Goal: Transaction & Acquisition: Purchase product/service

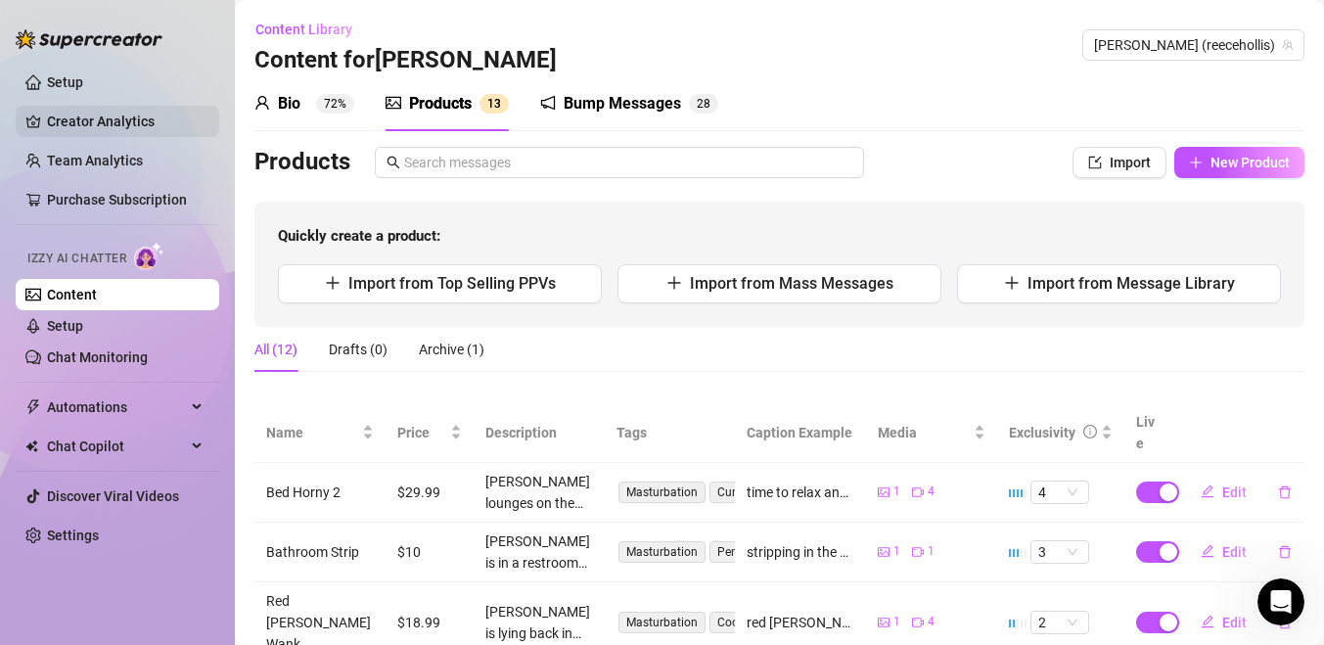
click at [108, 125] on link "Creator Analytics" at bounding box center [125, 121] width 157 height 31
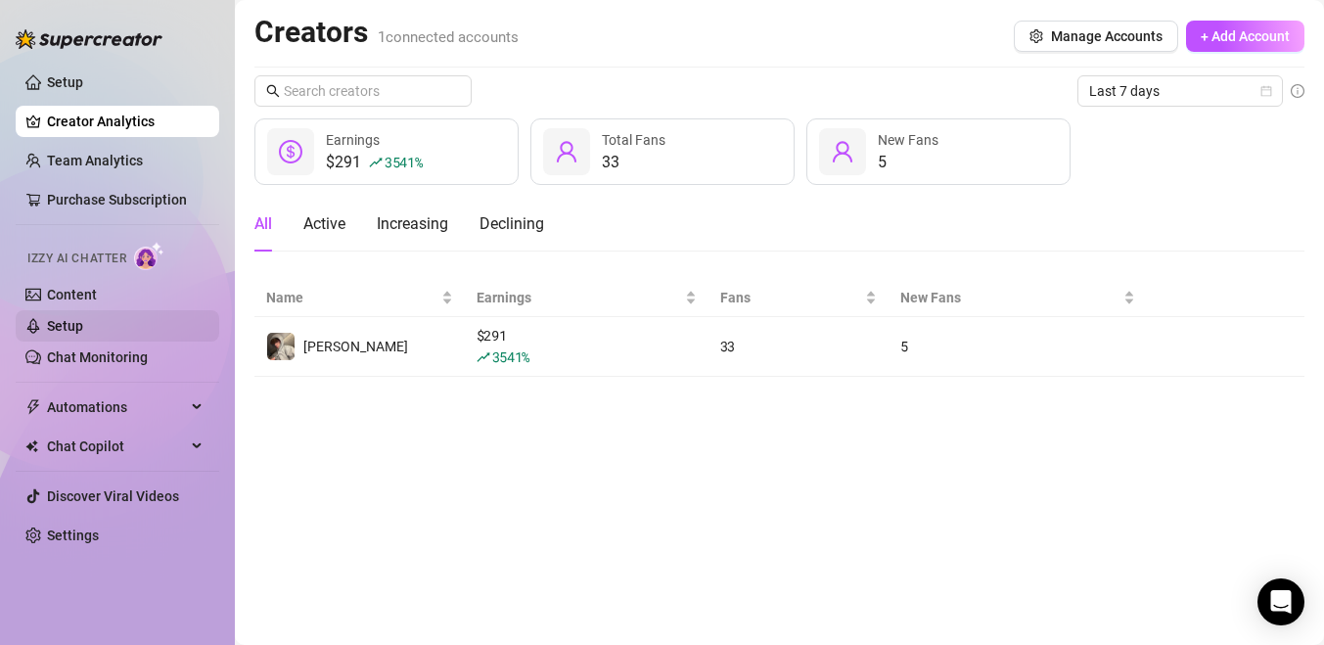
click at [58, 328] on link "Setup" at bounding box center [65, 326] width 36 height 16
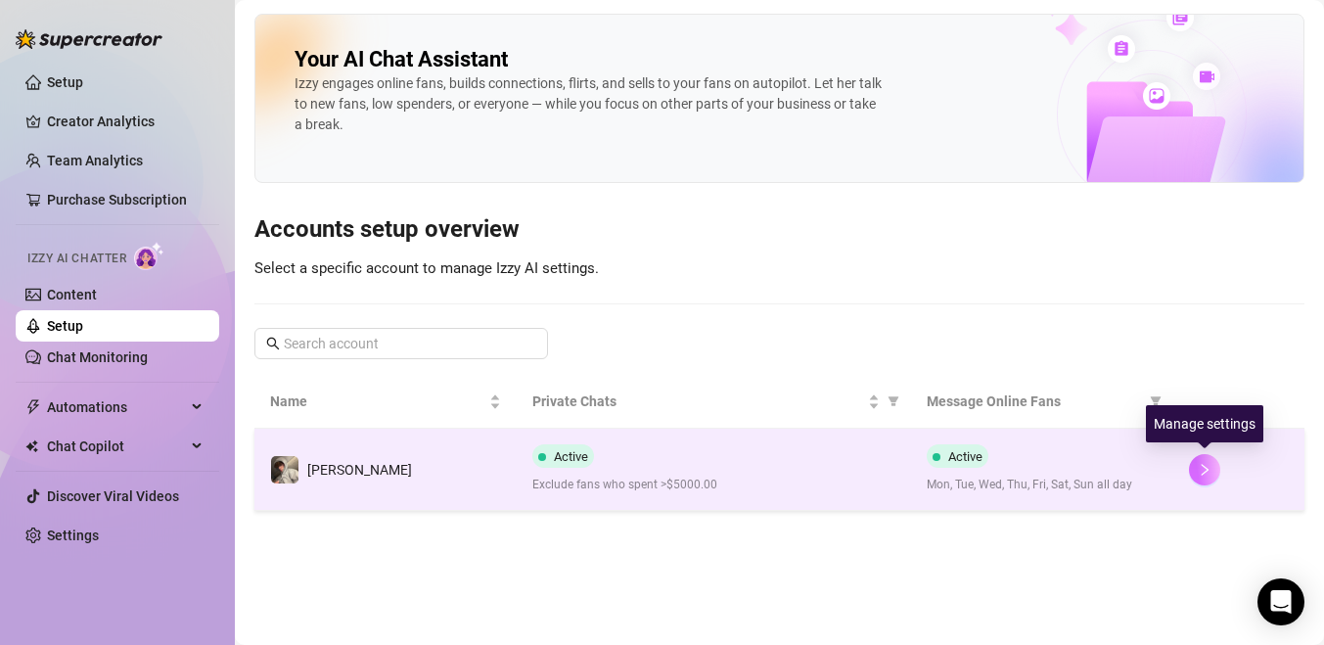
click at [1201, 469] on icon "right" at bounding box center [1205, 470] width 14 height 14
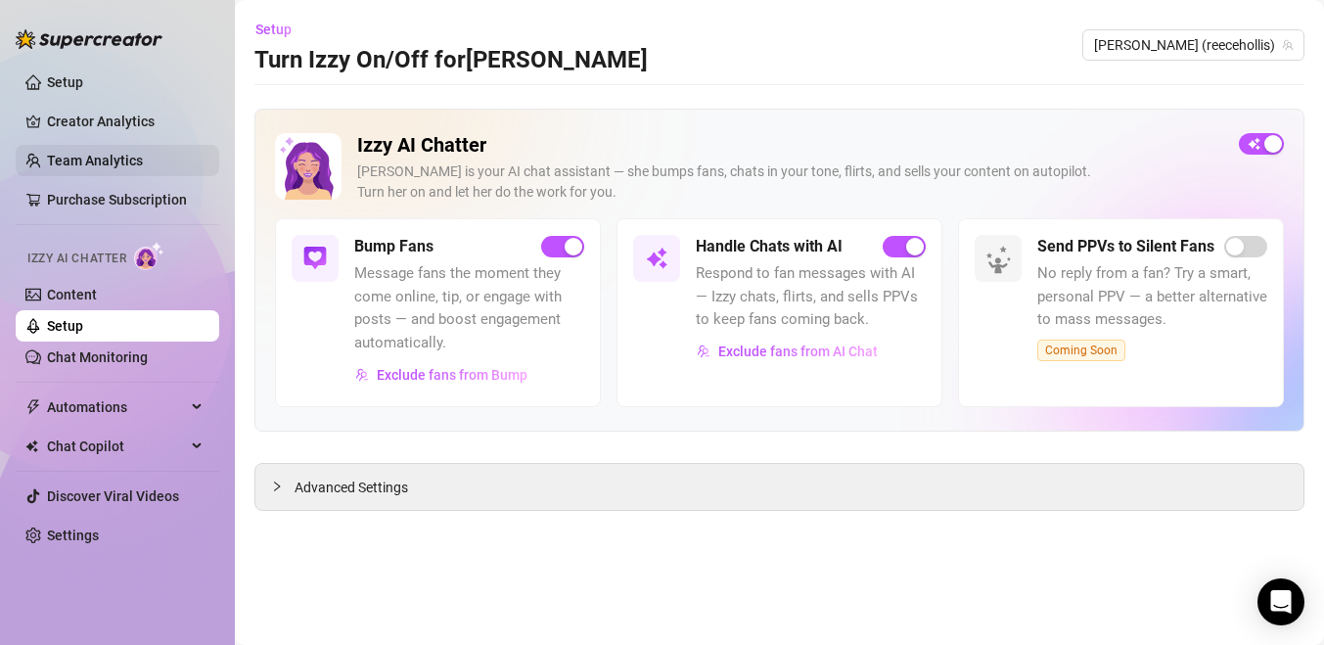
click at [59, 159] on link "Team Analytics" at bounding box center [95, 161] width 96 height 16
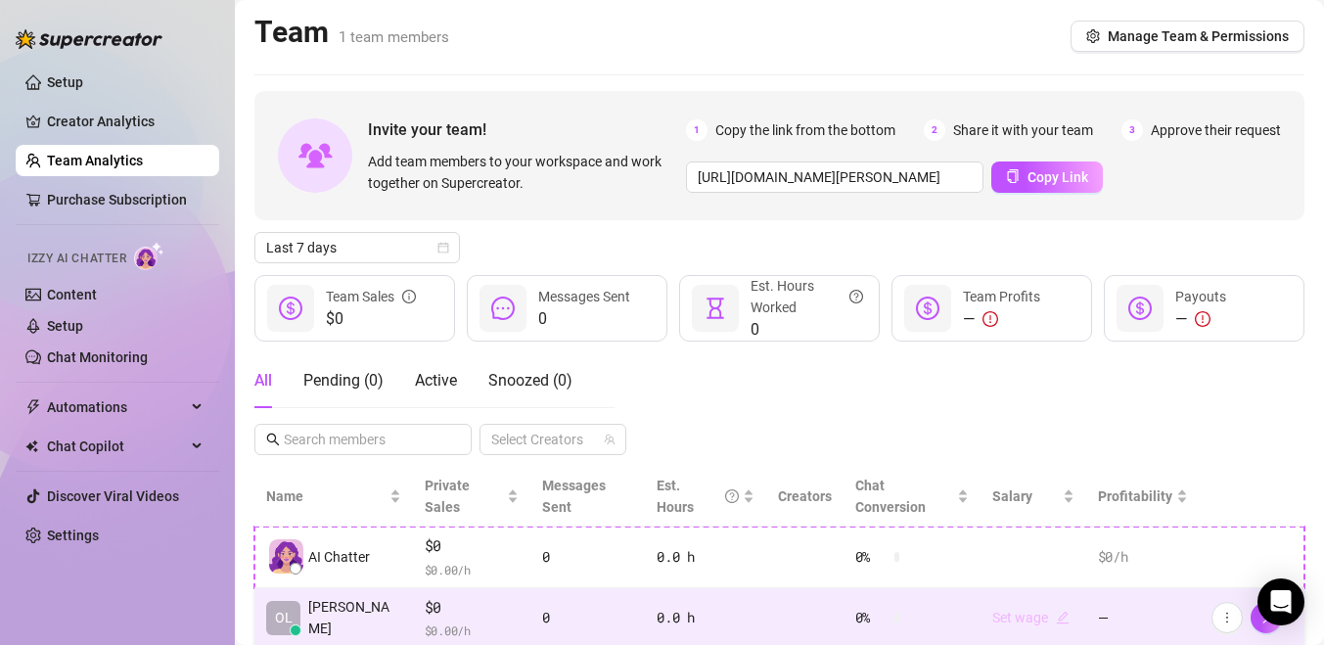
click at [1003, 610] on link "Set wage" at bounding box center [1030, 618] width 77 height 16
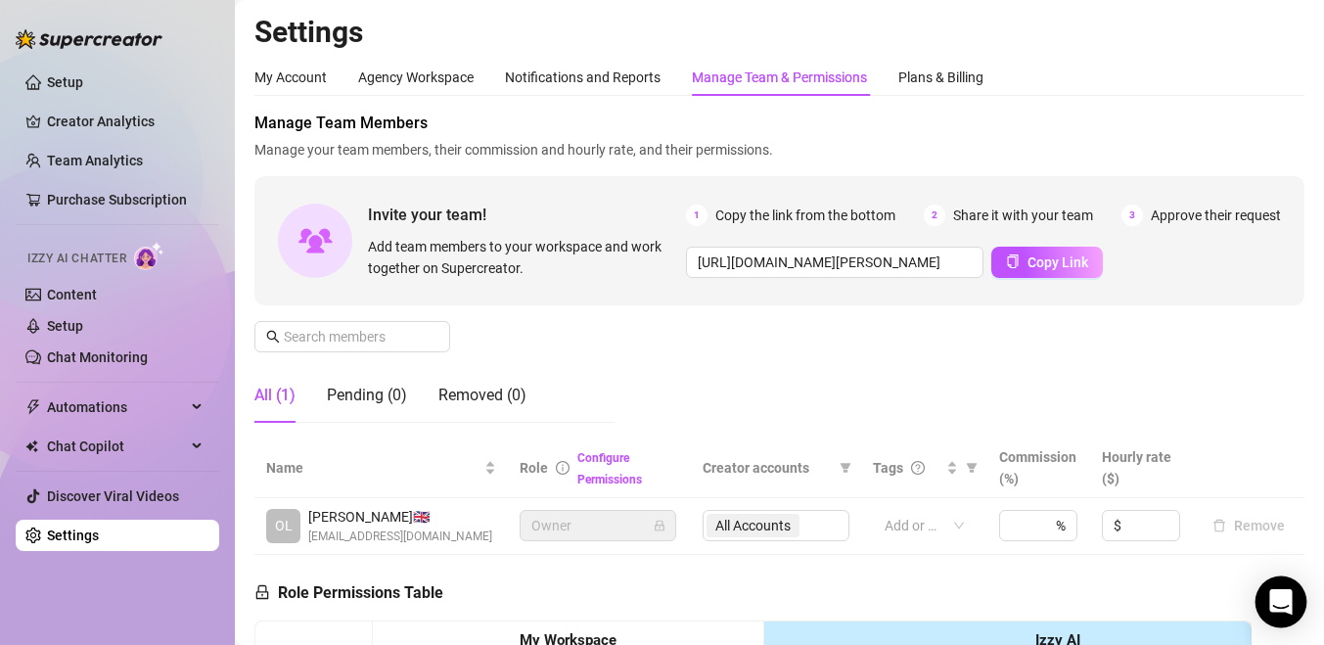
click at [1274, 616] on div "Open Intercom Messenger" at bounding box center [1282, 602] width 52 height 52
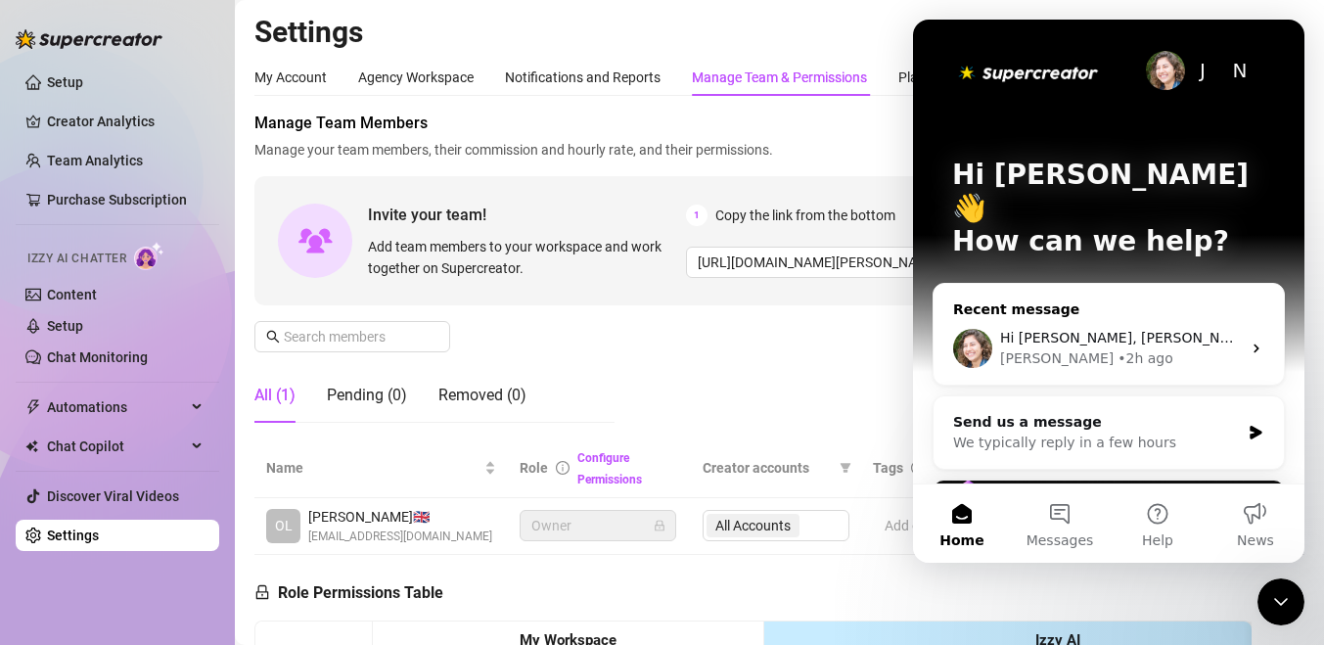
click at [1118, 342] on div "Hi [PERSON_NAME], [PERSON_NAME] is now active on your account and ready to be t…" at bounding box center [1109, 348] width 350 height 72
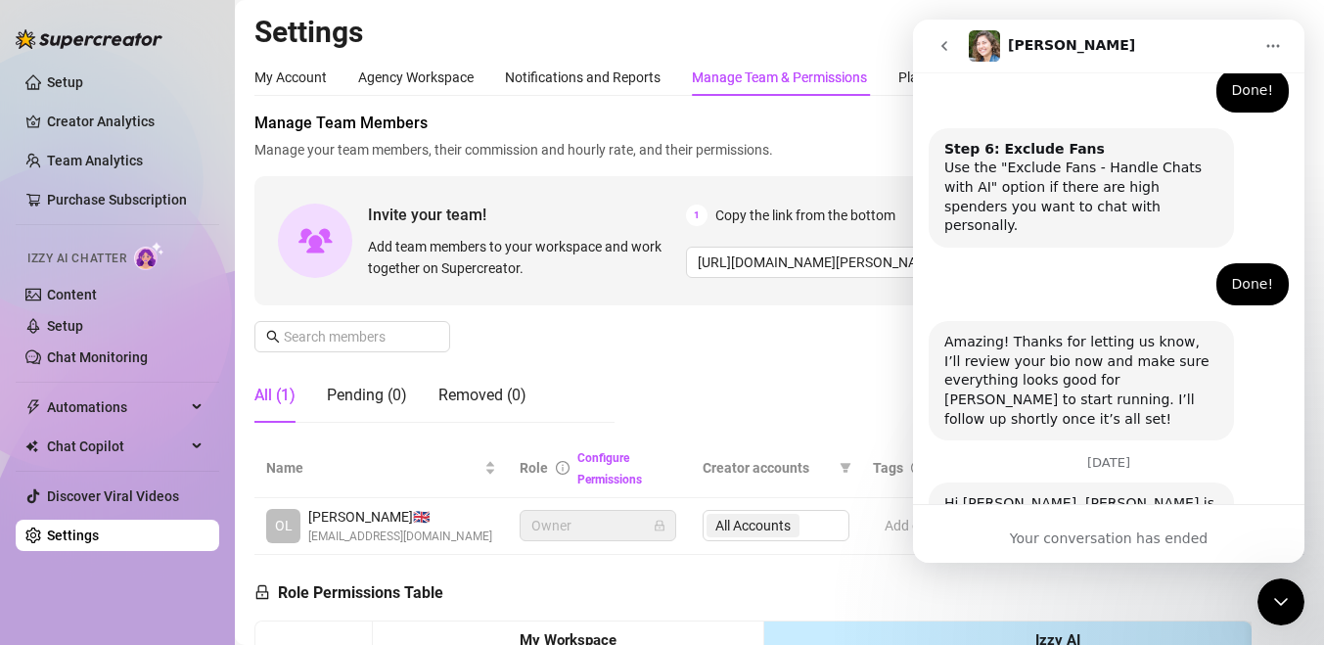
scroll to position [1367, 0]
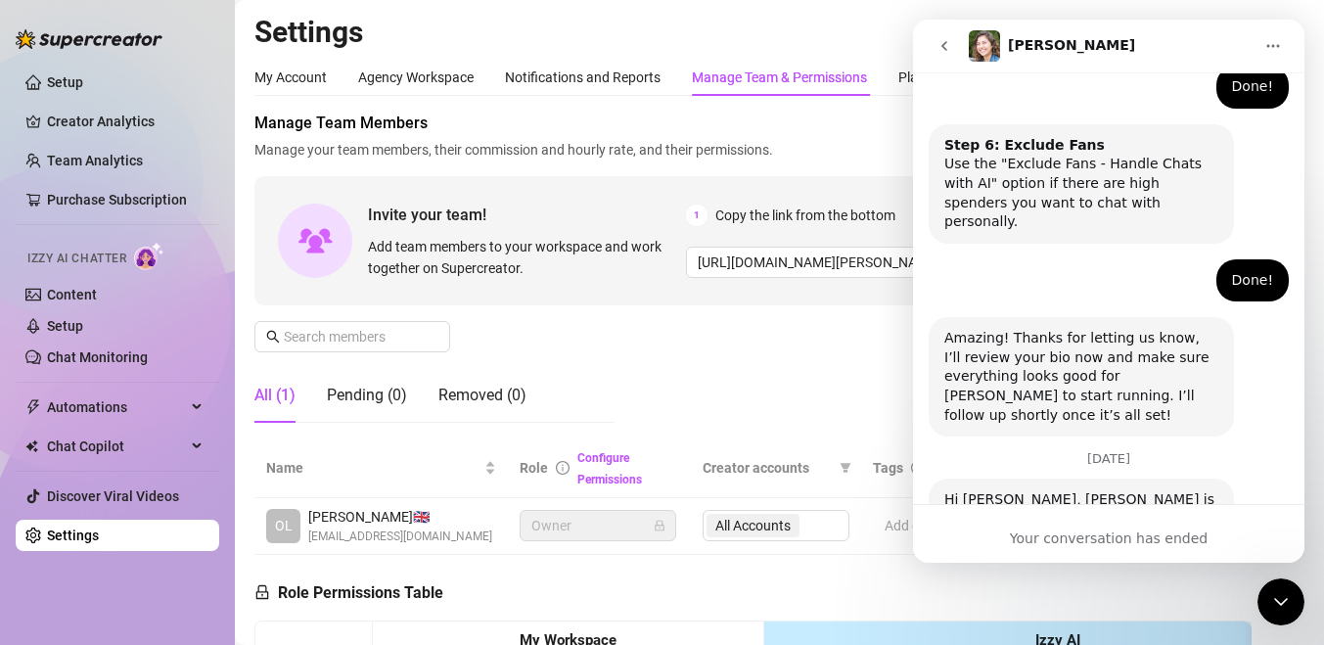
click at [939, 33] on button "go back" at bounding box center [944, 45] width 37 height 37
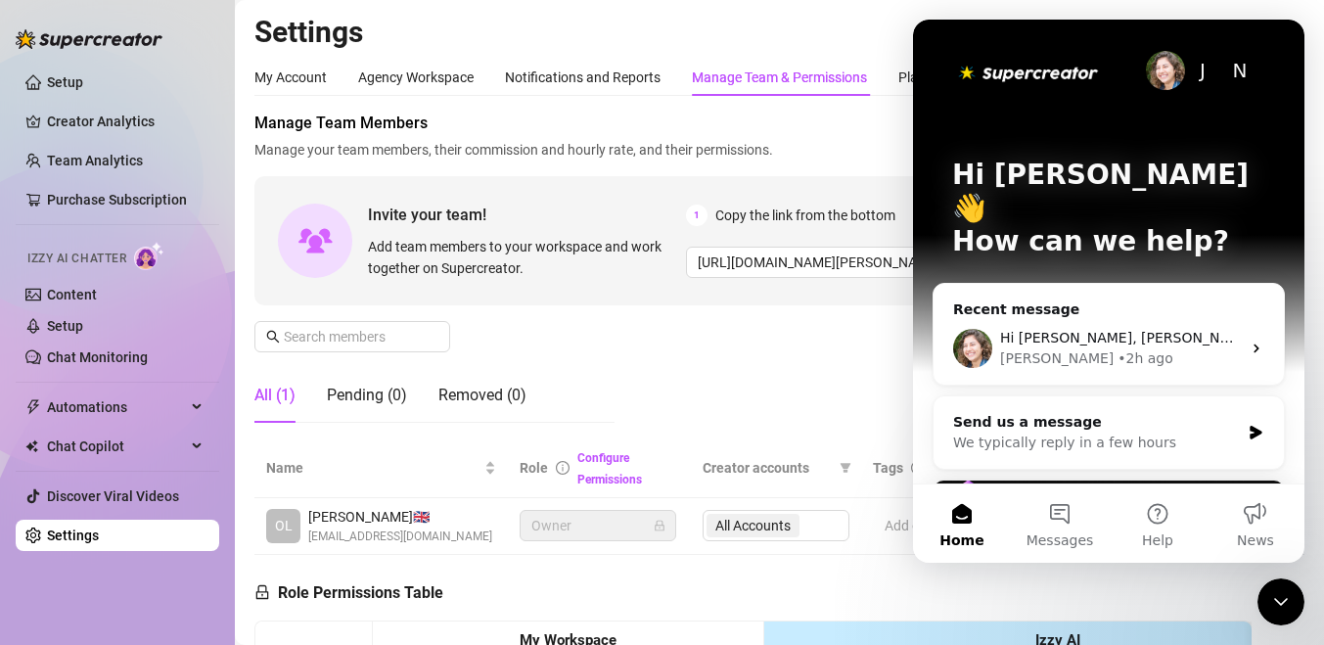
scroll to position [0, 0]
click at [1035, 506] on button "Messages" at bounding box center [1060, 523] width 98 height 78
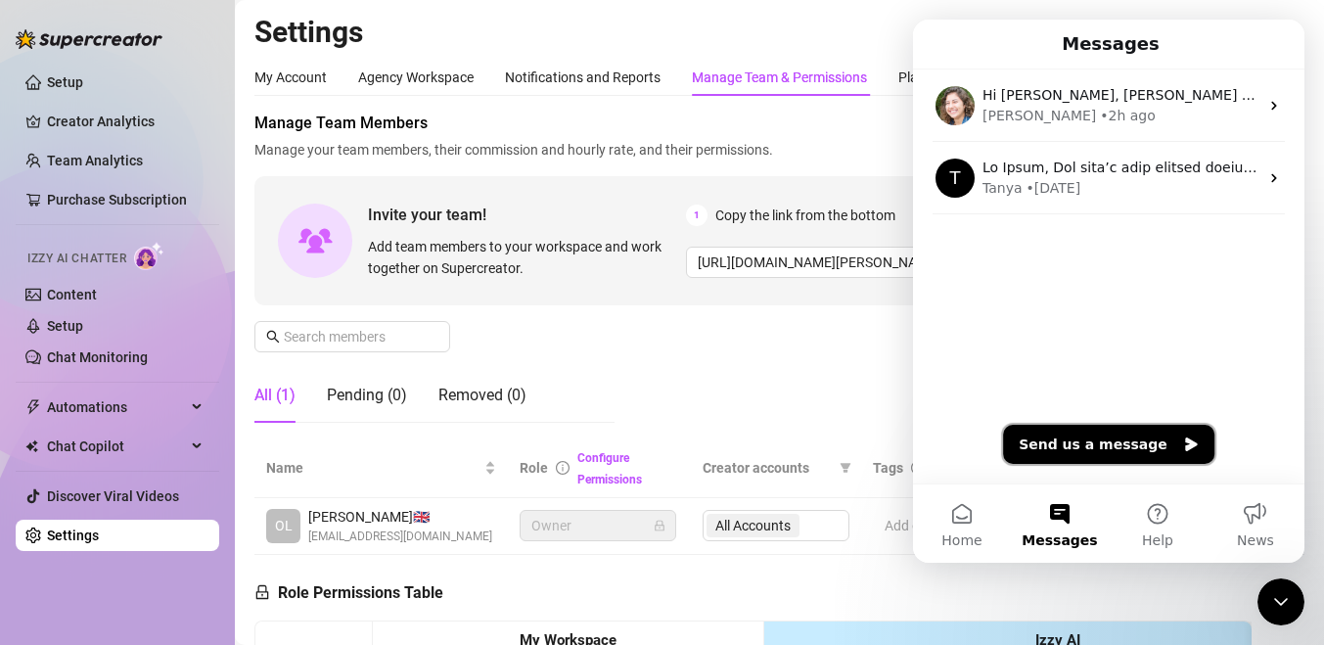
click at [1057, 442] on button "Send us a message" at bounding box center [1108, 444] width 211 height 39
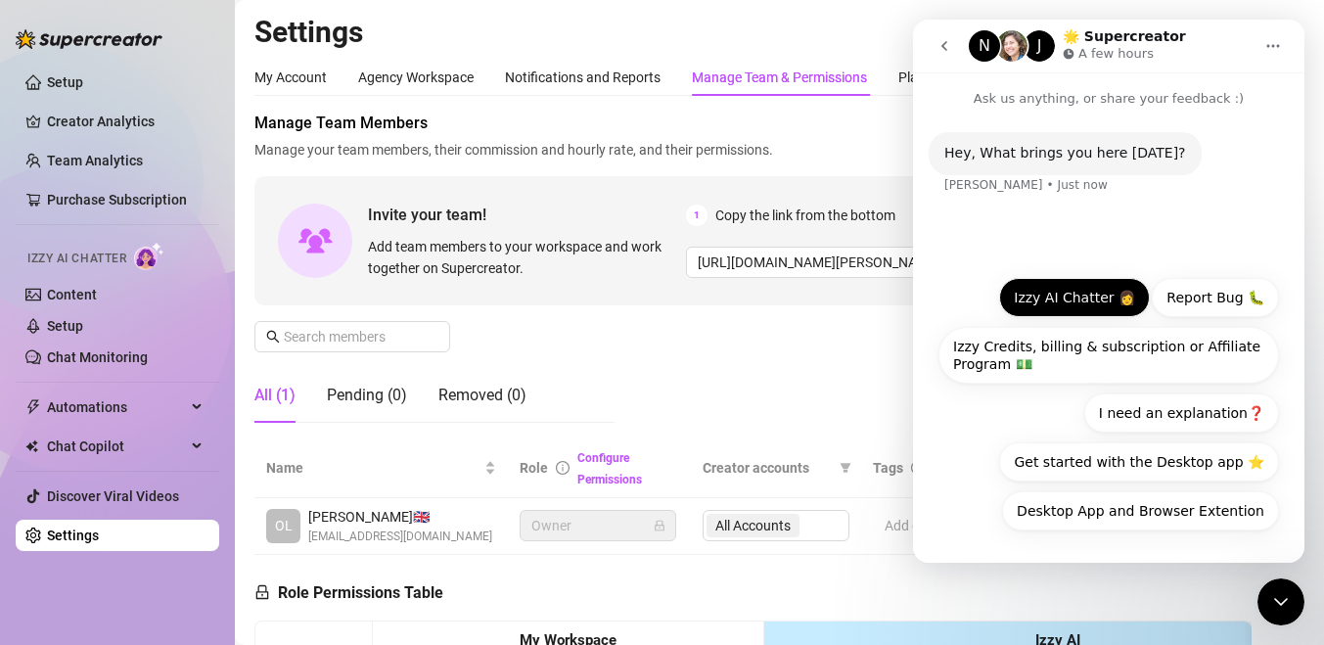
click at [1089, 300] on button "Izzy AI Chatter 👩" at bounding box center [1074, 297] width 151 height 39
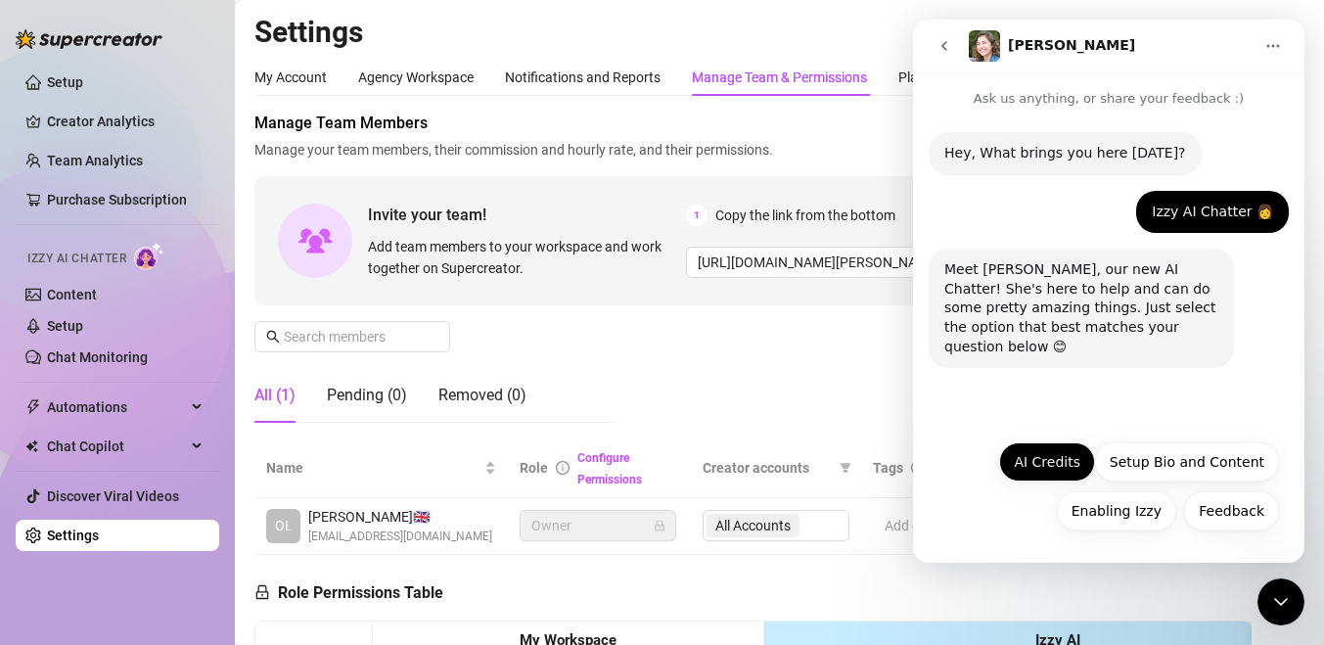
click at [1077, 468] on button "AI Credits" at bounding box center [1047, 461] width 96 height 39
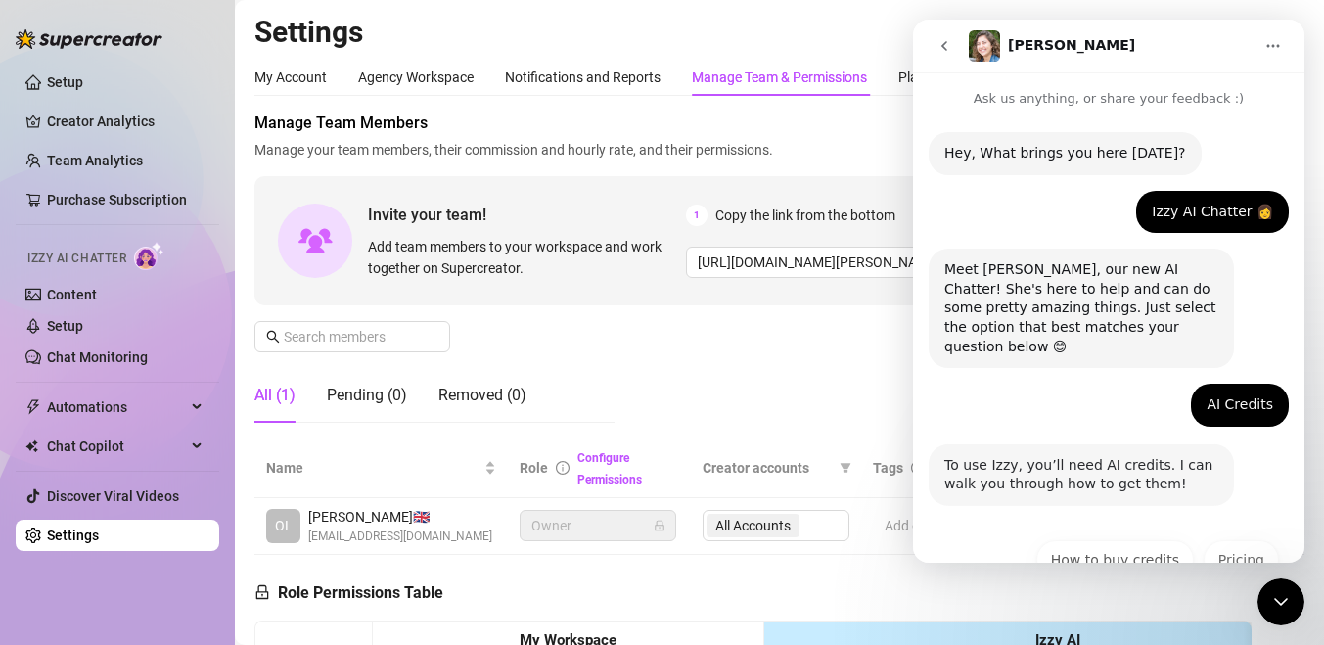
scroll to position [78, 0]
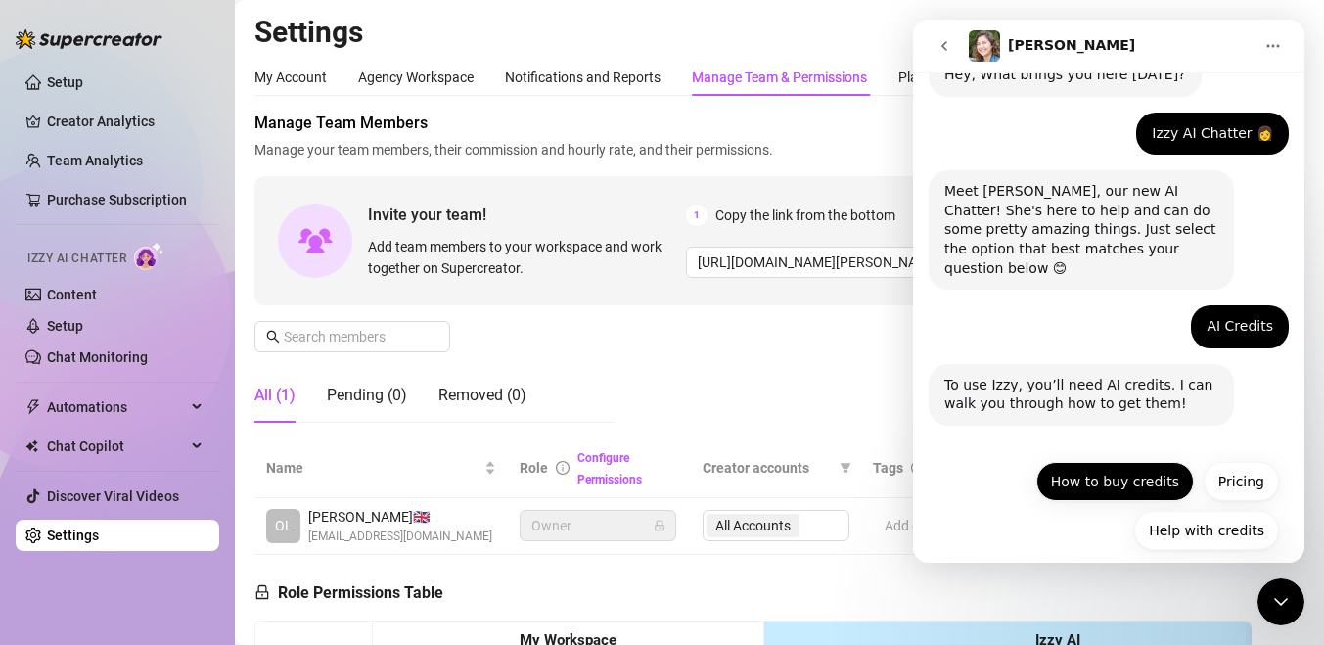
click at [1075, 462] on button "How to buy credits" at bounding box center [1115, 481] width 158 height 39
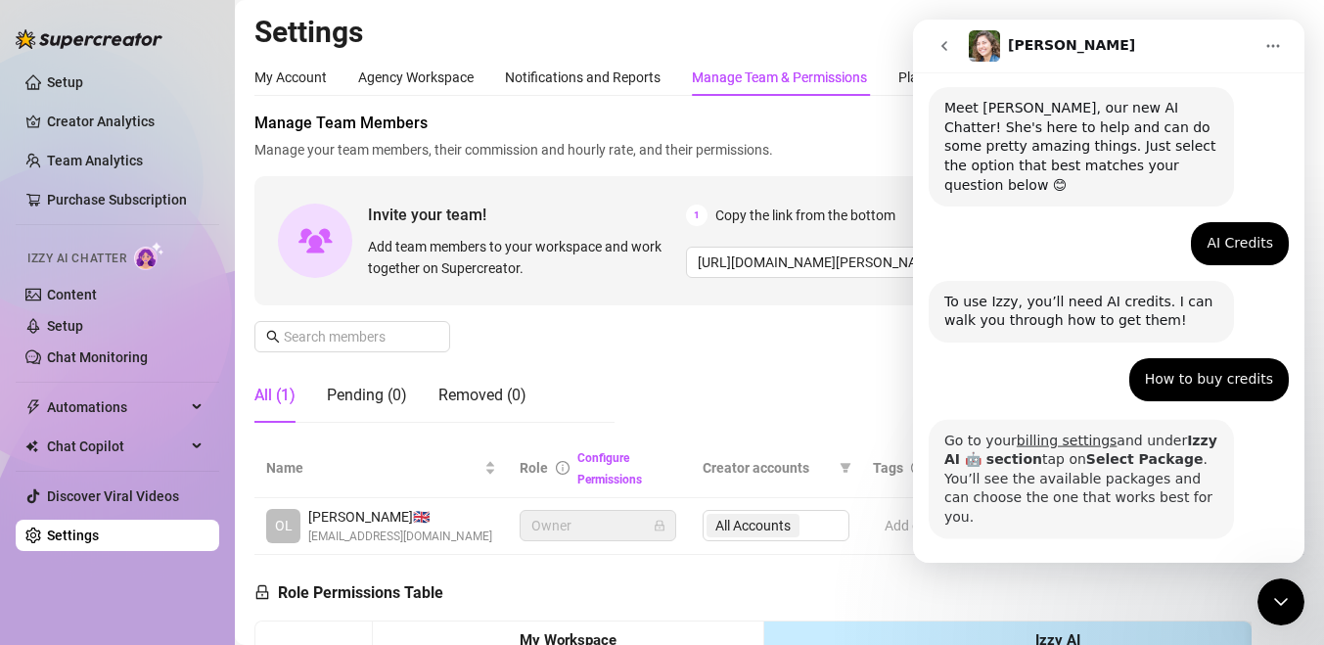
scroll to position [206, 0]
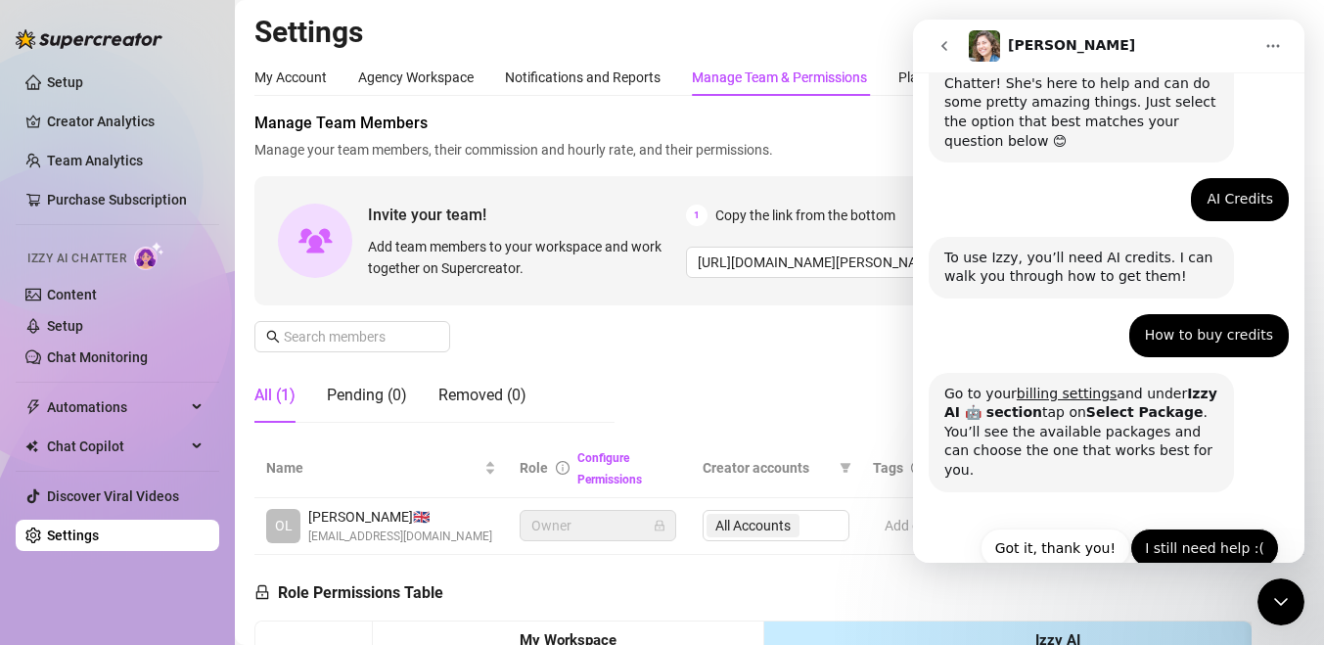
click at [1154, 528] on button "I still need help :(" at bounding box center [1204, 547] width 149 height 39
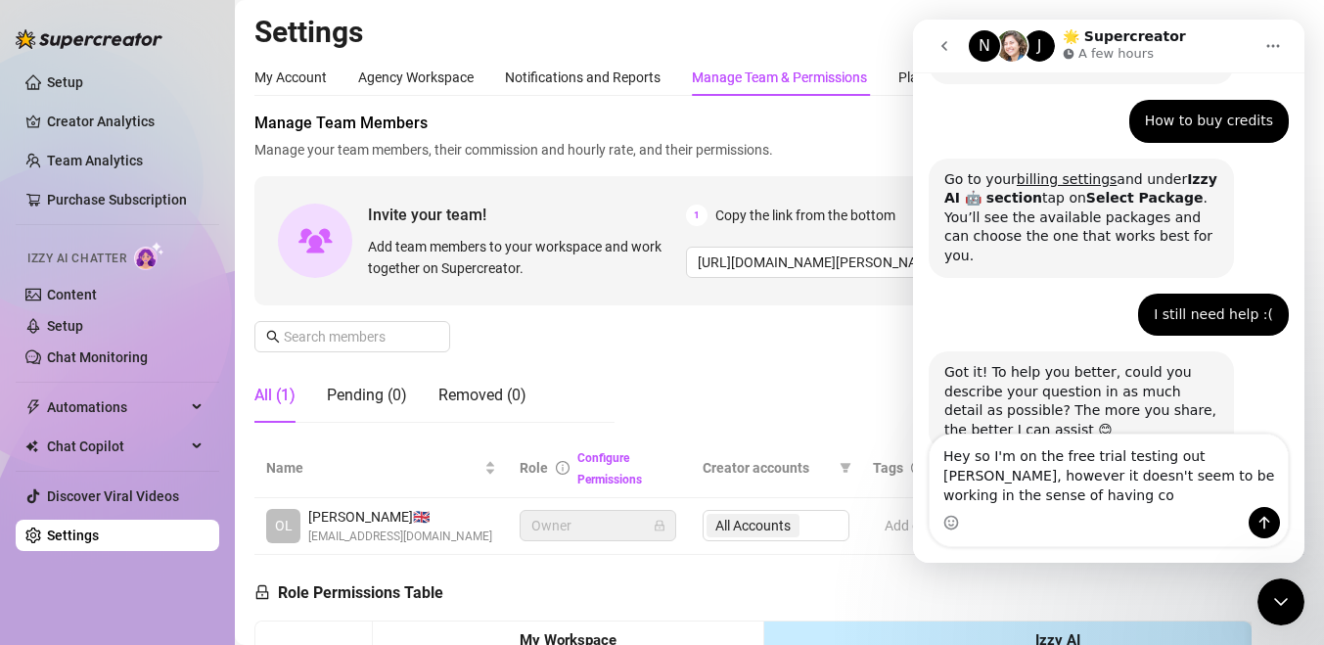
scroll to position [439, 0]
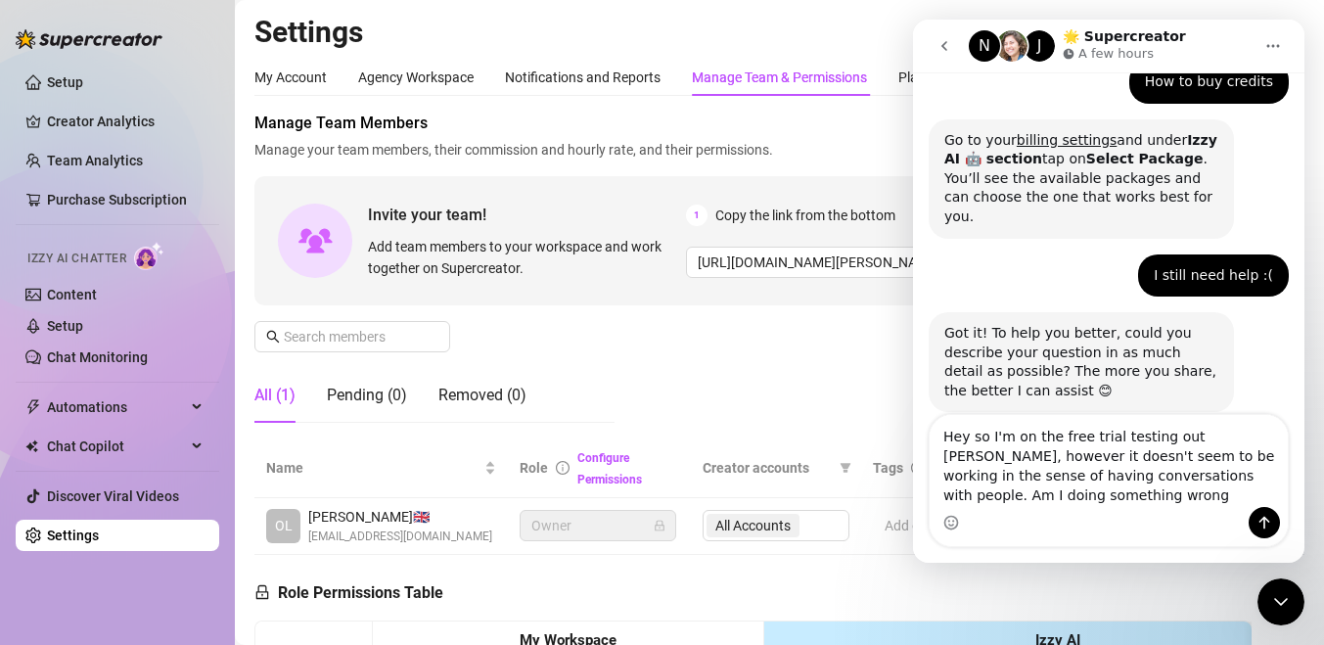
type textarea "Hey so I'm on the free trial testing out [PERSON_NAME], however it doesn't seem…"
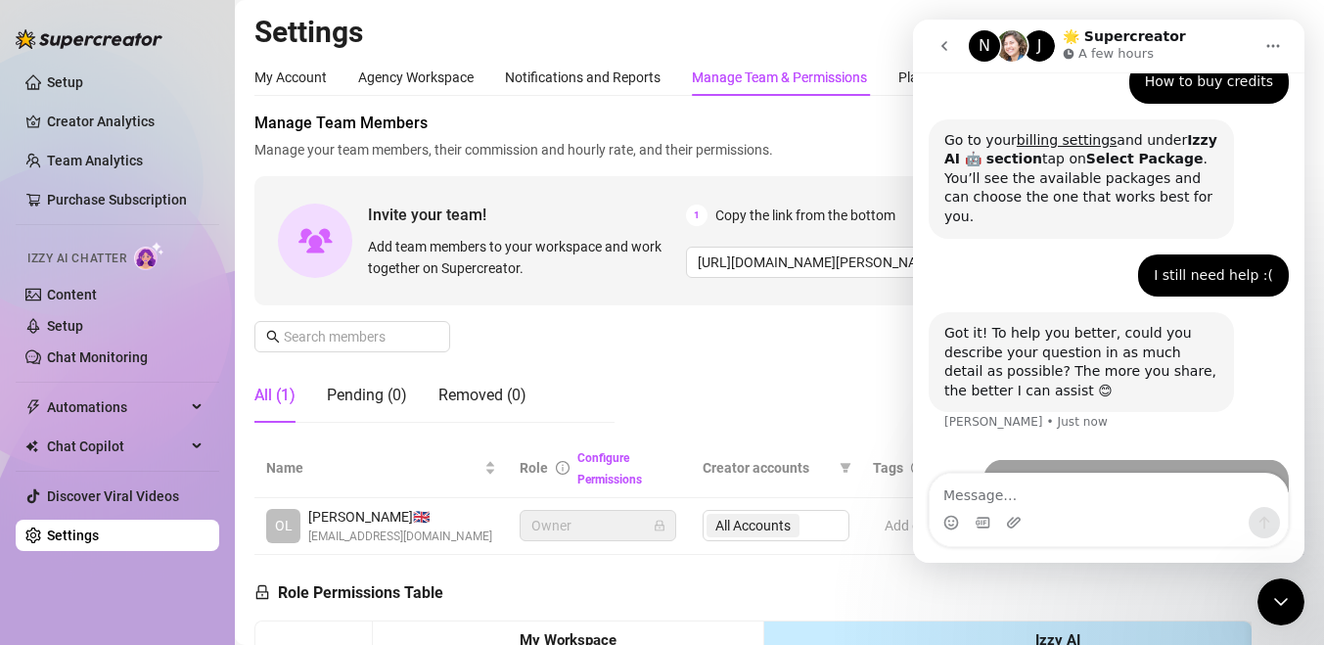
scroll to position [516, 0]
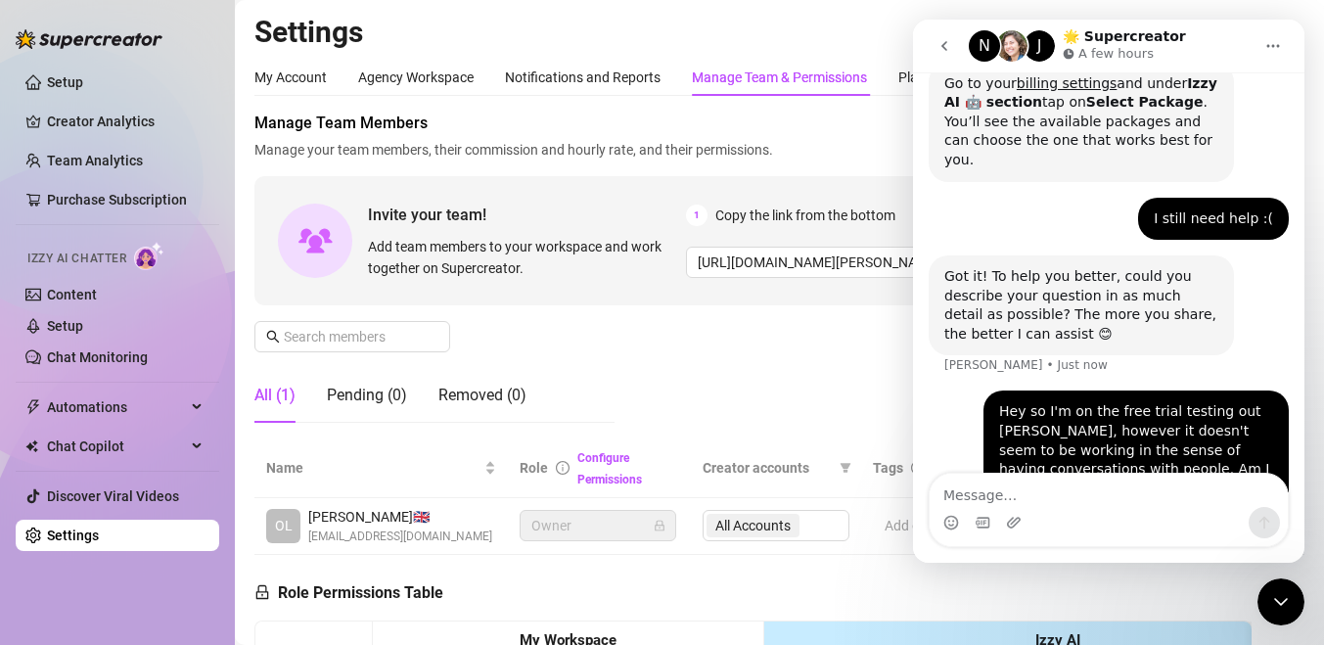
click at [727, 391] on div "Manage Team Members Manage your team members, their commission and hourly rate,…" at bounding box center [779, 275] width 1050 height 327
click at [943, 47] on icon "go back" at bounding box center [944, 46] width 6 height 10
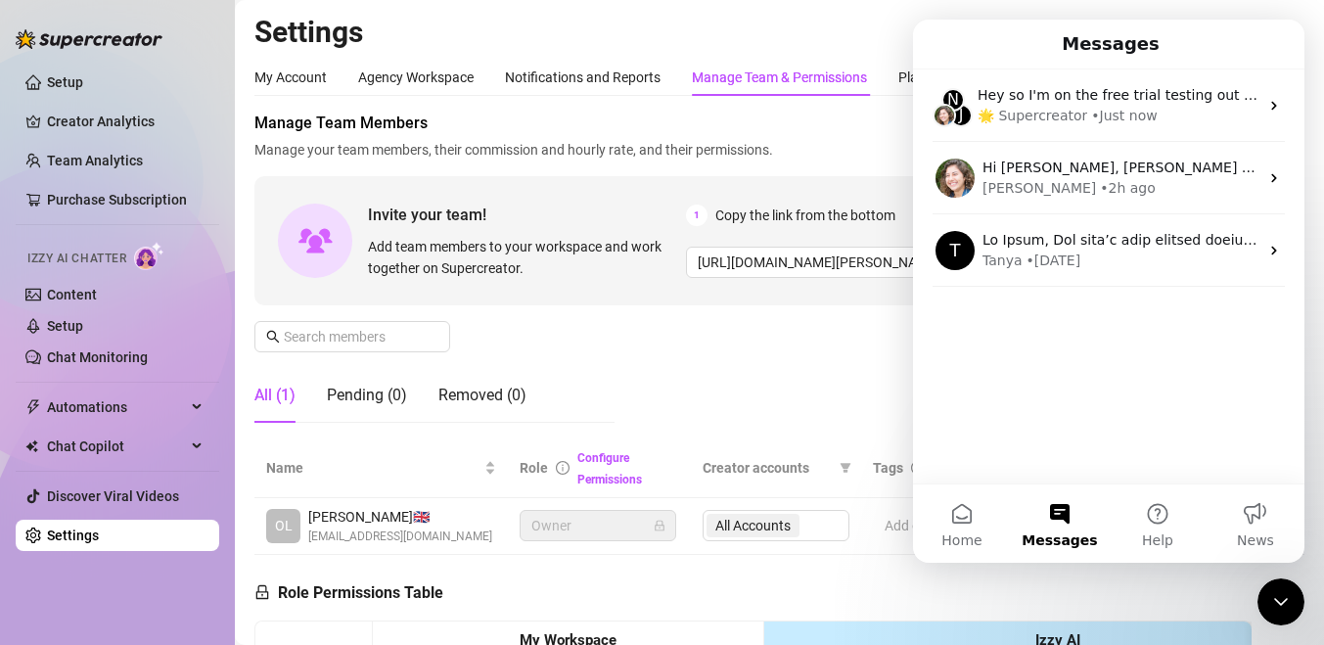
scroll to position [0, 0]
click at [1281, 596] on icon "Close Intercom Messenger" at bounding box center [1280, 601] width 23 height 23
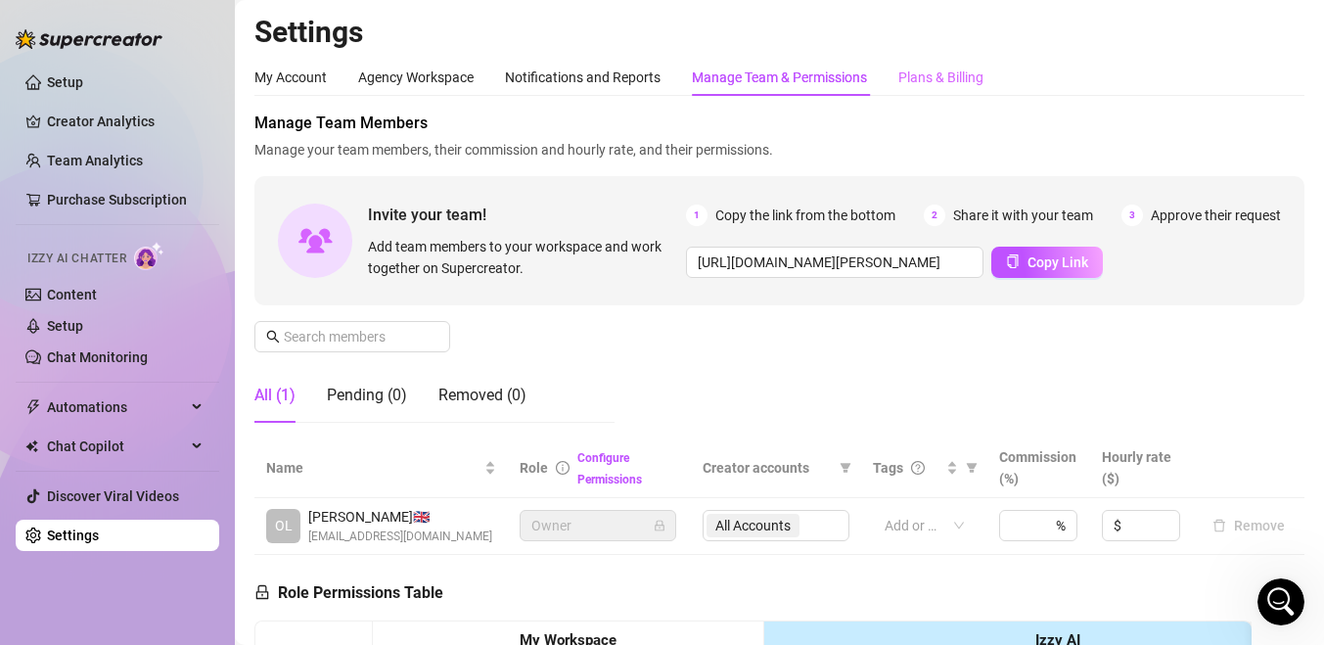
click at [938, 83] on div "Plans & Billing" at bounding box center [940, 78] width 85 height 22
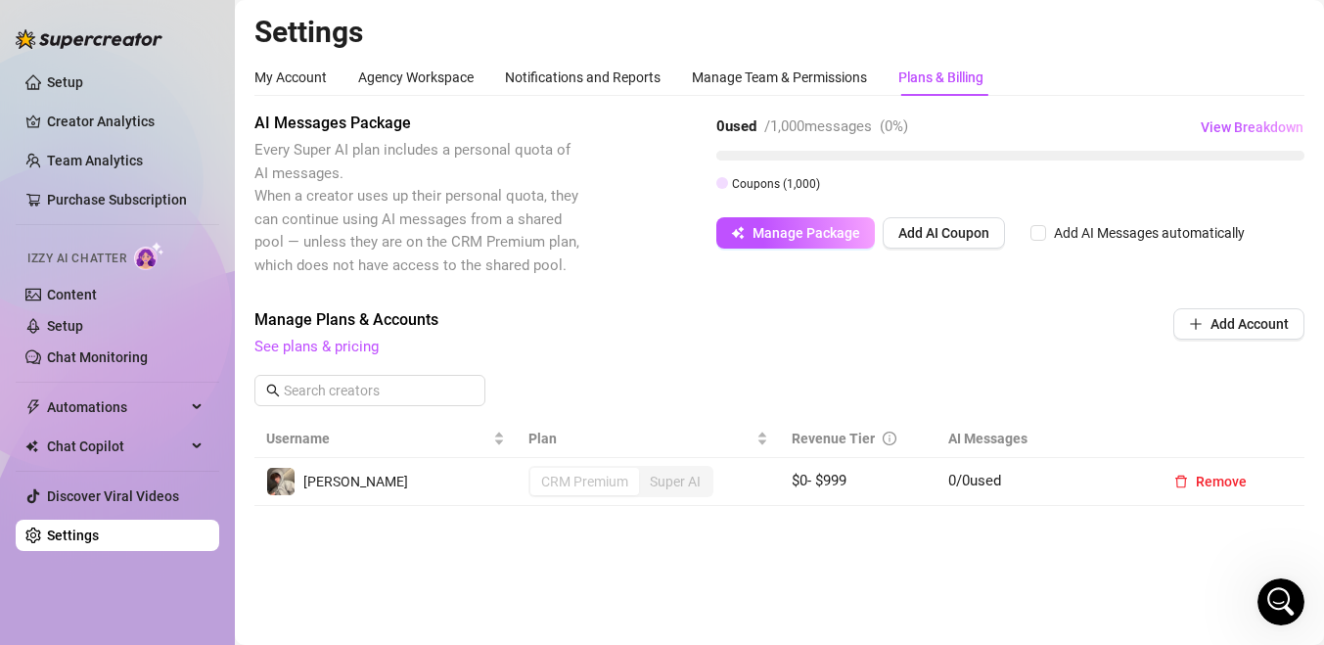
click at [762, 250] on div "AI Messages Package Every Super AI plan includes a personal quota of AI message…" at bounding box center [779, 194] width 1050 height 165
click at [762, 238] on span "Manage Package" at bounding box center [807, 233] width 108 height 16
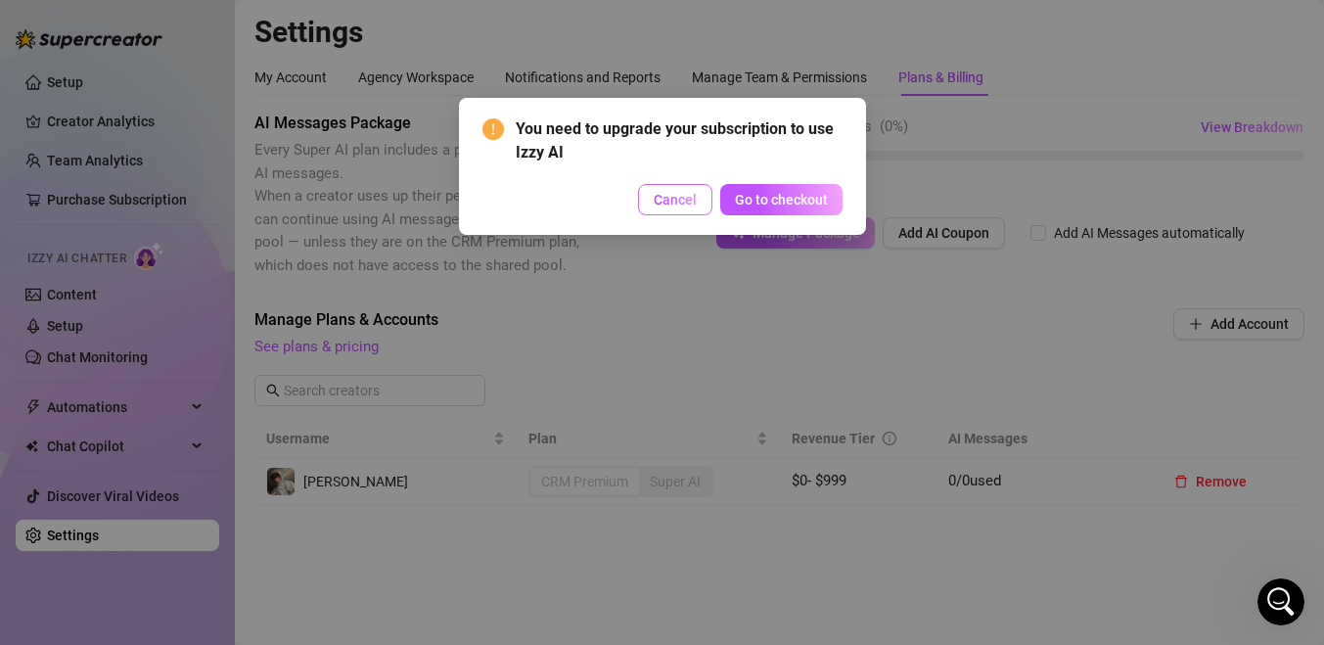
click at [698, 203] on button "Cancel" at bounding box center [675, 199] width 74 height 31
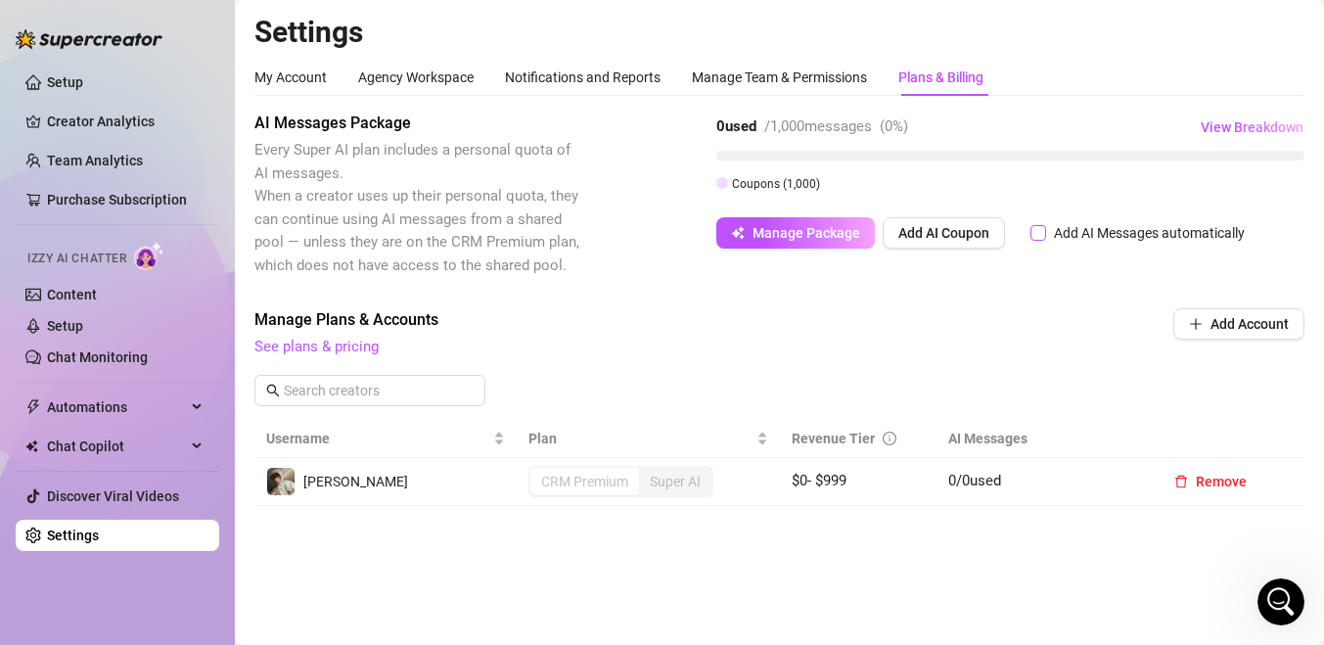
click at [1034, 234] on input "Add AI Messages automatically" at bounding box center [1038, 233] width 16 height 16
click at [1039, 230] on input "Add AI Messages automatically" at bounding box center [1038, 233] width 16 height 16
checkbox input "false"
click at [831, 235] on span "Manage Package" at bounding box center [807, 233] width 108 height 16
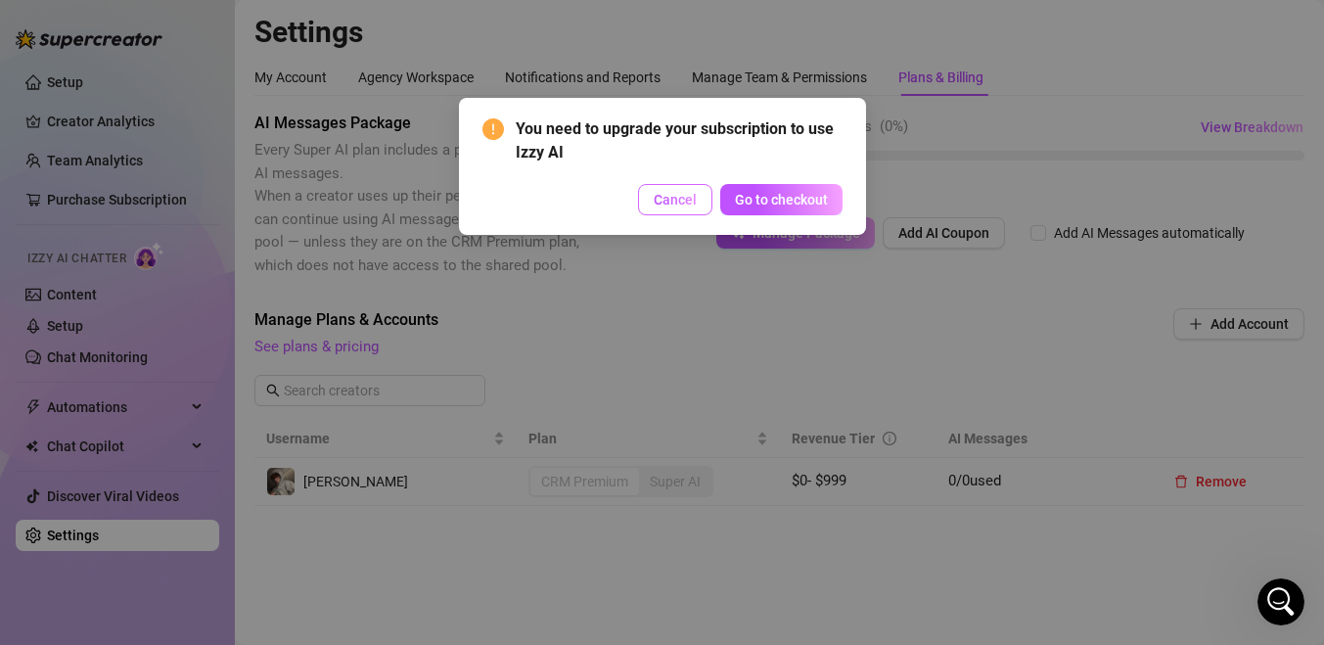
click at [691, 204] on span "Cancel" at bounding box center [675, 200] width 43 height 16
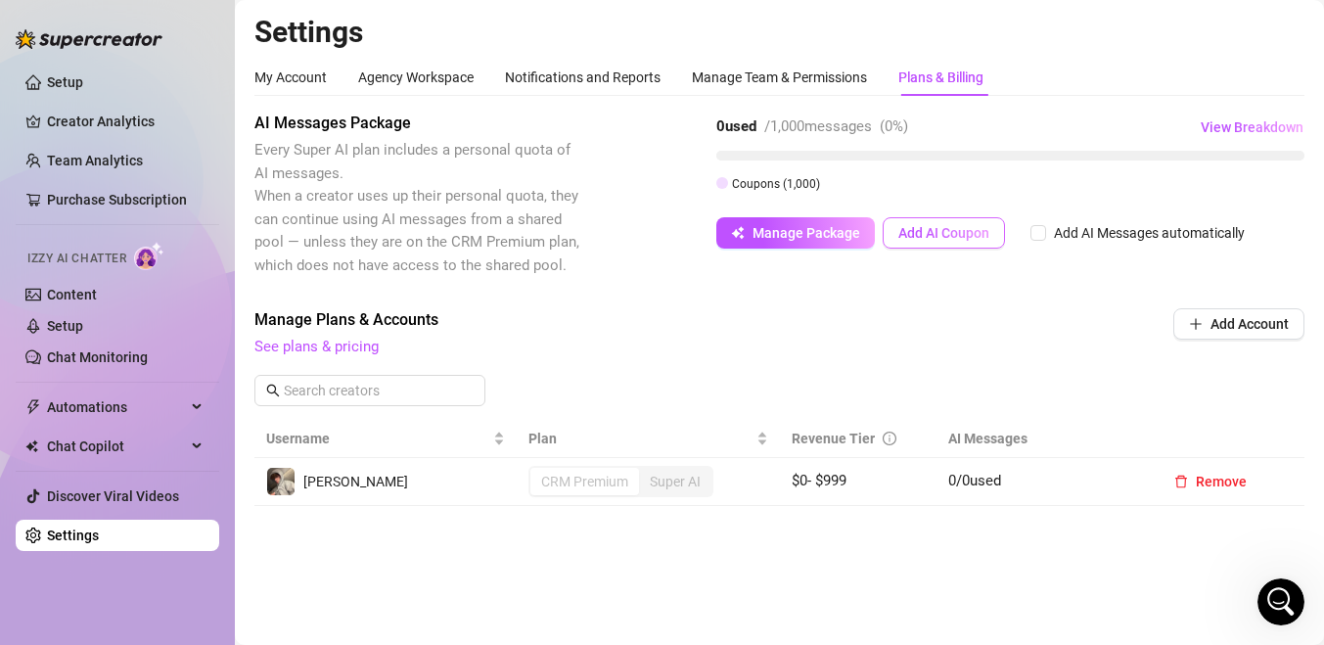
click at [915, 218] on button "Add AI Coupon" at bounding box center [944, 232] width 122 height 31
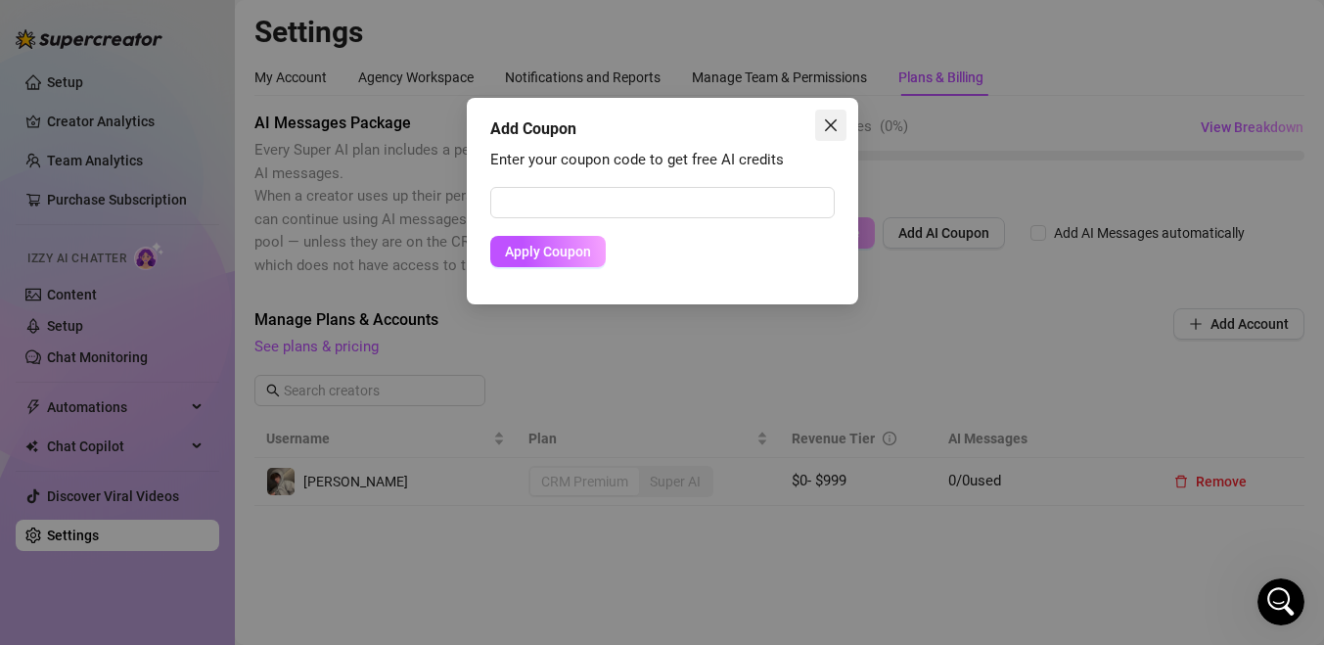
click at [824, 127] on icon "close" at bounding box center [831, 125] width 16 height 16
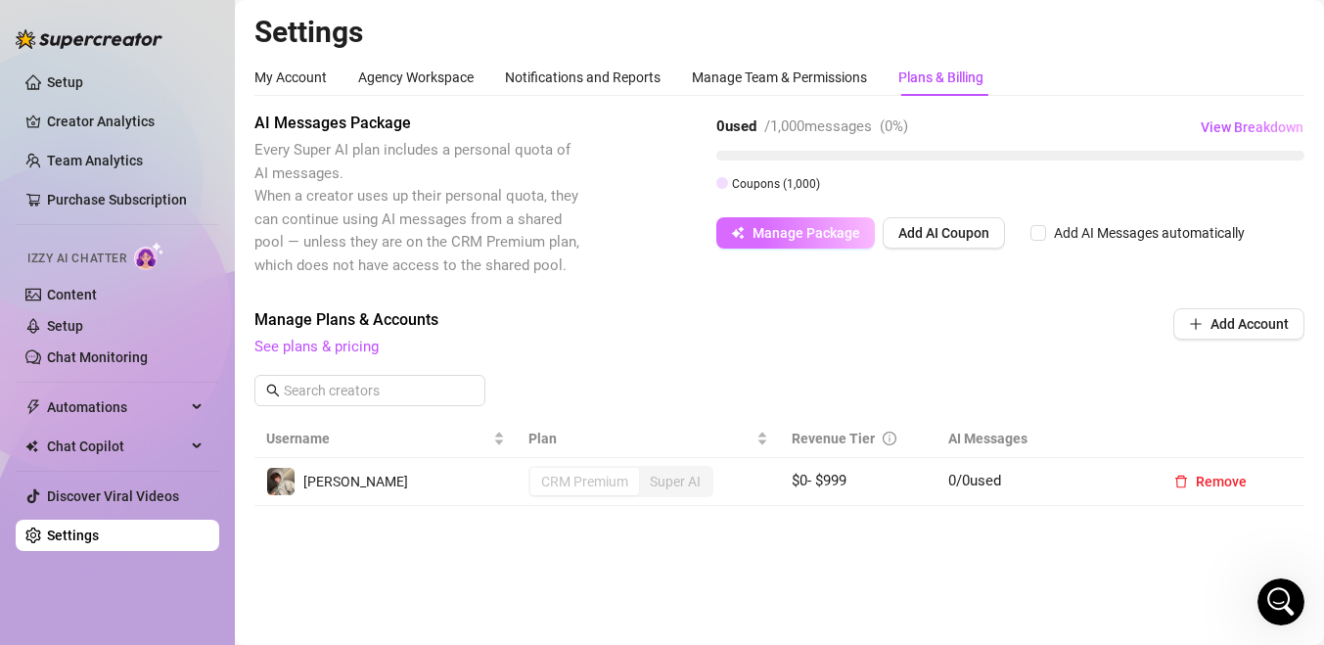
click at [798, 225] on span "Manage Package" at bounding box center [807, 233] width 108 height 16
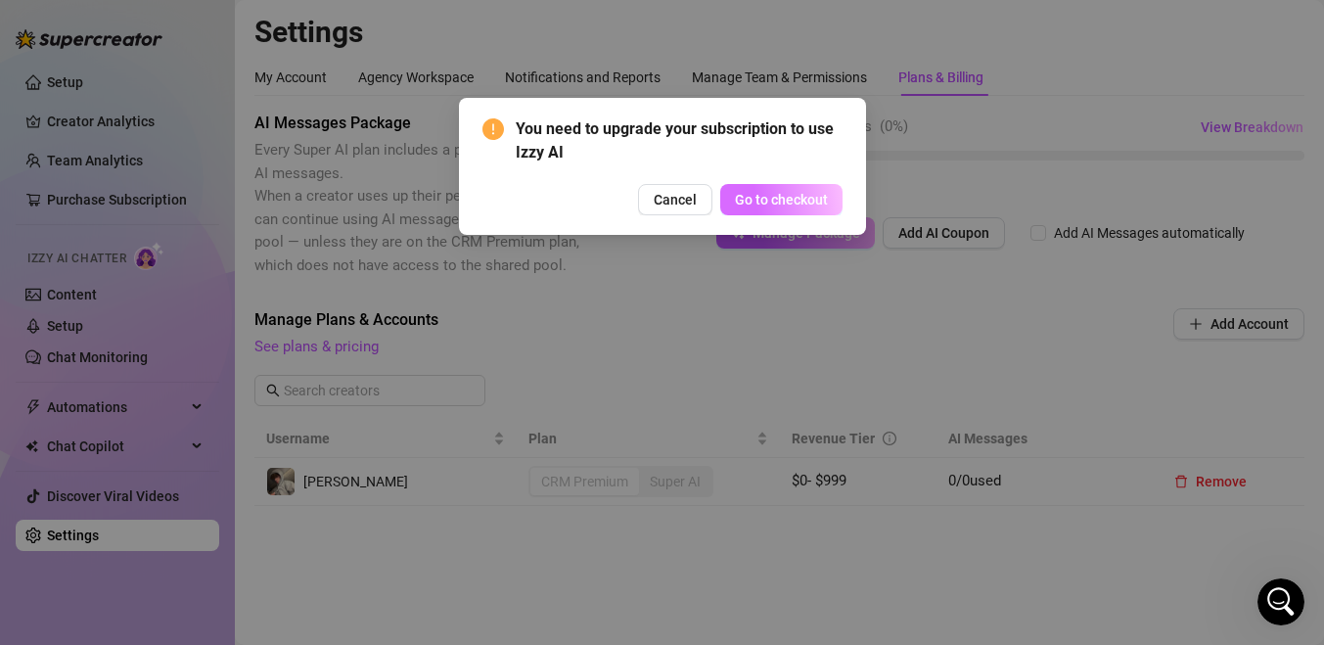
click at [794, 200] on span "Go to checkout" at bounding box center [781, 200] width 93 height 16
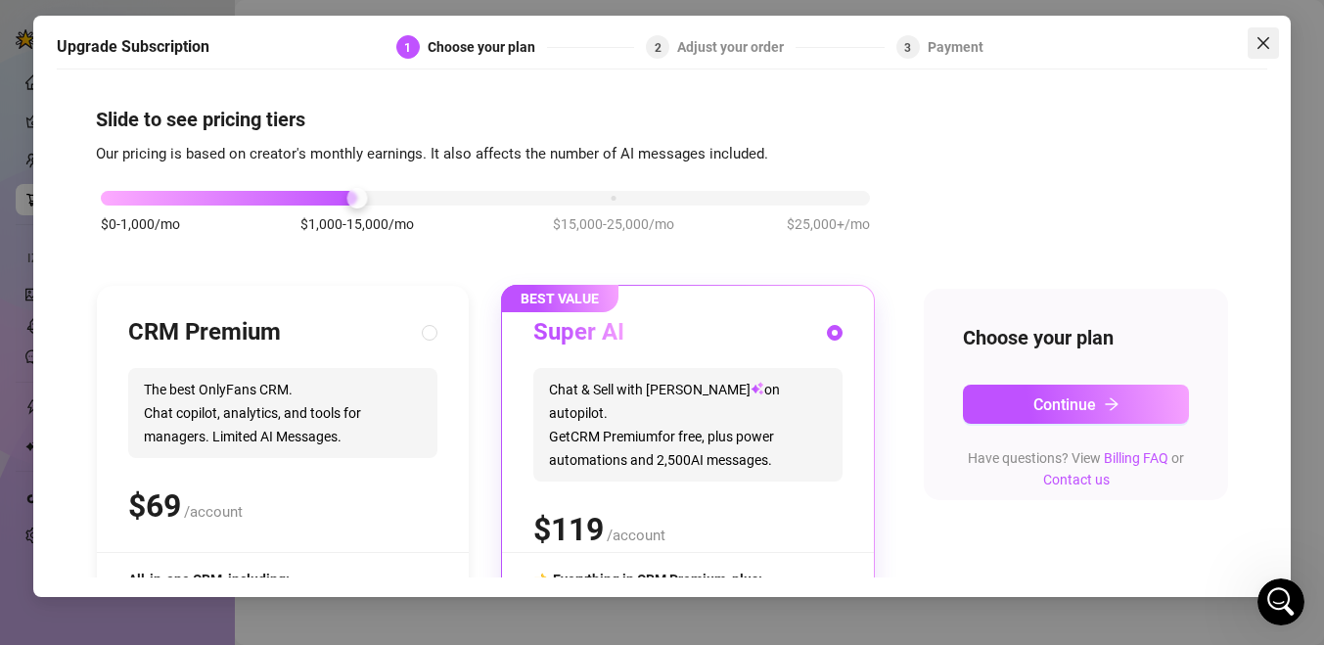
click at [1261, 45] on icon "close" at bounding box center [1264, 43] width 12 height 12
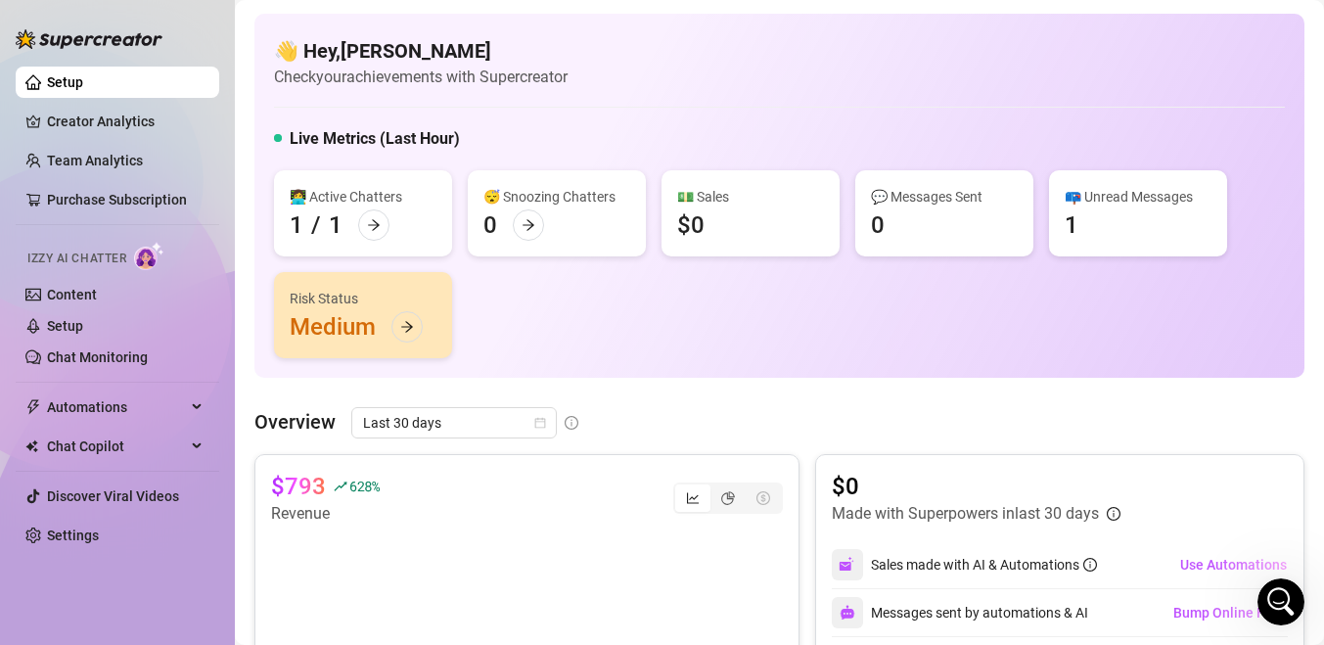
click at [74, 83] on link "Setup" at bounding box center [65, 82] width 36 height 16
click at [74, 121] on link "Creator Analytics" at bounding box center [125, 121] width 157 height 31
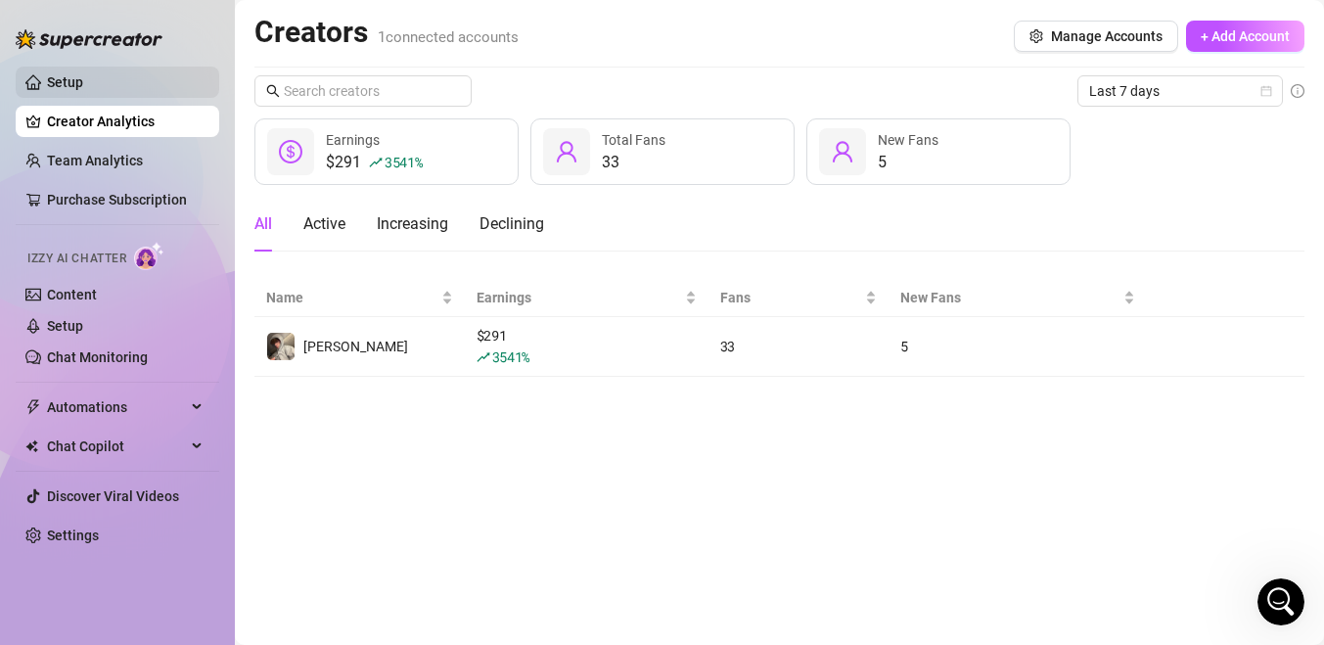
click at [75, 90] on link "Setup" at bounding box center [65, 82] width 36 height 16
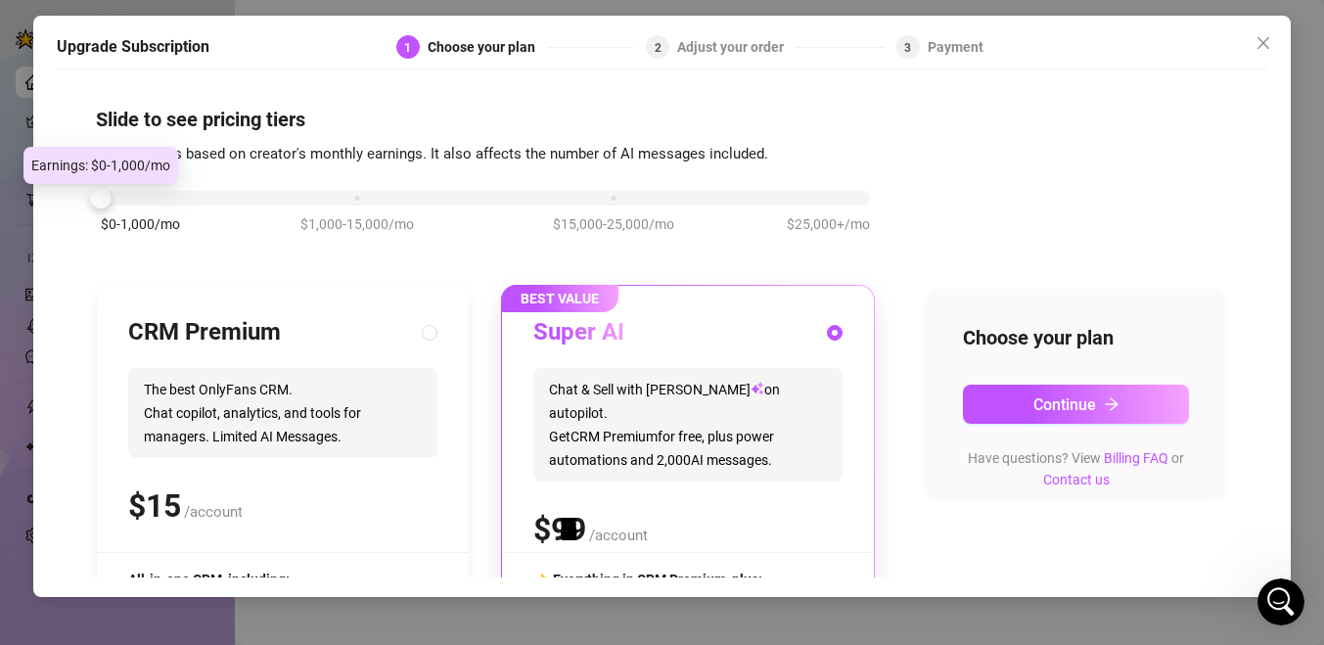
drag, startPoint x: 357, startPoint y: 200, endPoint x: 145, endPoint y: 206, distance: 212.5
click at [145, 206] on div "$0-1,000/mo $1,000-15,000/mo $15,000-25,000/mo $25,000+/mo" at bounding box center [485, 221] width 779 height 111
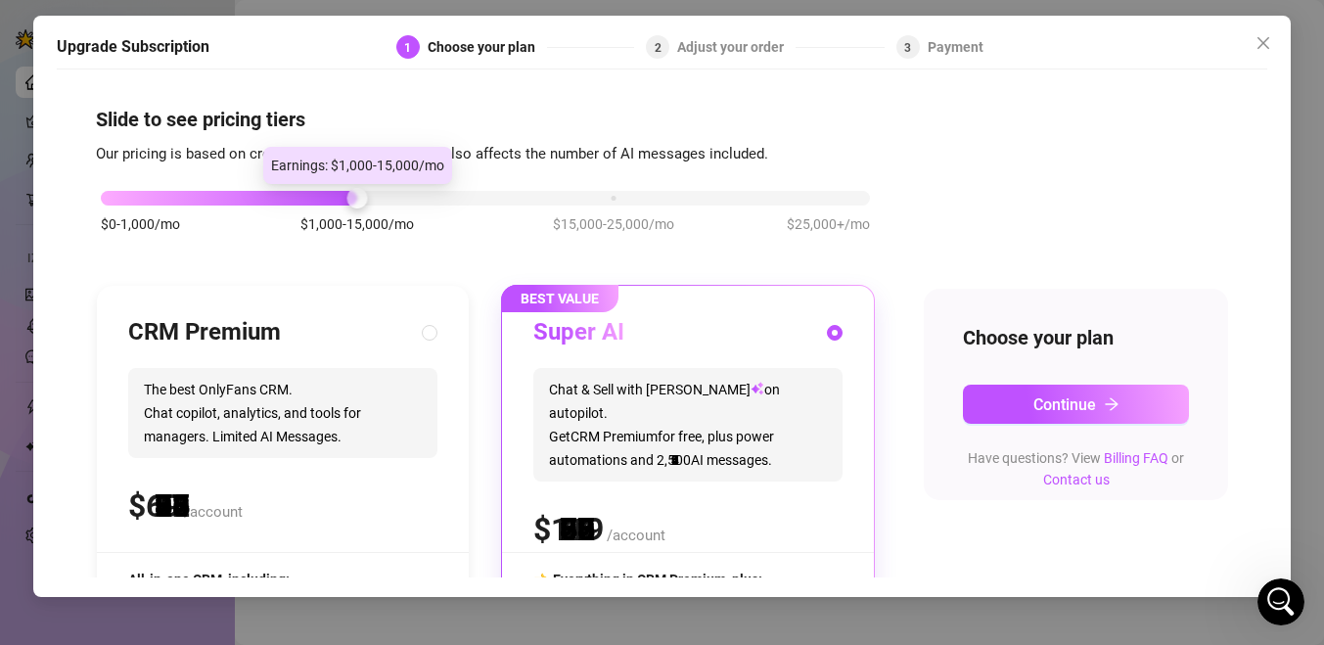
drag, startPoint x: 115, startPoint y: 200, endPoint x: 311, endPoint y: 193, distance: 195.8
click at [311, 193] on div "$0-1,000/mo $1,000-15,000/mo $15,000-25,000/mo $25,000+/mo" at bounding box center [485, 193] width 769 height 12
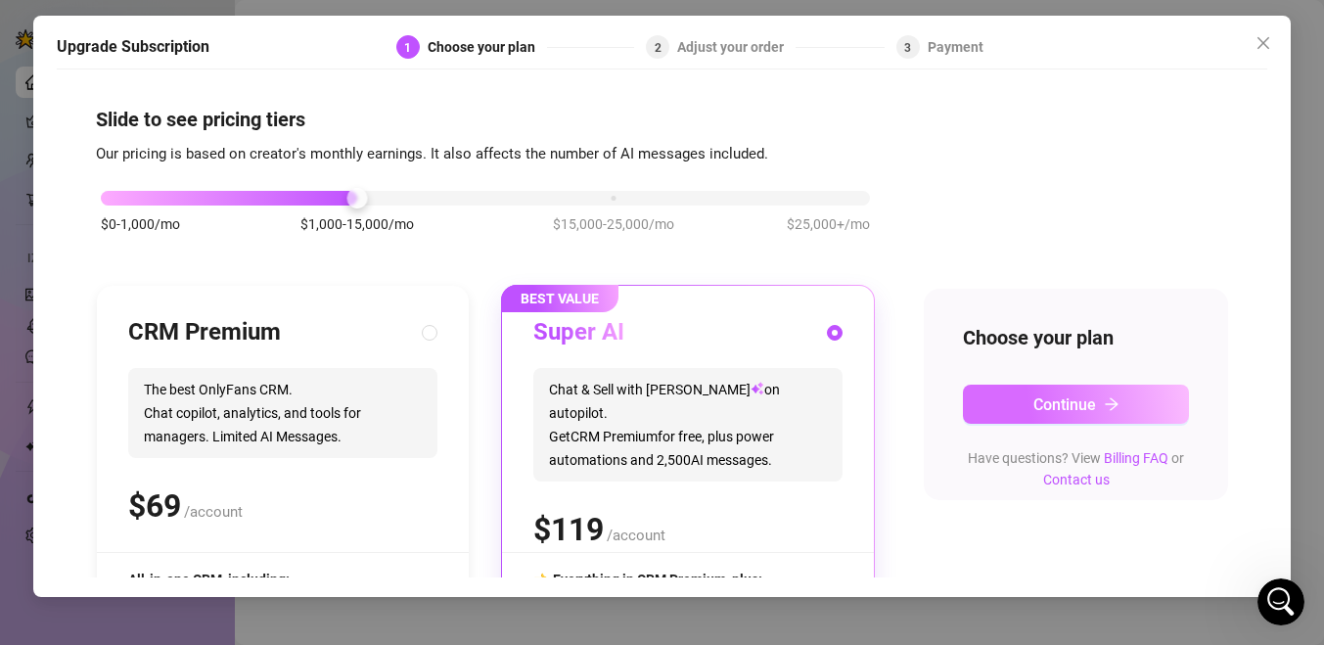
click at [1029, 406] on button "Continue" at bounding box center [1076, 404] width 226 height 39
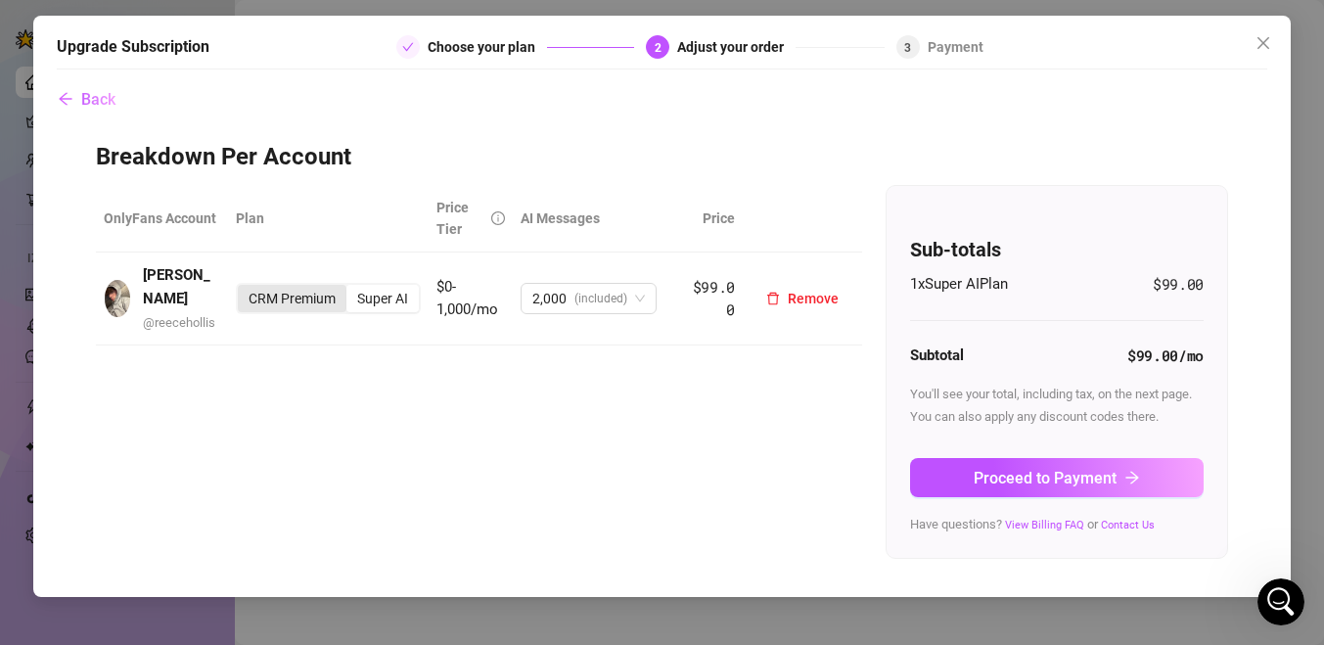
click at [317, 294] on div "CRM Premium" at bounding box center [292, 298] width 109 height 27
click at [243, 288] on input "CRM Premium" at bounding box center [243, 288] width 0 height 0
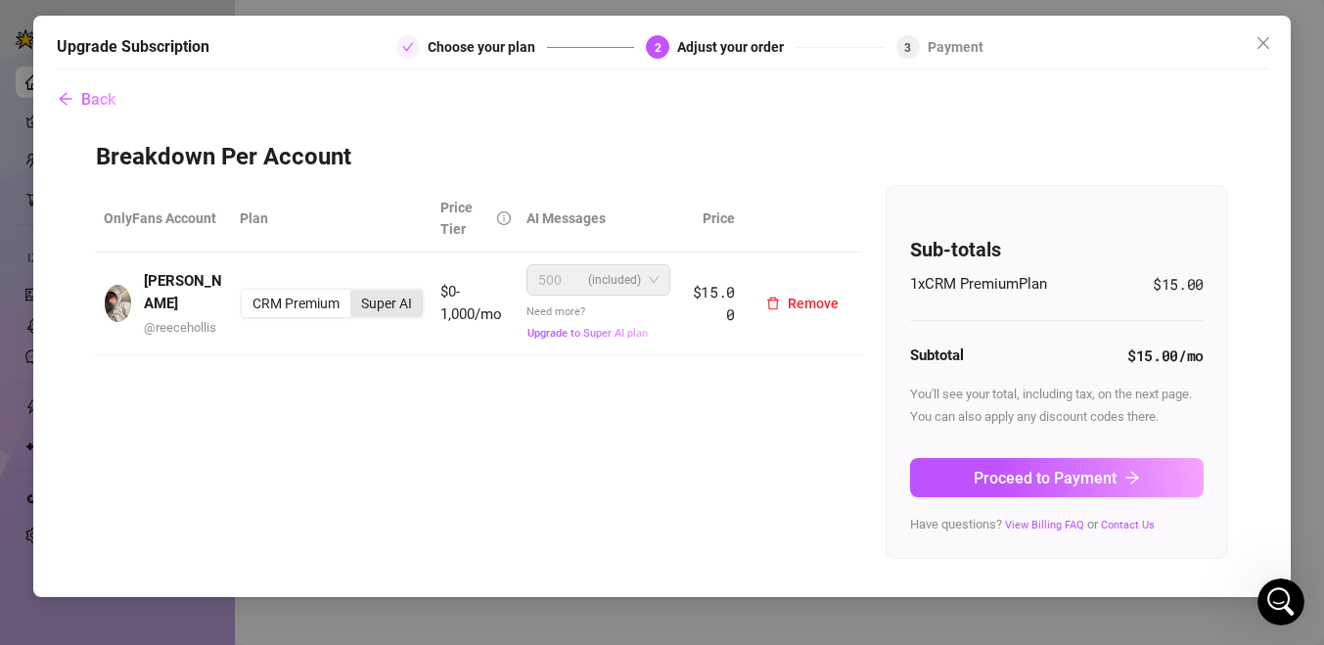
click at [390, 307] on div "Super AI" at bounding box center [386, 303] width 72 height 27
click at [355, 293] on input "Super AI" at bounding box center [355, 293] width 0 height 0
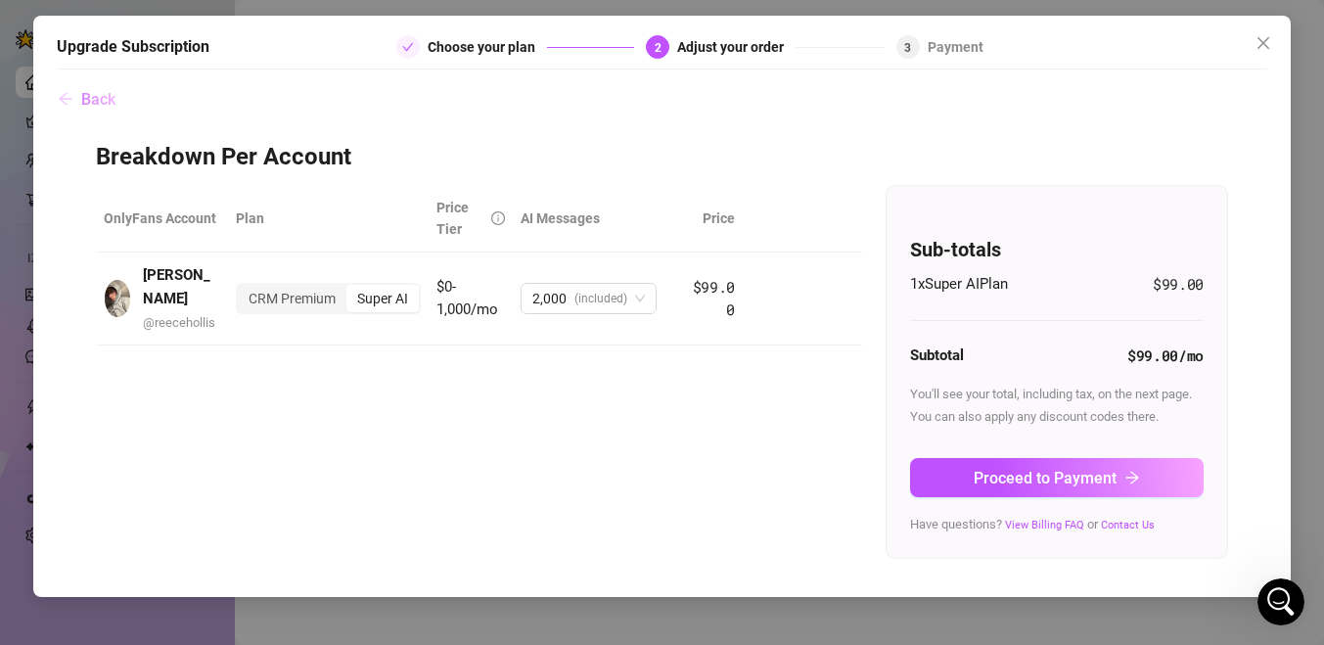
click at [105, 99] on span "Back" at bounding box center [98, 99] width 34 height 19
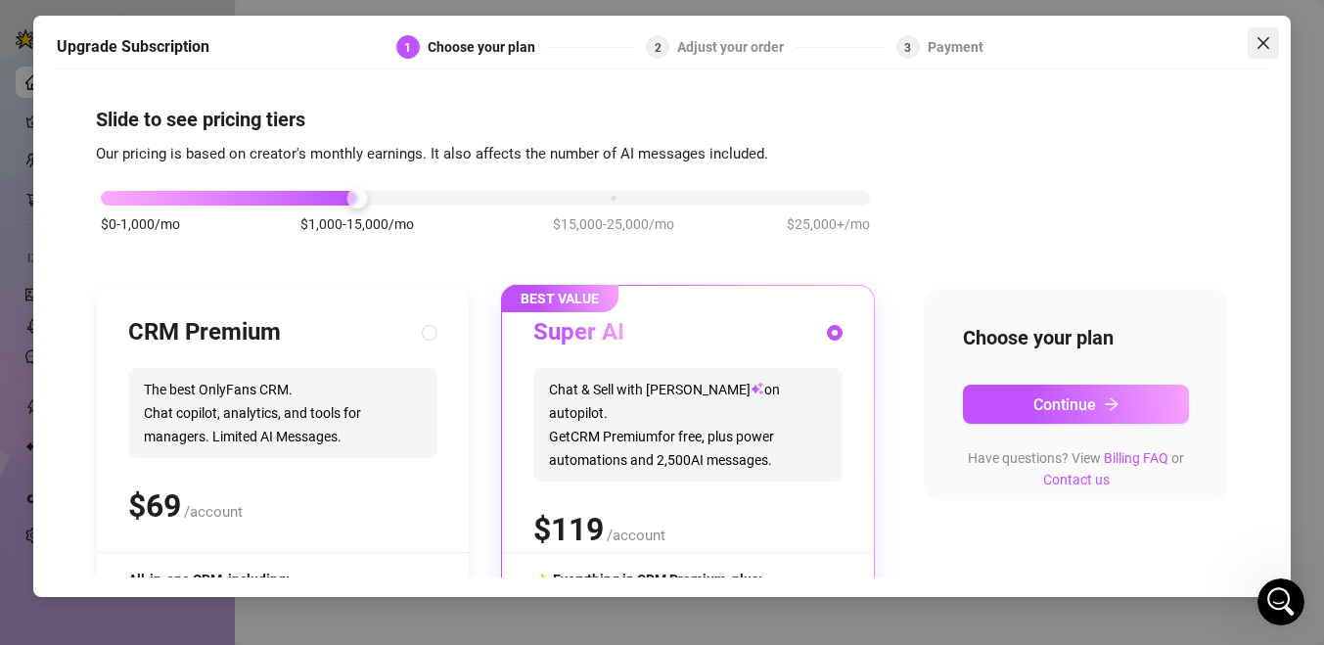
click at [1269, 39] on icon "close" at bounding box center [1264, 43] width 16 height 16
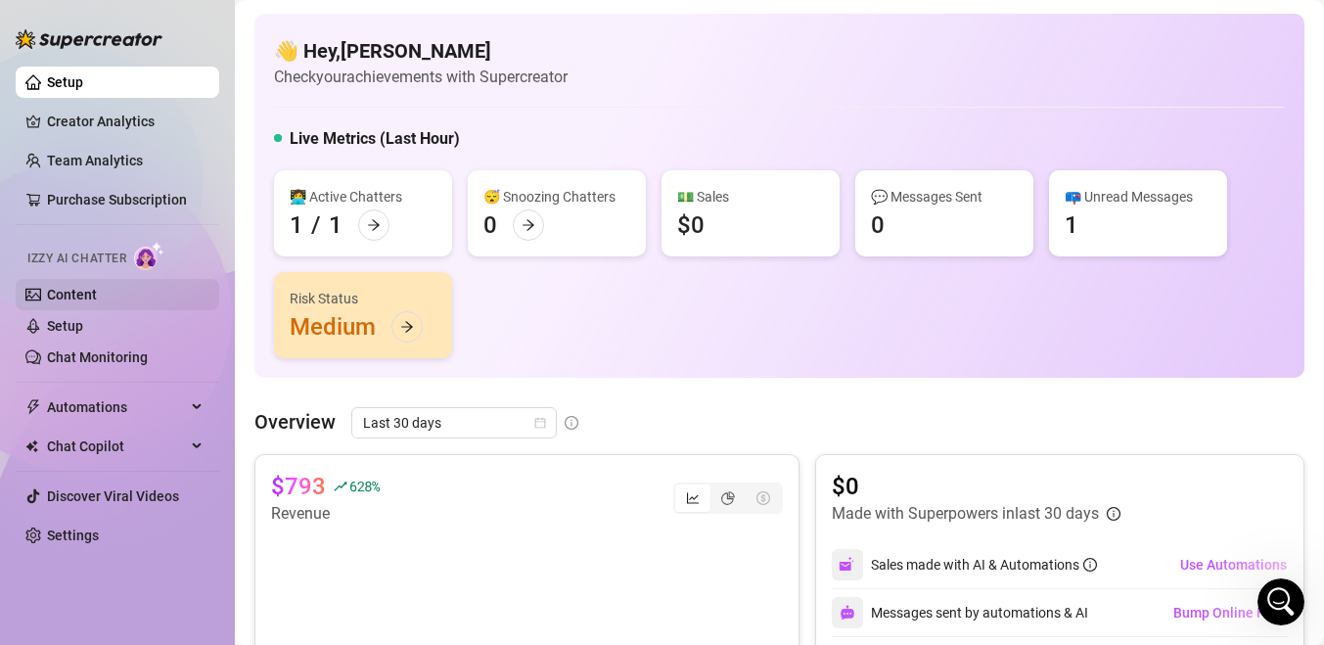
click at [78, 294] on link "Content" at bounding box center [72, 295] width 50 height 16
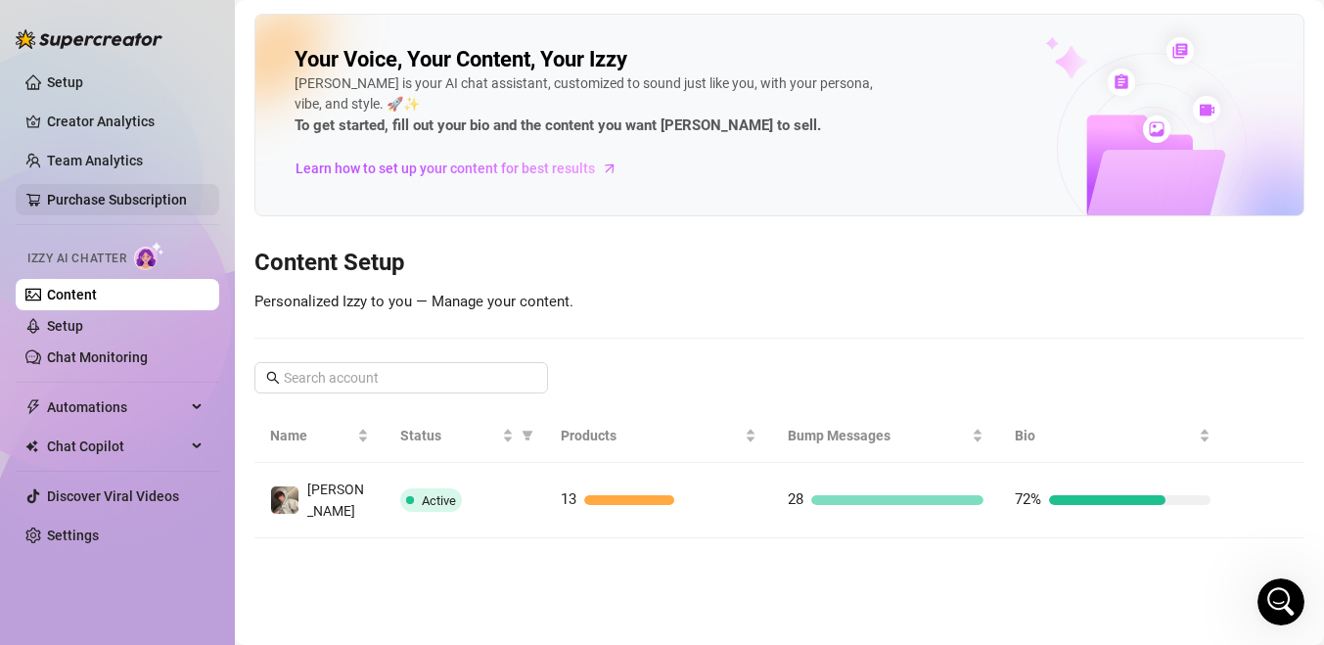
click at [142, 197] on link "Purchase Subscription" at bounding box center [117, 200] width 140 height 16
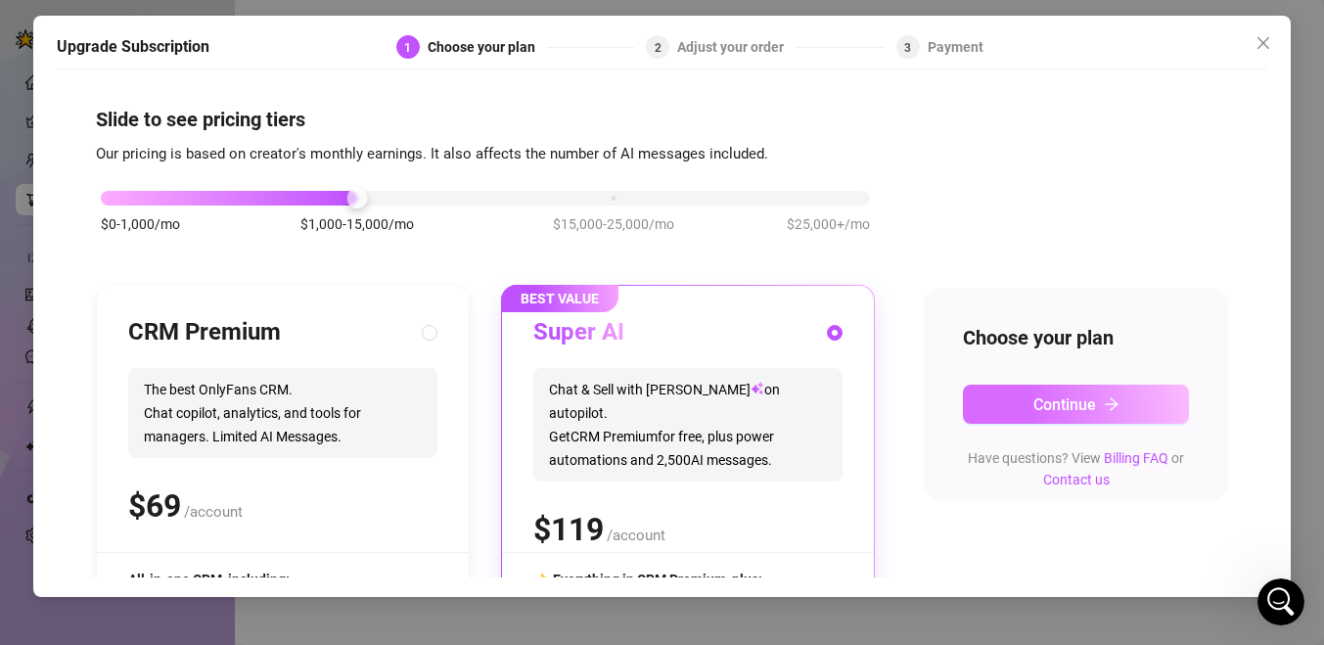
click at [1008, 398] on button "Continue" at bounding box center [1076, 404] width 226 height 39
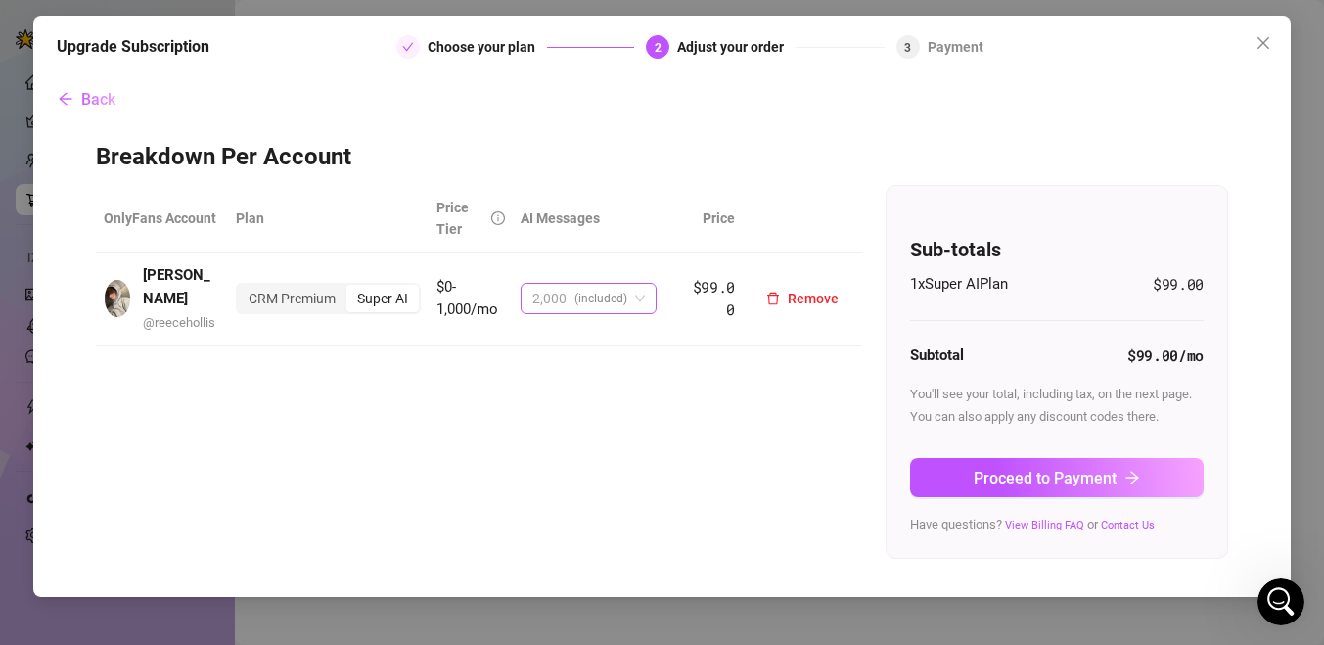
click at [631, 300] on span "2,000 (included)" at bounding box center [588, 298] width 113 height 29
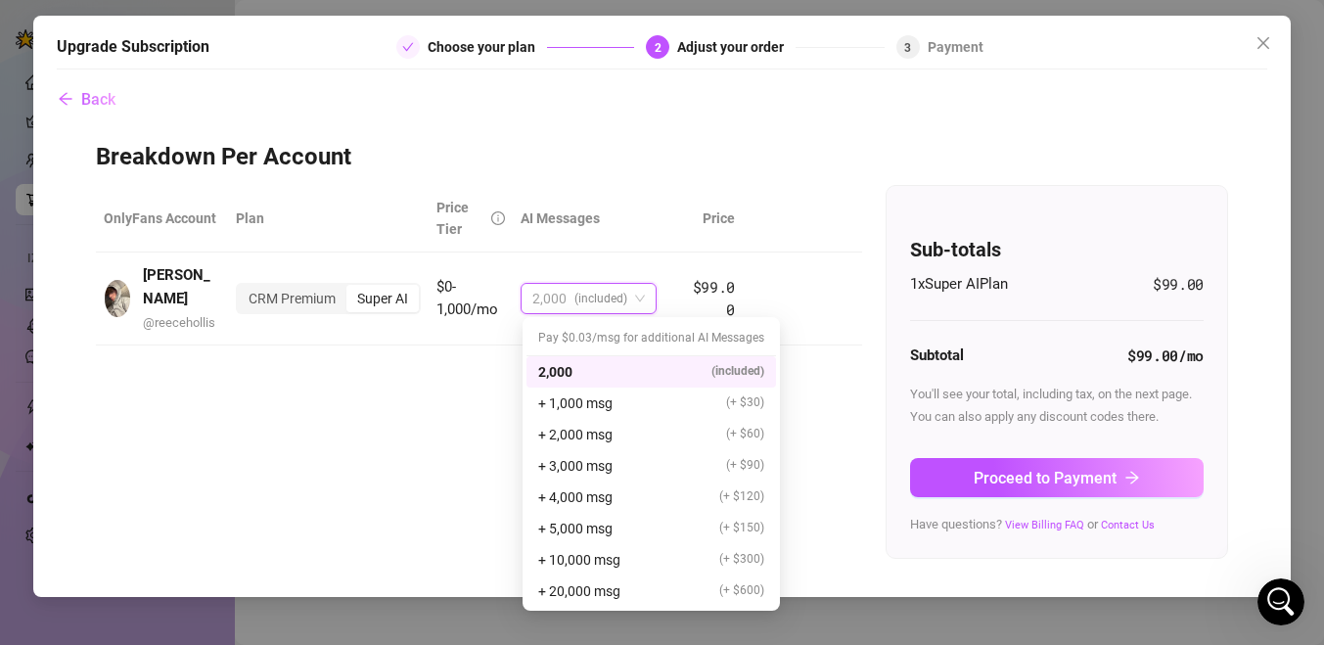
click at [631, 364] on div "2,000 (included)" at bounding box center [651, 372] width 226 height 22
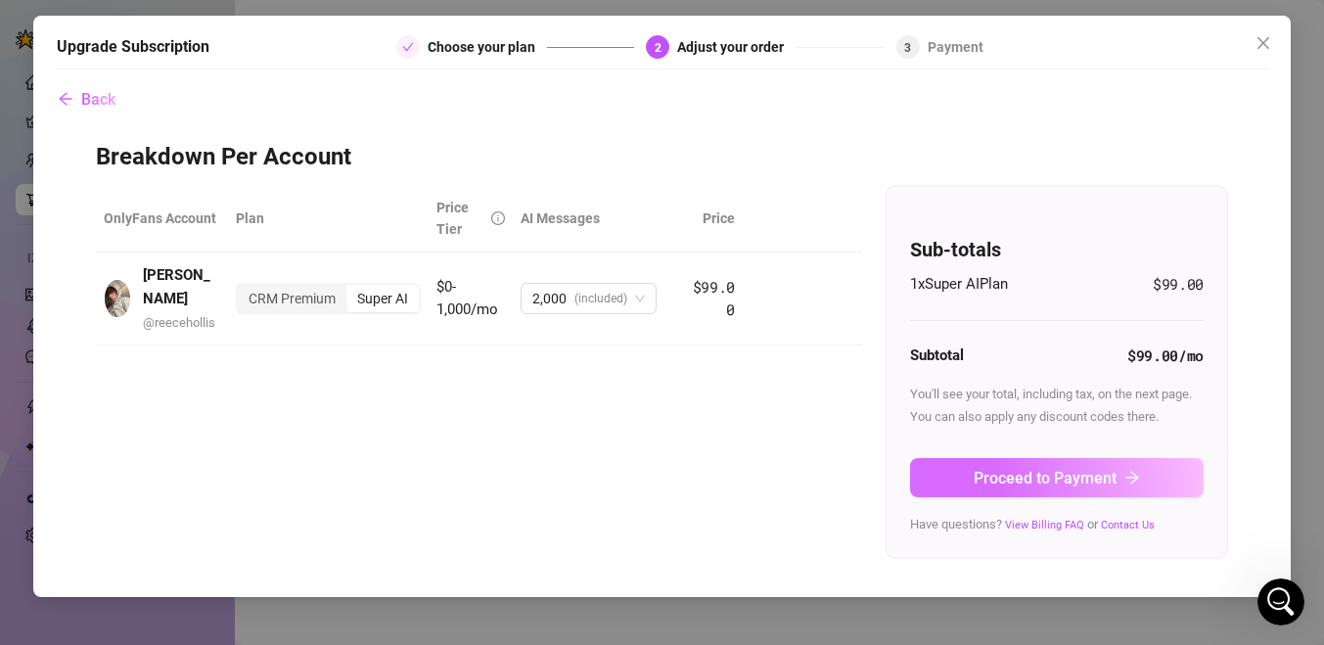
click at [982, 480] on span "Proceed to Payment" at bounding box center [1045, 478] width 143 height 19
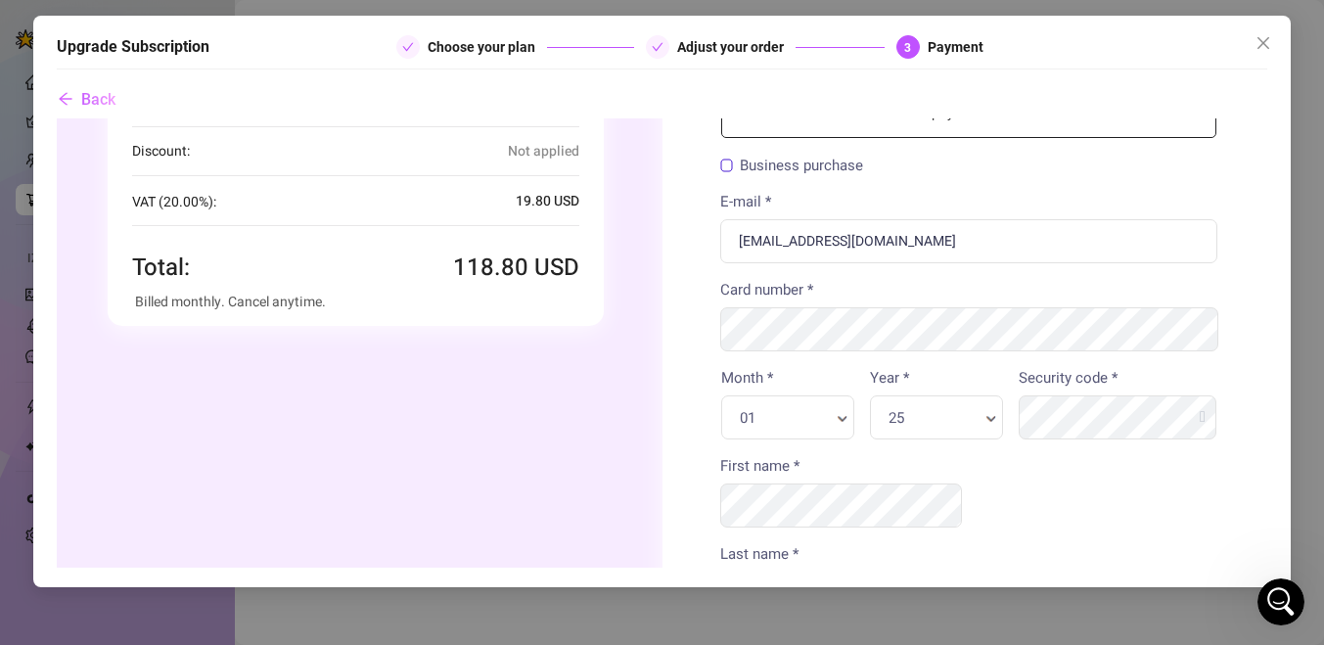
scroll to position [189, 0]
click at [1258, 49] on icon "close" at bounding box center [1264, 43] width 16 height 16
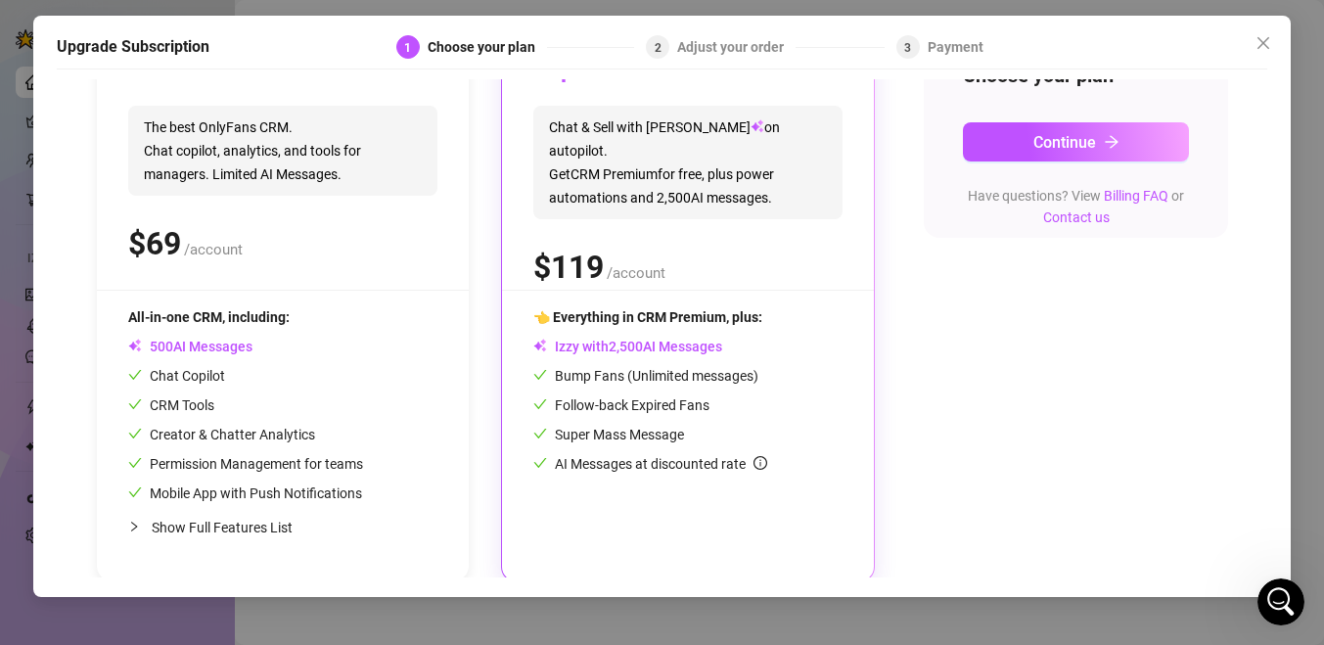
scroll to position [266, 0]
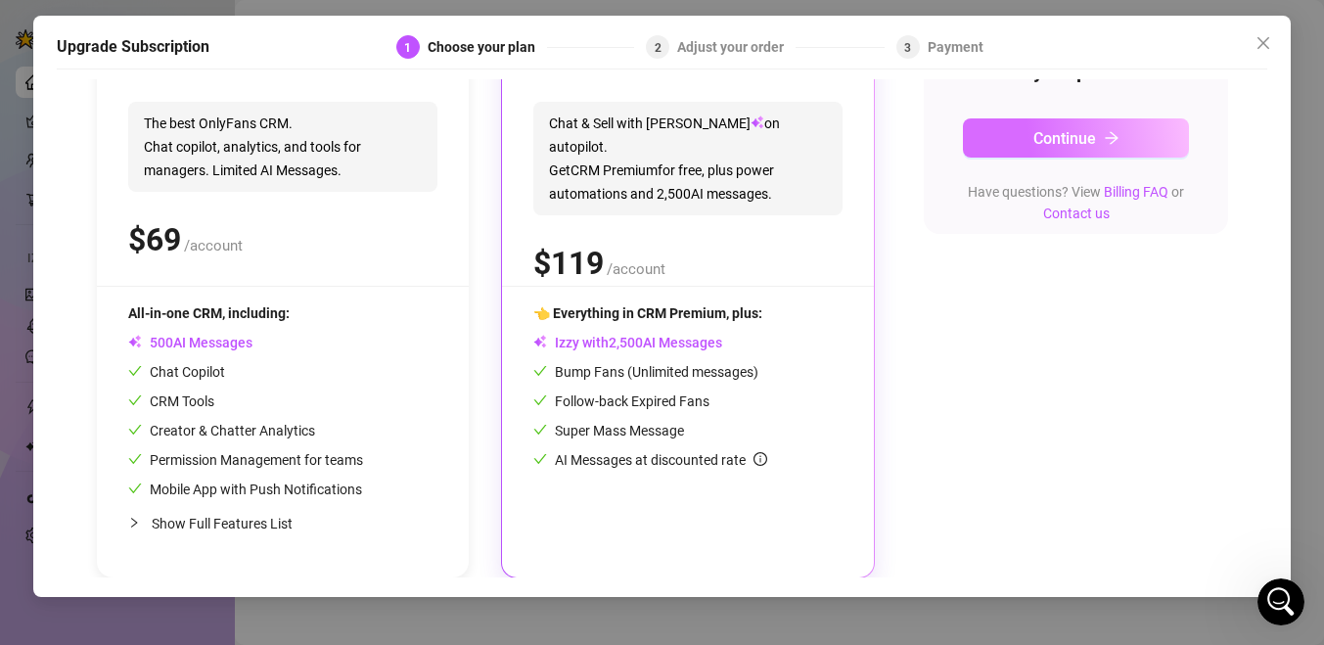
click at [1072, 129] on span "Continue" at bounding box center [1064, 138] width 63 height 19
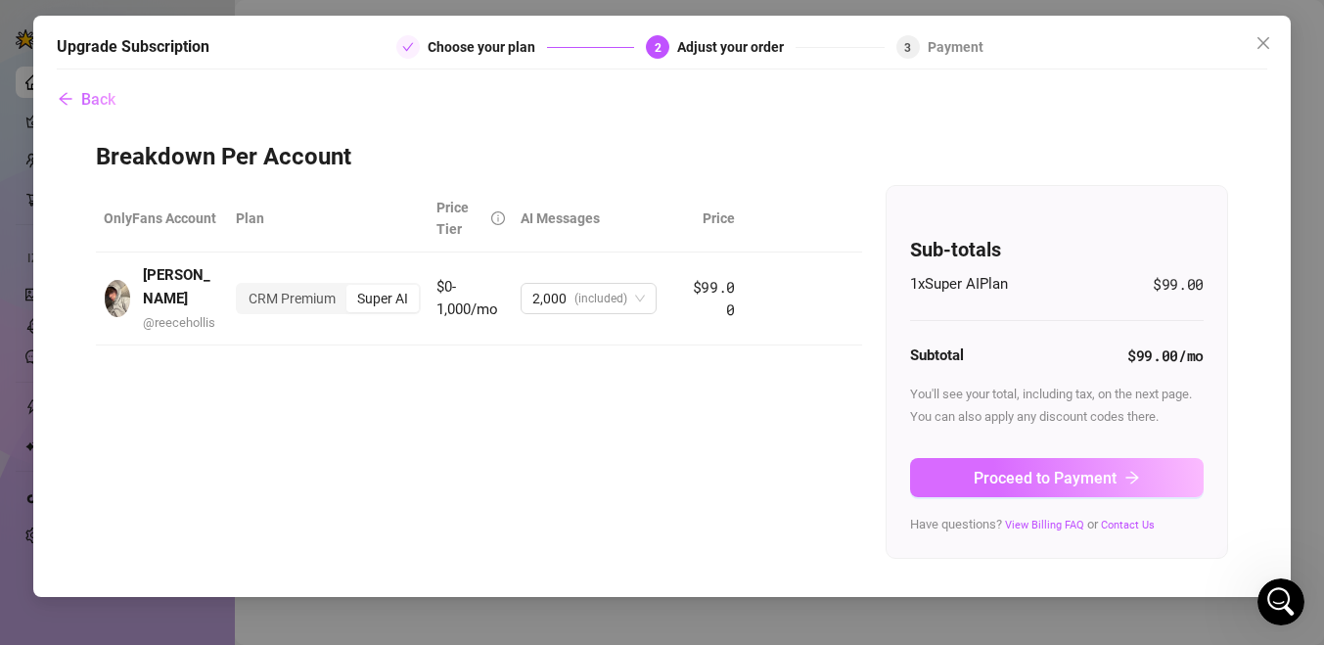
click at [1057, 483] on span "Proceed to Payment" at bounding box center [1045, 478] width 143 height 19
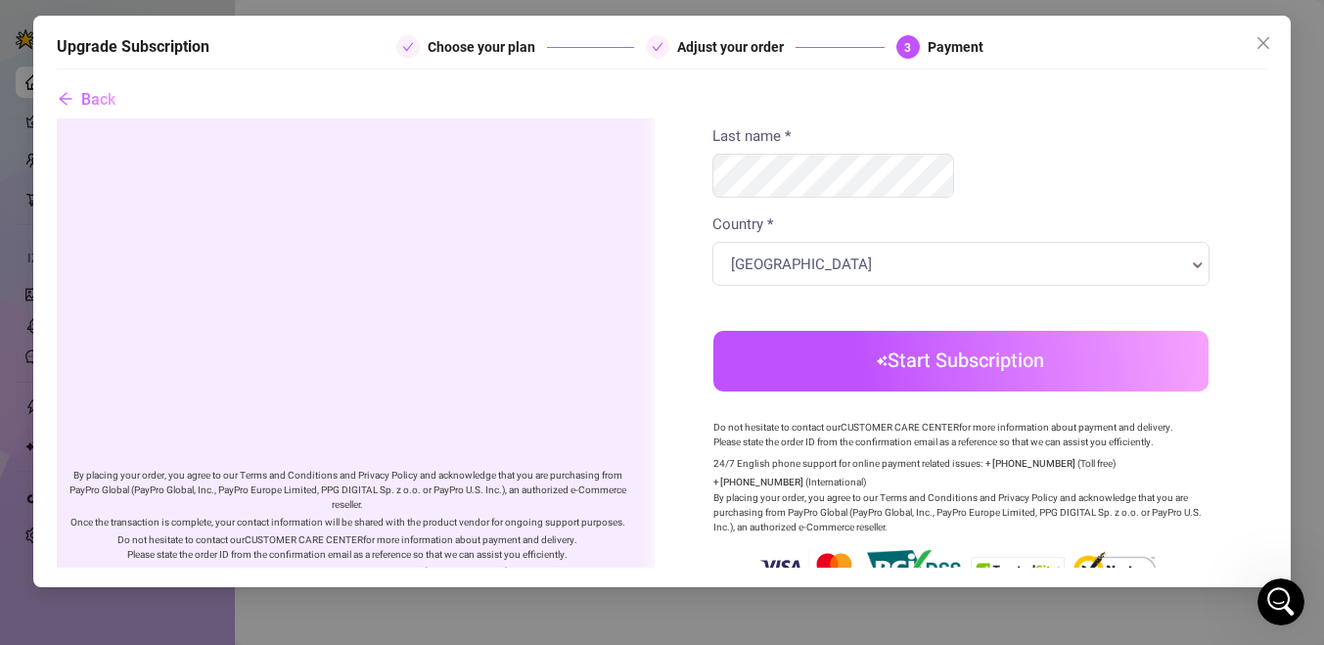
scroll to position [0, 8]
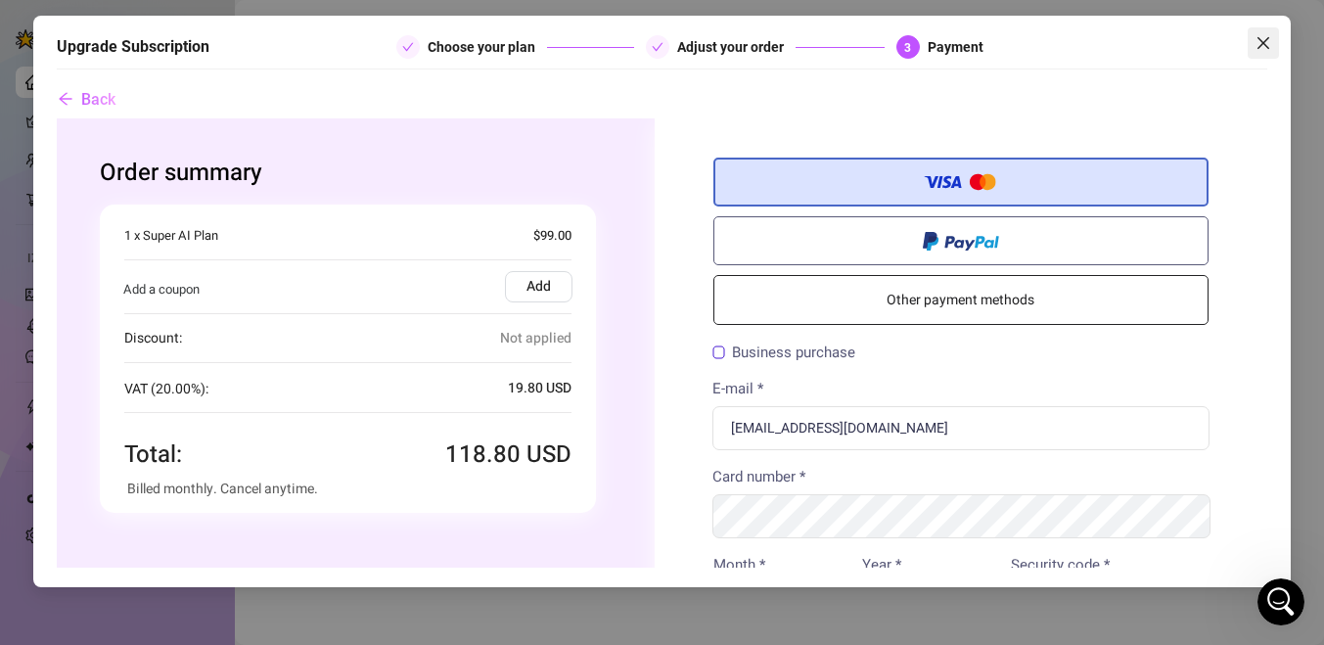
click at [1265, 44] on icon "close" at bounding box center [1264, 43] width 16 height 16
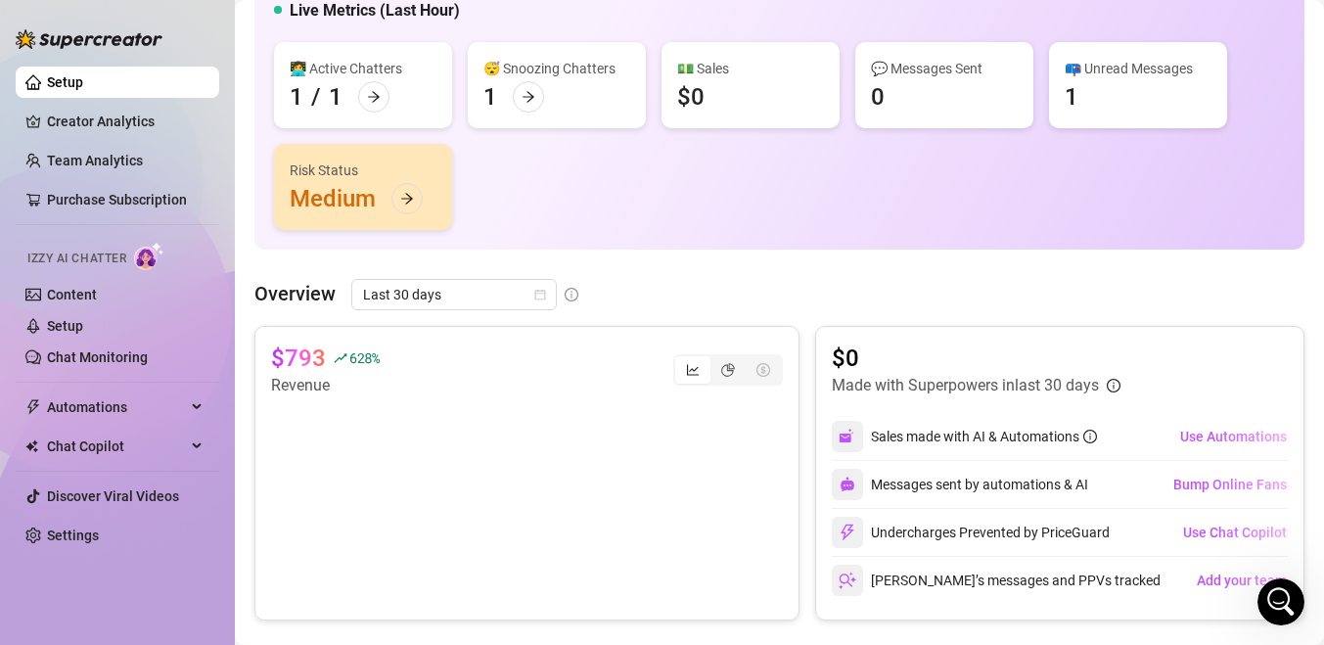
scroll to position [185, 0]
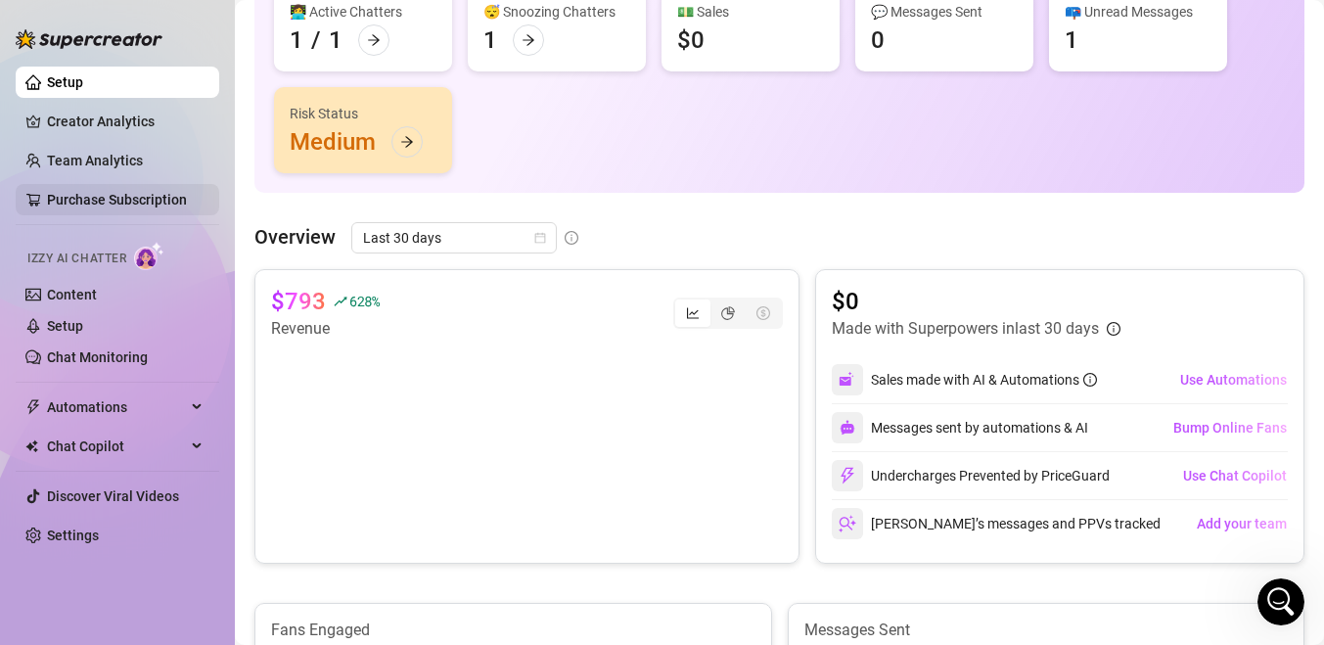
click at [136, 199] on link "Purchase Subscription" at bounding box center [117, 200] width 140 height 16
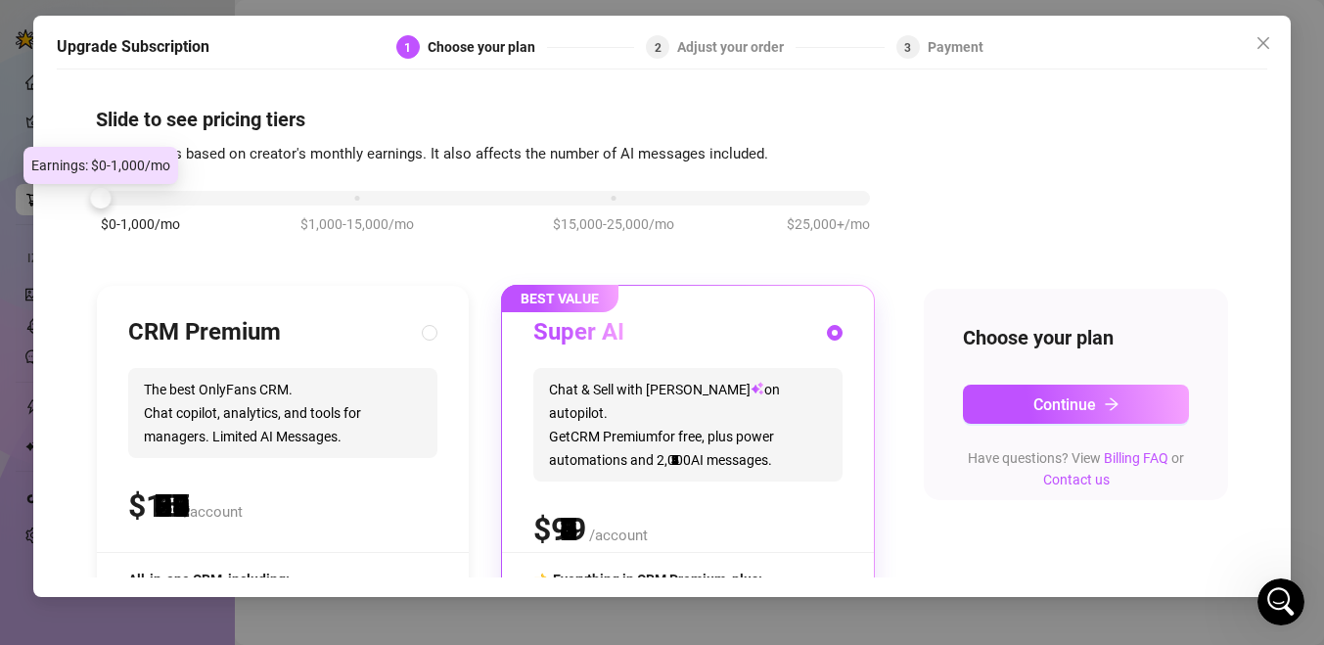
drag, startPoint x: 354, startPoint y: 197, endPoint x: 159, endPoint y: 198, distance: 195.7
click at [159, 198] on div "$0-1,000/mo $1,000-15,000/mo $15,000-25,000/mo $25,000+/mo" at bounding box center [485, 193] width 769 height 12
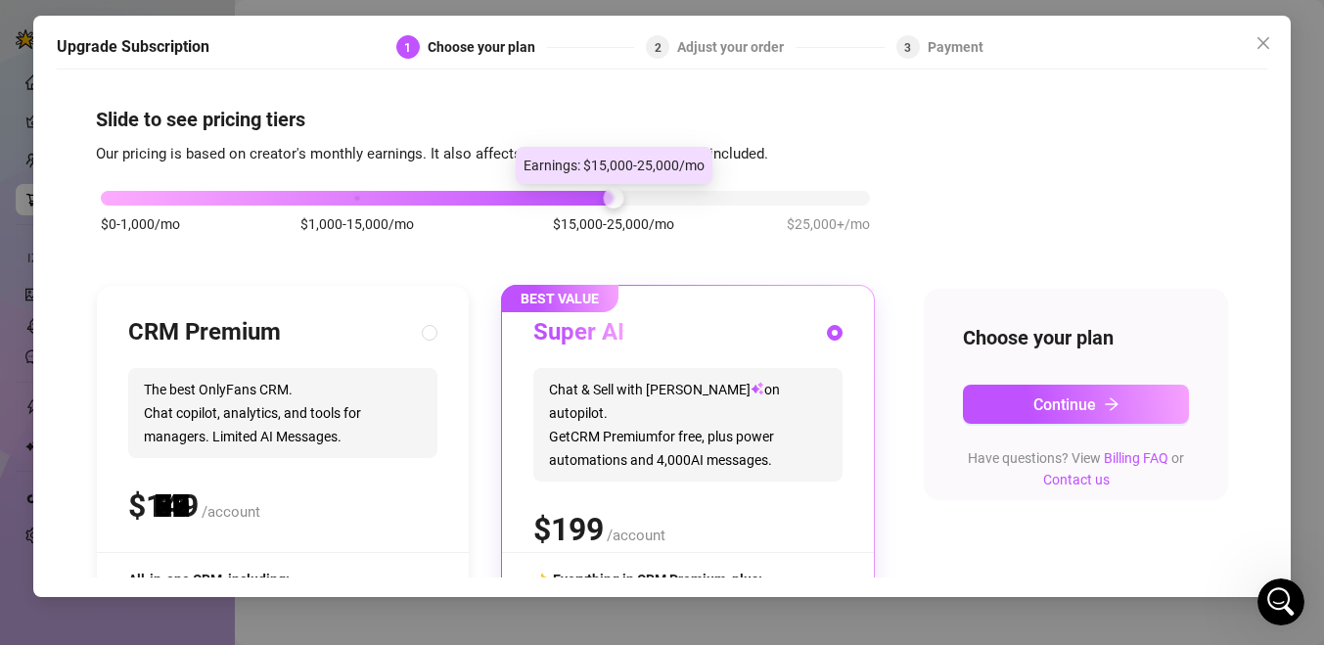
drag, startPoint x: 106, startPoint y: 193, endPoint x: 607, endPoint y: 175, distance: 501.4
click at [607, 175] on body "Setup Creator Analytics Team Analytics Purchase Subscription Izzy AI Chatter Co…" at bounding box center [662, 322] width 1324 height 645
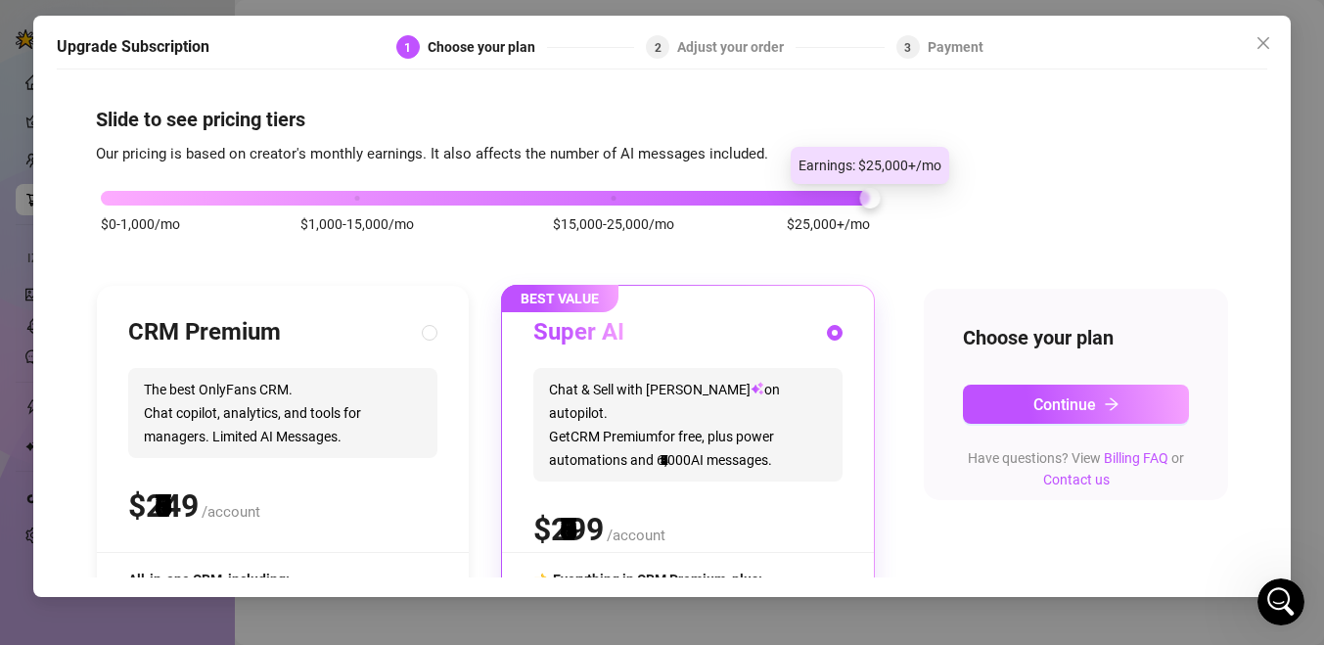
drag, startPoint x: 611, startPoint y: 195, endPoint x: 870, endPoint y: 195, distance: 259.3
click at [870, 195] on div at bounding box center [869, 198] width 21 height 21
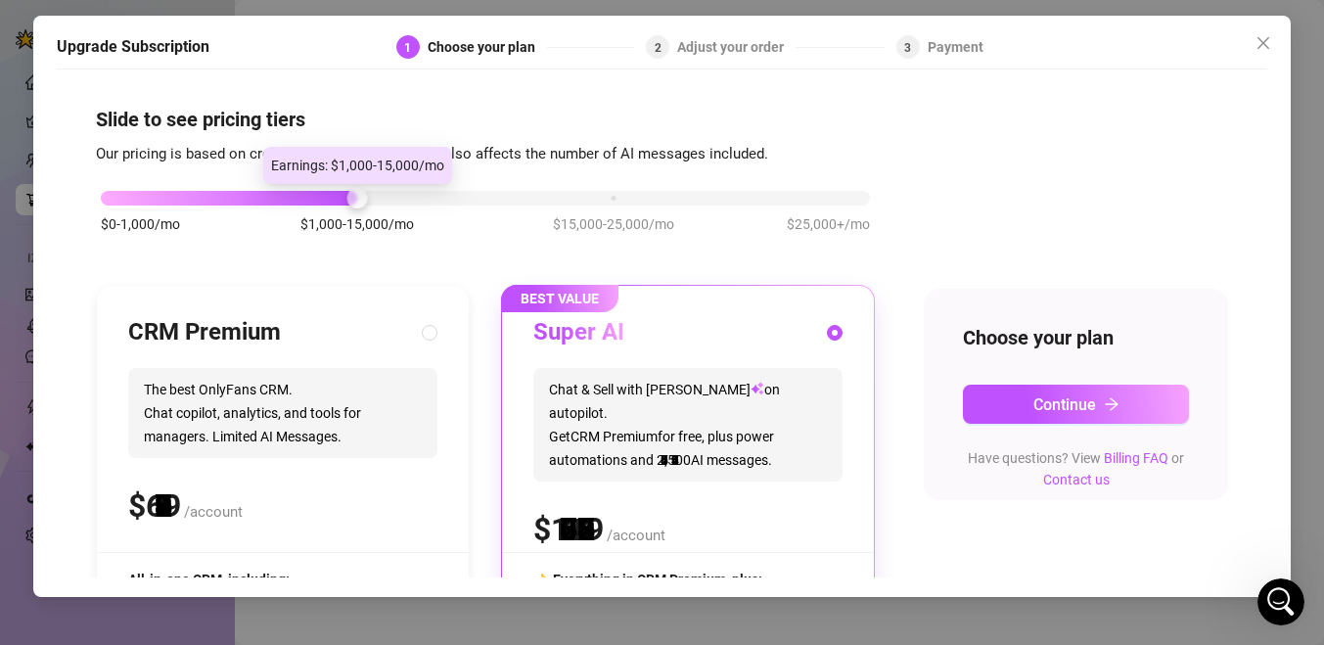
drag, startPoint x: 867, startPoint y: 195, endPoint x: 383, endPoint y: 196, distance: 484.4
click at [383, 196] on div "$0-1,000/mo $1,000-15,000/mo $15,000-25,000/mo $25,000+/mo" at bounding box center [485, 193] width 769 height 12
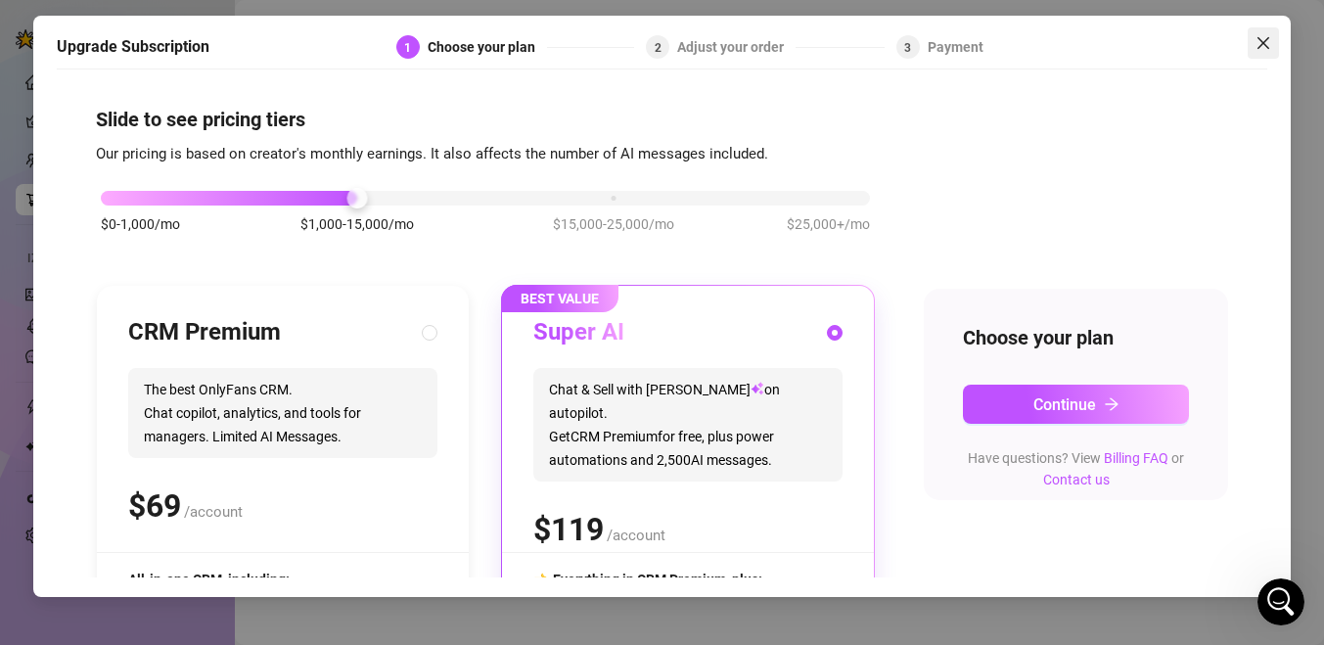
click at [1265, 42] on icon "close" at bounding box center [1264, 43] width 16 height 16
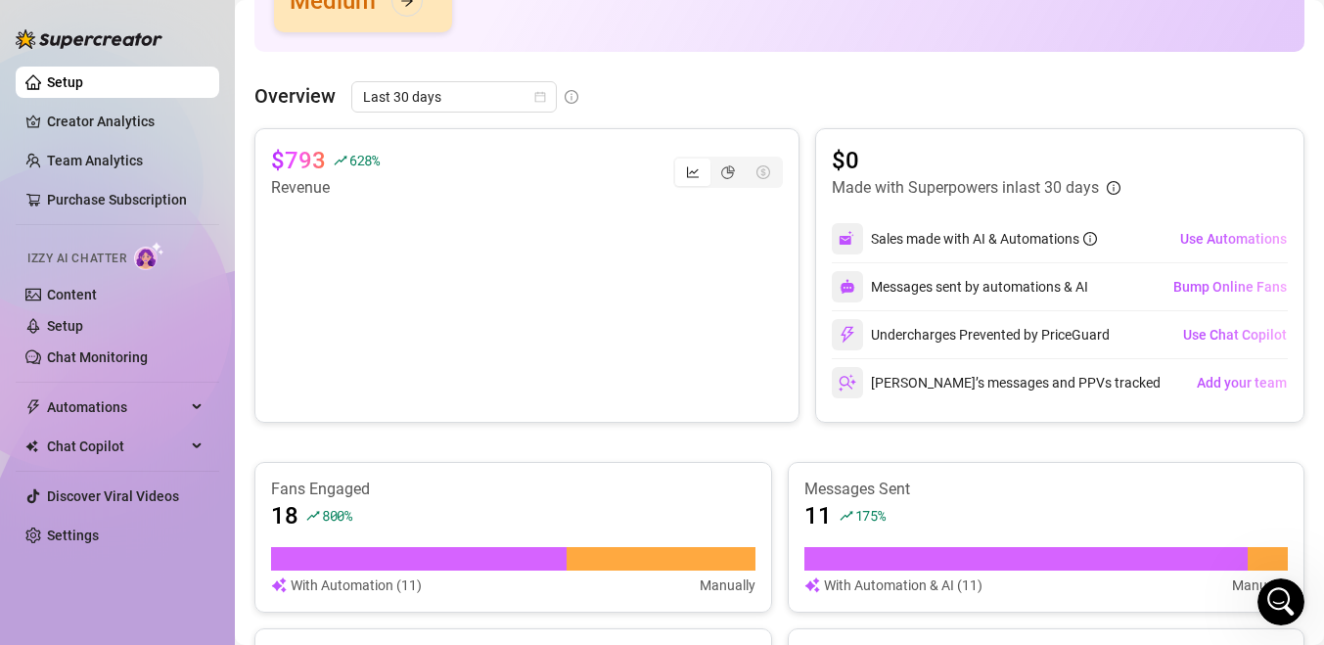
scroll to position [344, 0]
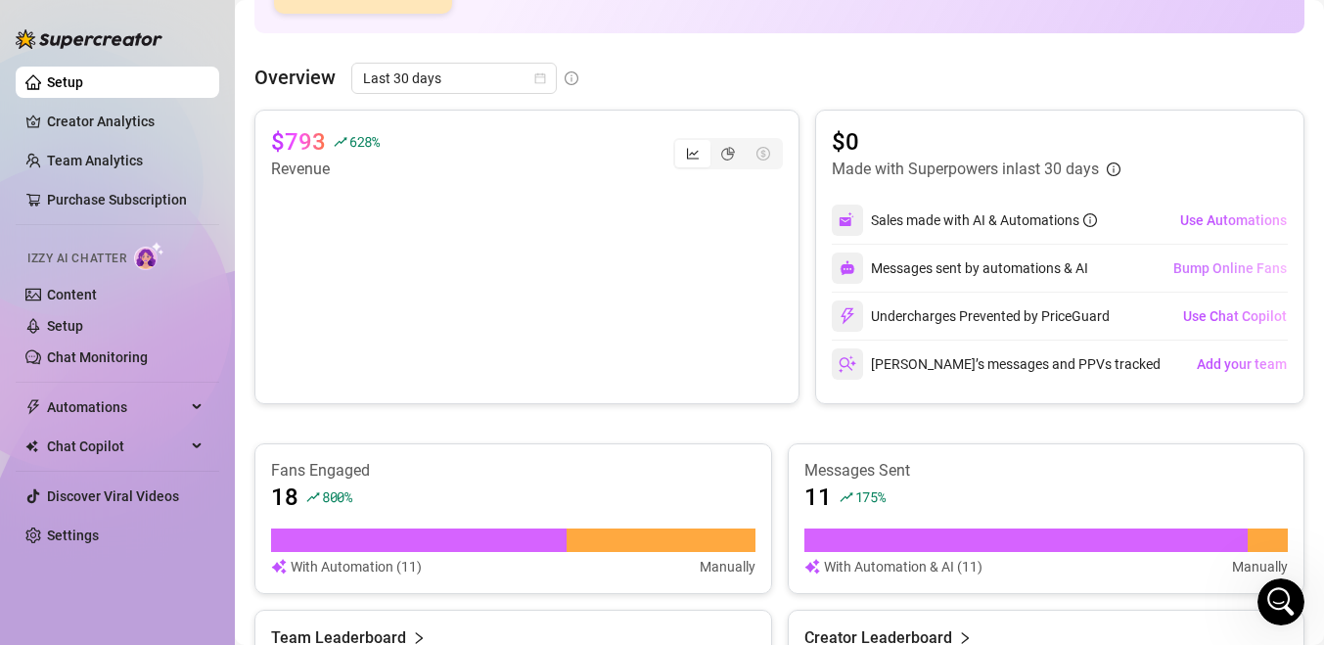
click at [1208, 263] on span "Bump Online Fans" at bounding box center [1230, 268] width 114 height 16
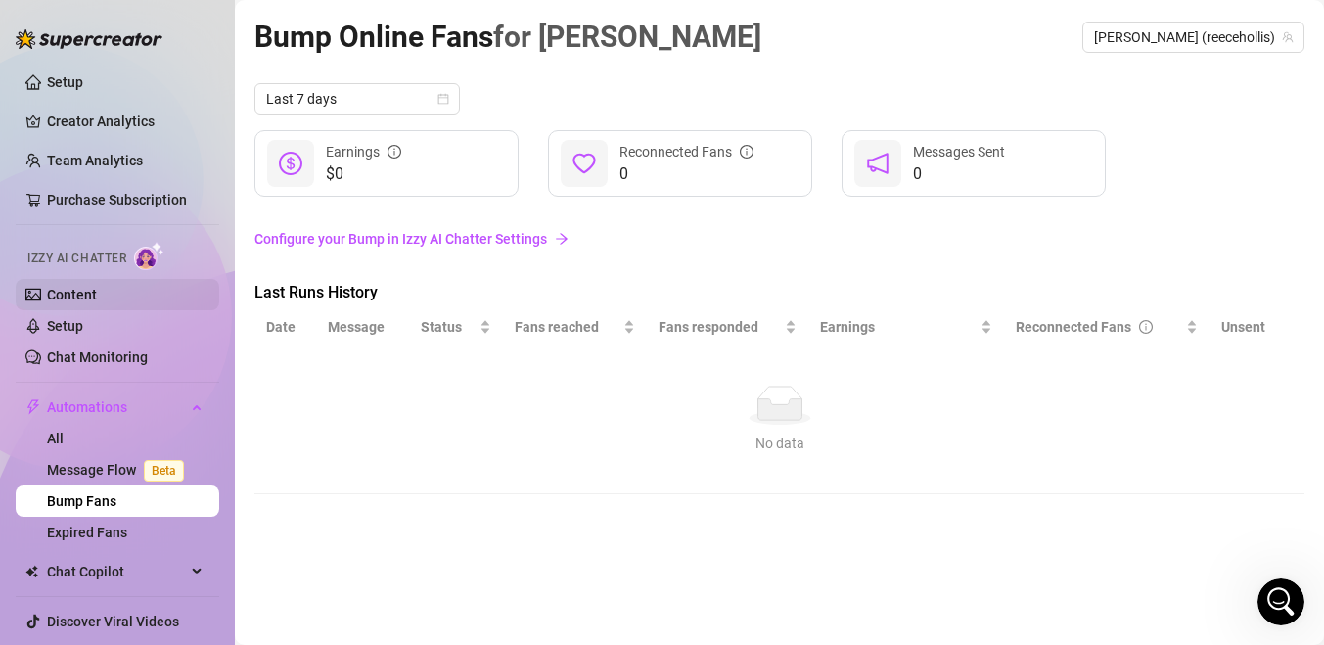
click at [97, 299] on link "Content" at bounding box center [72, 295] width 50 height 16
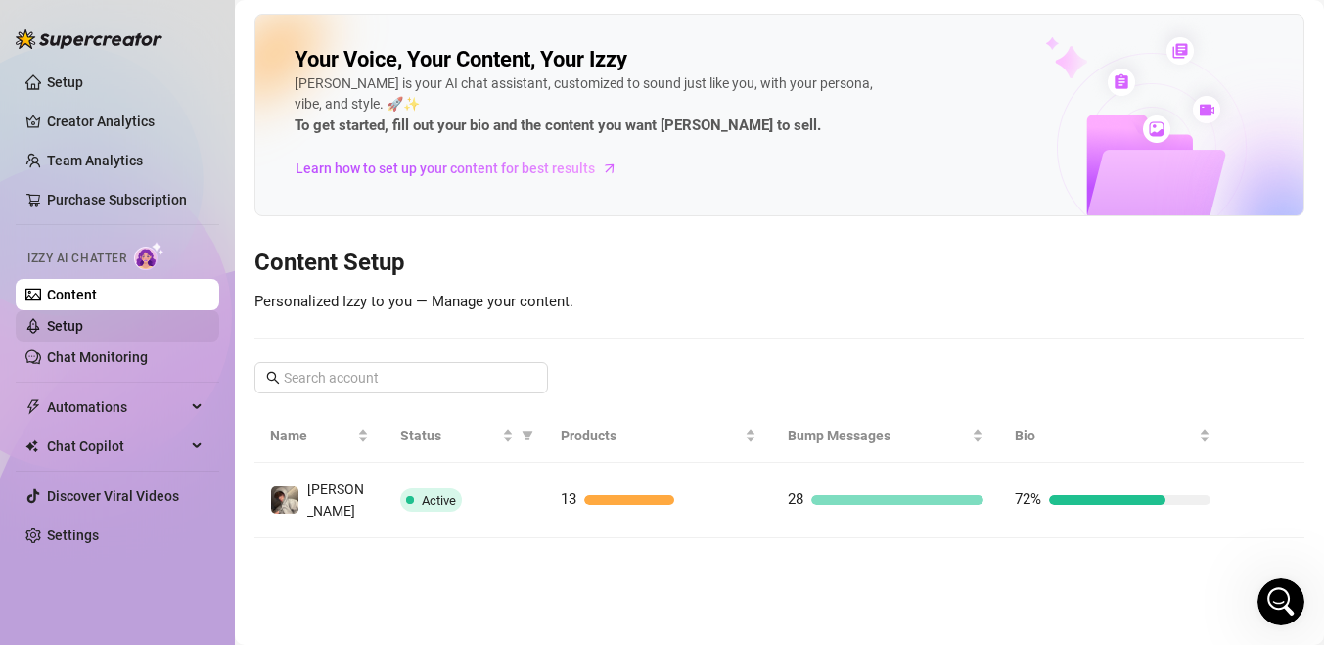
click at [83, 321] on link "Setup" at bounding box center [65, 326] width 36 height 16
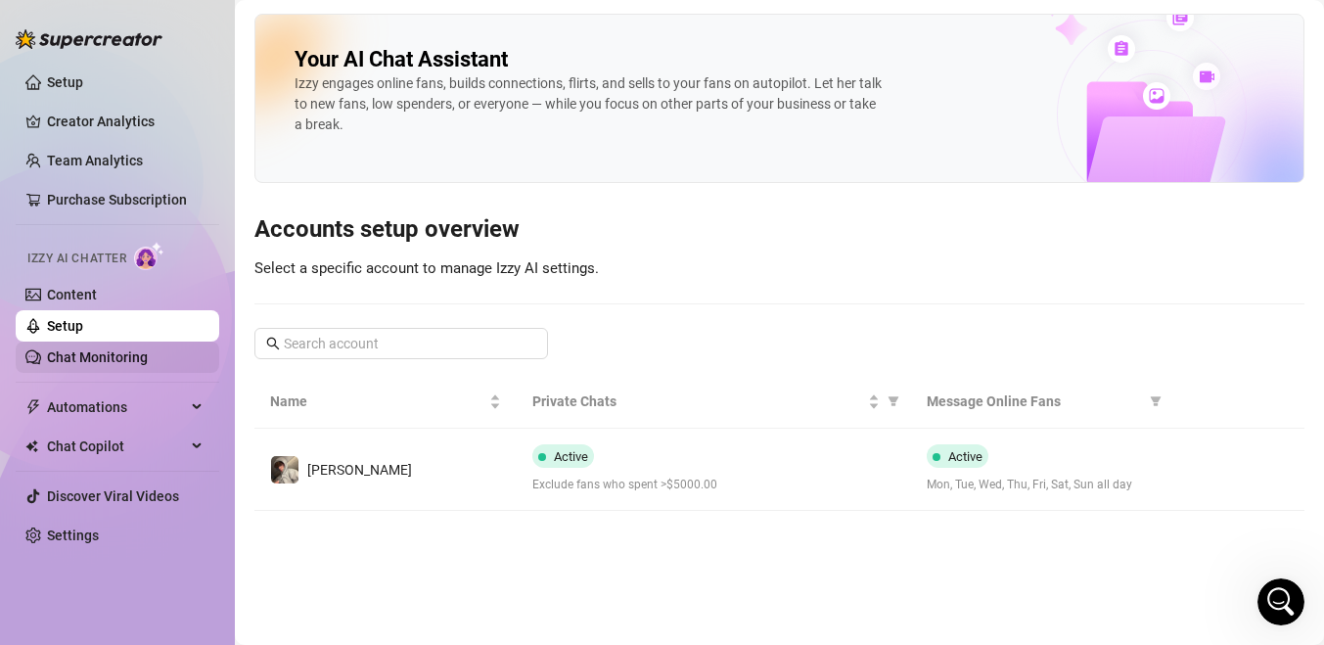
click at [125, 350] on link "Chat Monitoring" at bounding box center [97, 357] width 101 height 16
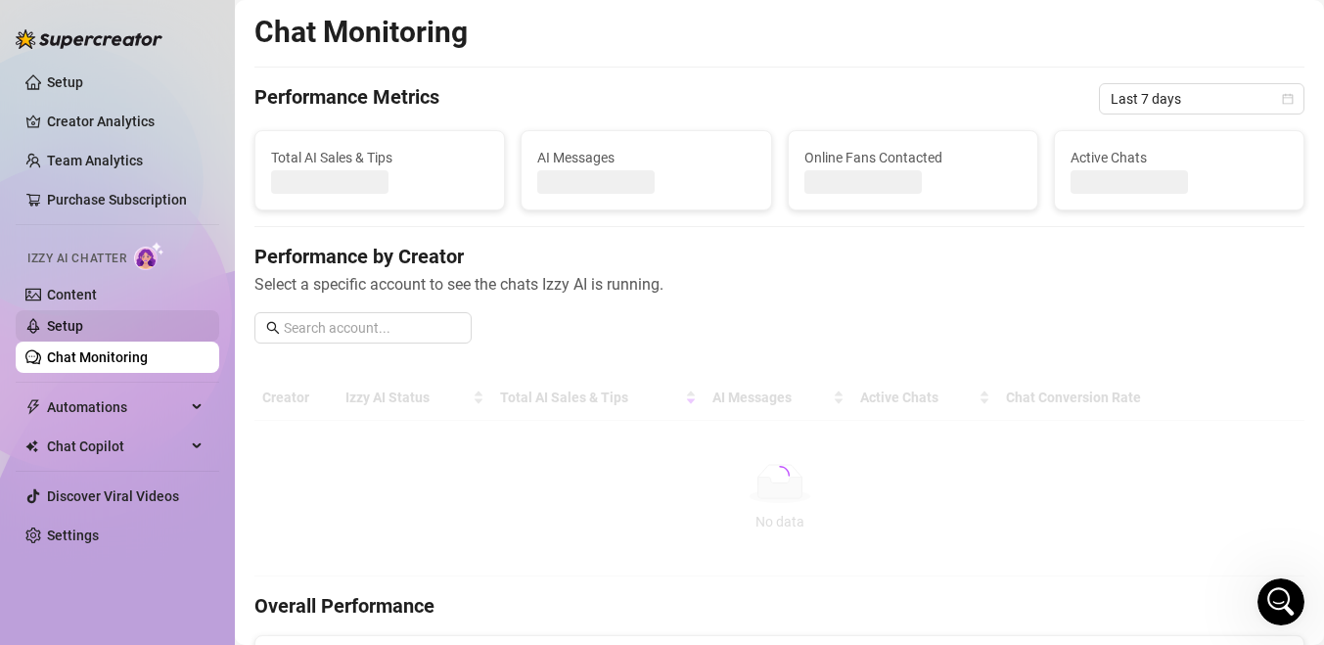
click at [83, 329] on link "Setup" at bounding box center [65, 326] width 36 height 16
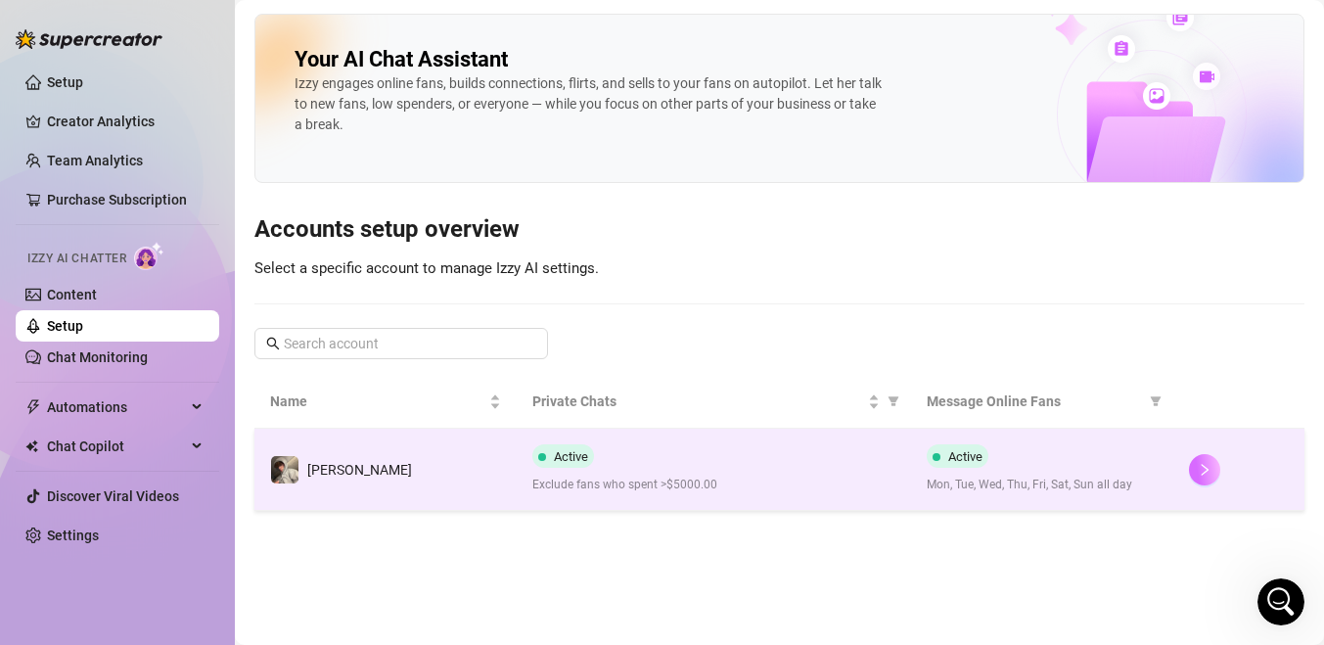
click at [1205, 463] on icon "right" at bounding box center [1205, 470] width 14 height 14
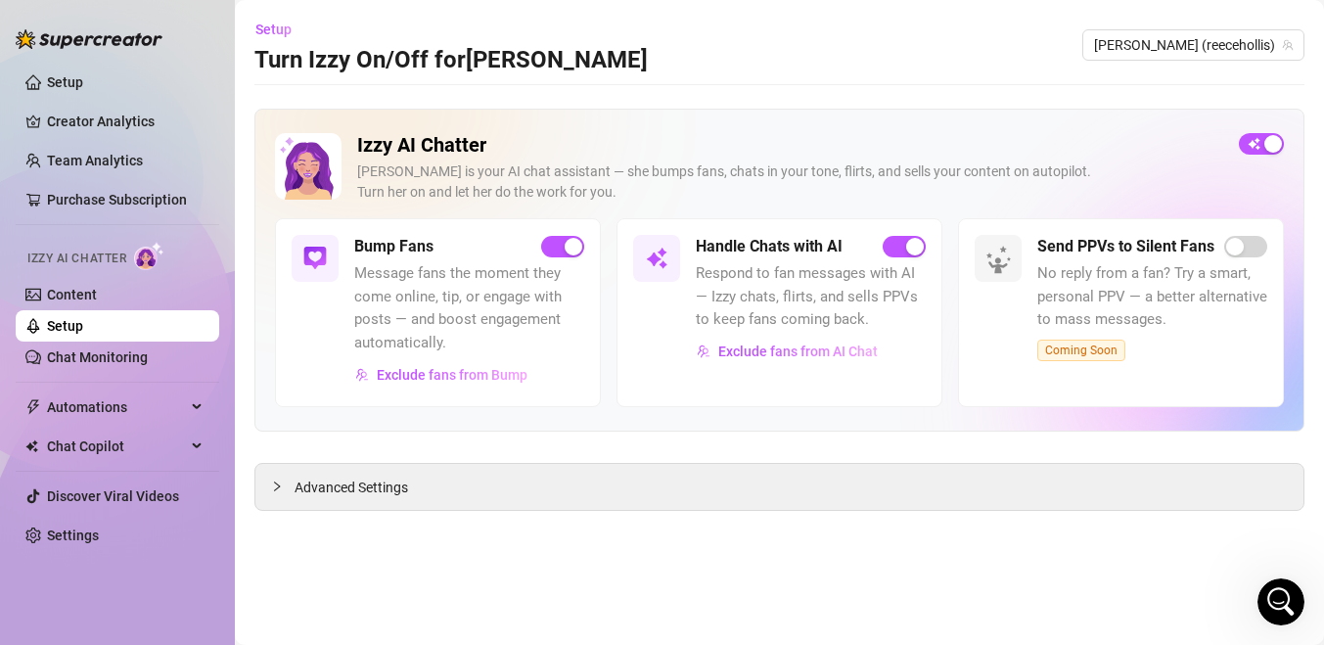
click at [1272, 611] on icon "Open Intercom Messenger" at bounding box center [1281, 602] width 32 height 32
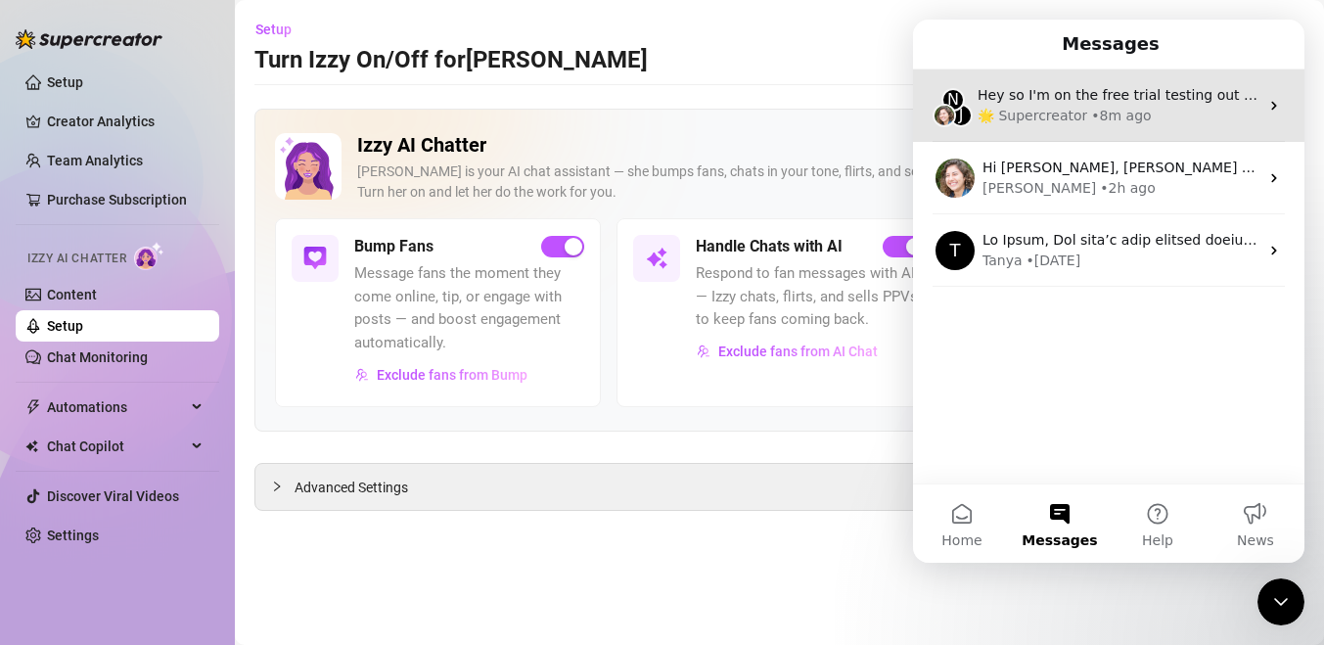
click at [1099, 127] on div "N J Hey so I'm on the free trial testing out [PERSON_NAME], however it doesn't …" at bounding box center [1108, 105] width 391 height 72
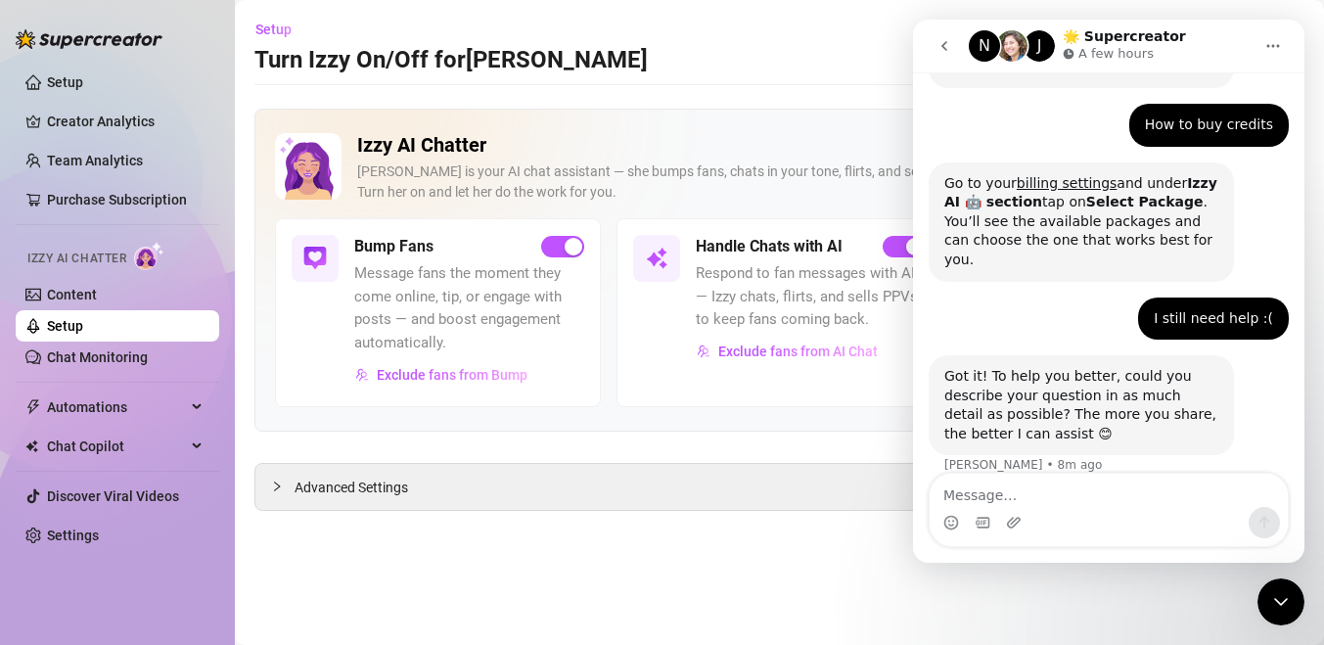
scroll to position [516, 0]
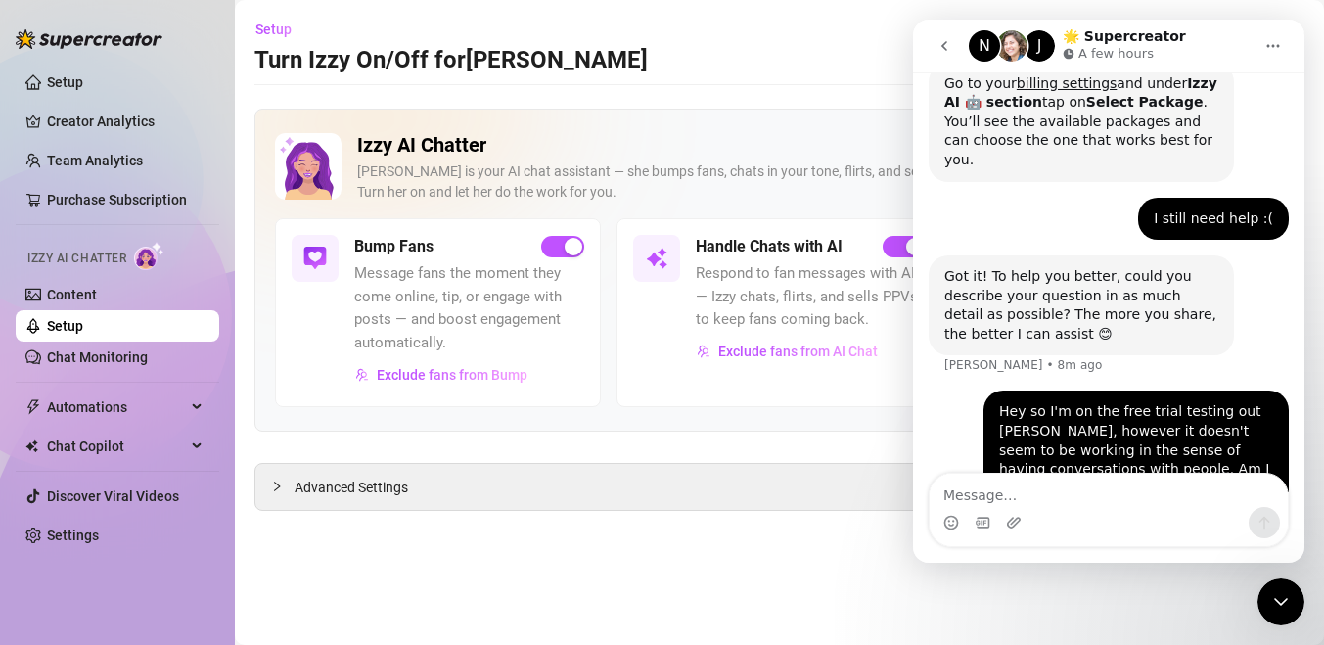
click at [952, 48] on button "go back" at bounding box center [944, 45] width 37 height 37
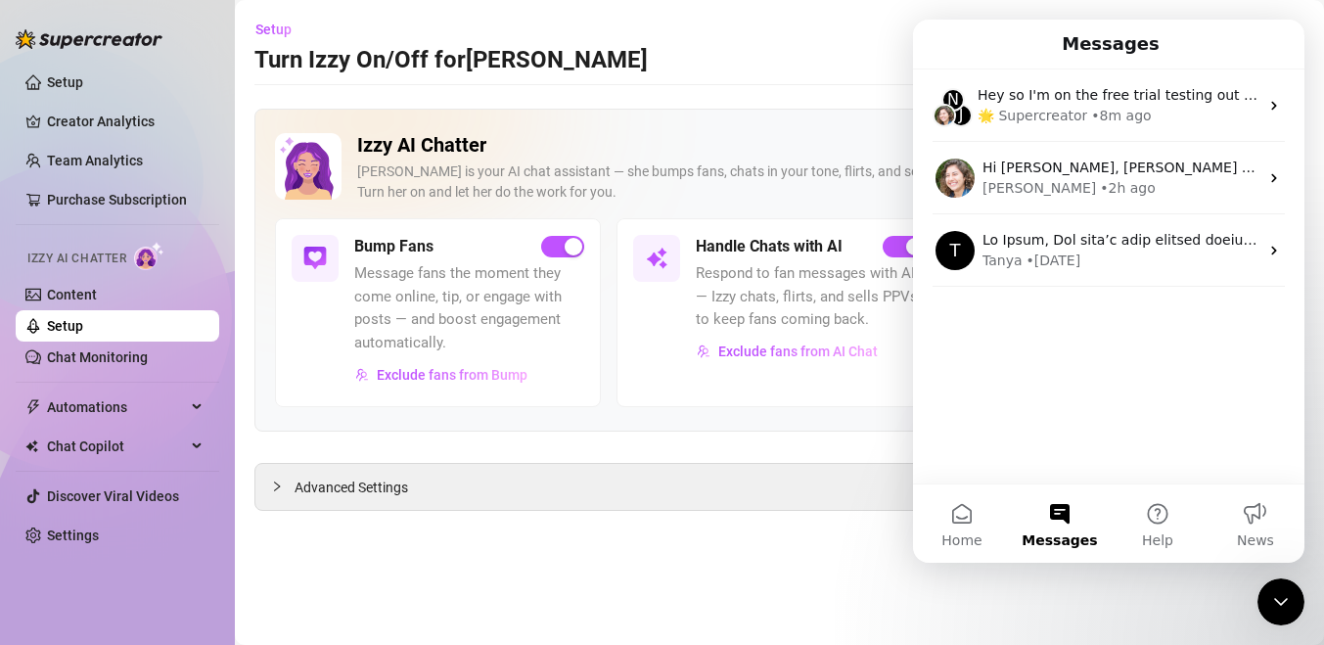
scroll to position [0, 0]
click at [397, 635] on main "Setup Turn Izzy On/Off for [PERSON_NAME] (reecehollis) Izzy AI Chatter [PERSON_…" at bounding box center [779, 322] width 1089 height 645
click at [1301, 591] on div "Close Intercom Messenger" at bounding box center [1281, 601] width 47 height 47
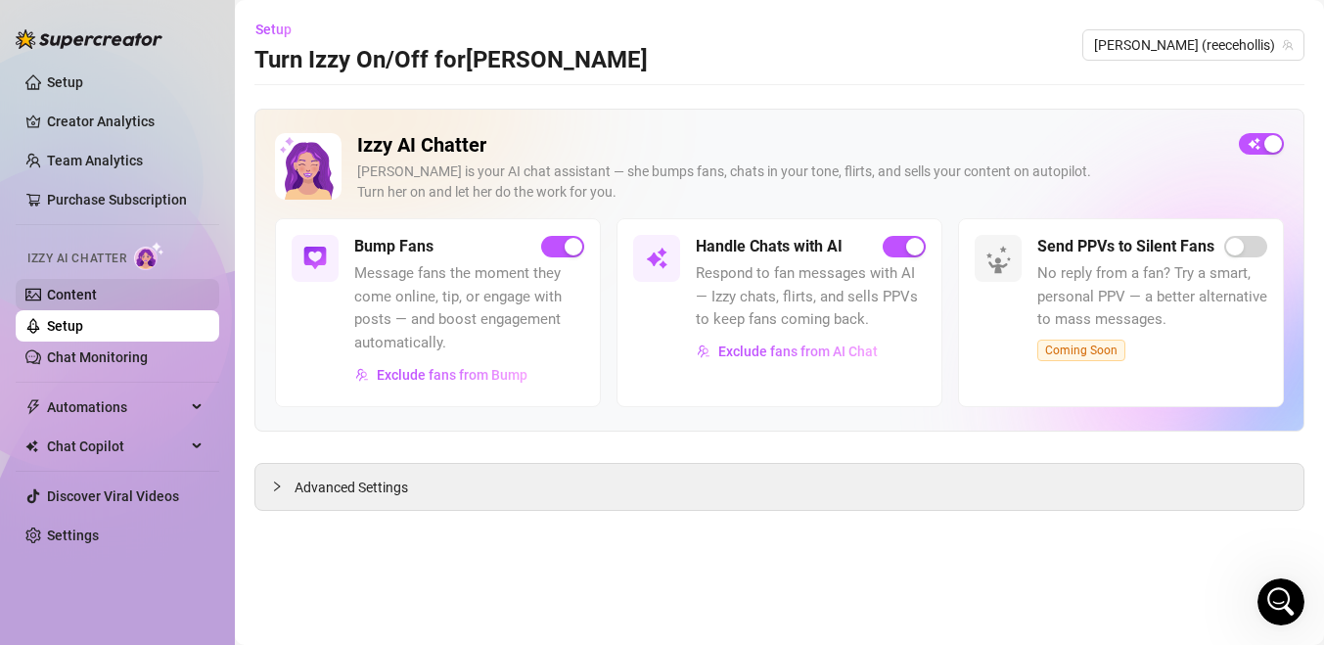
click at [97, 302] on link "Content" at bounding box center [72, 295] width 50 height 16
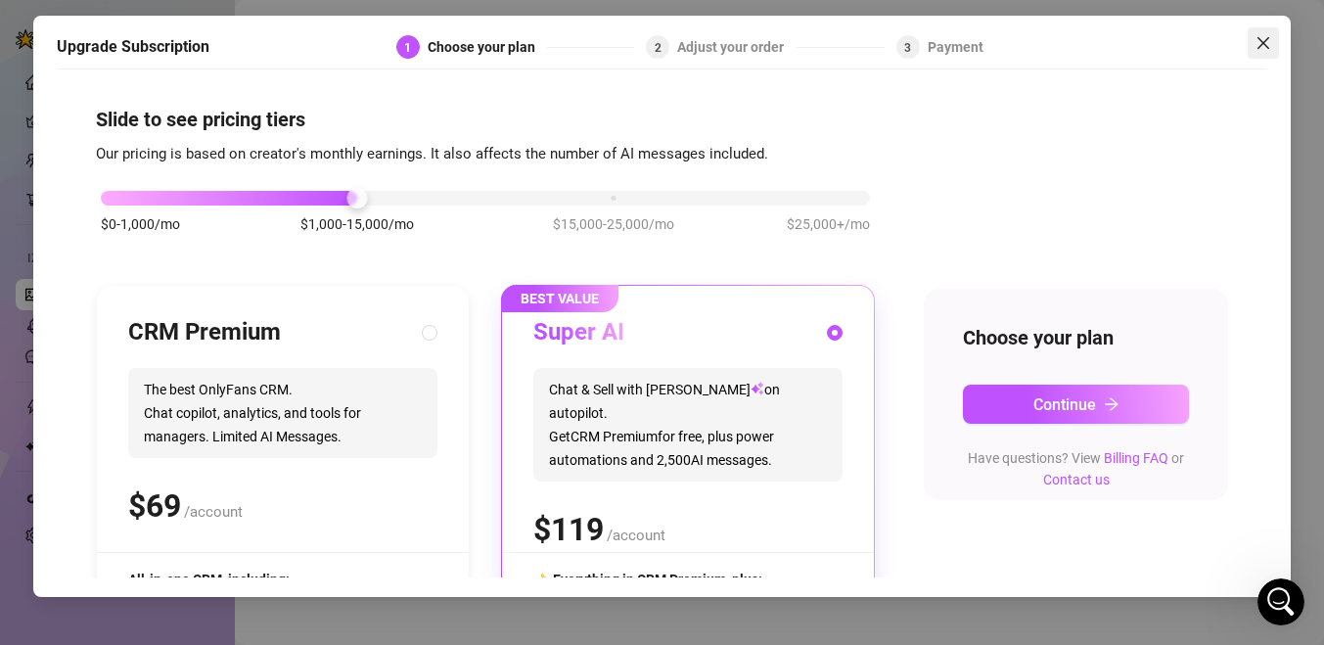
click at [1264, 34] on button "Close" at bounding box center [1263, 42] width 31 height 31
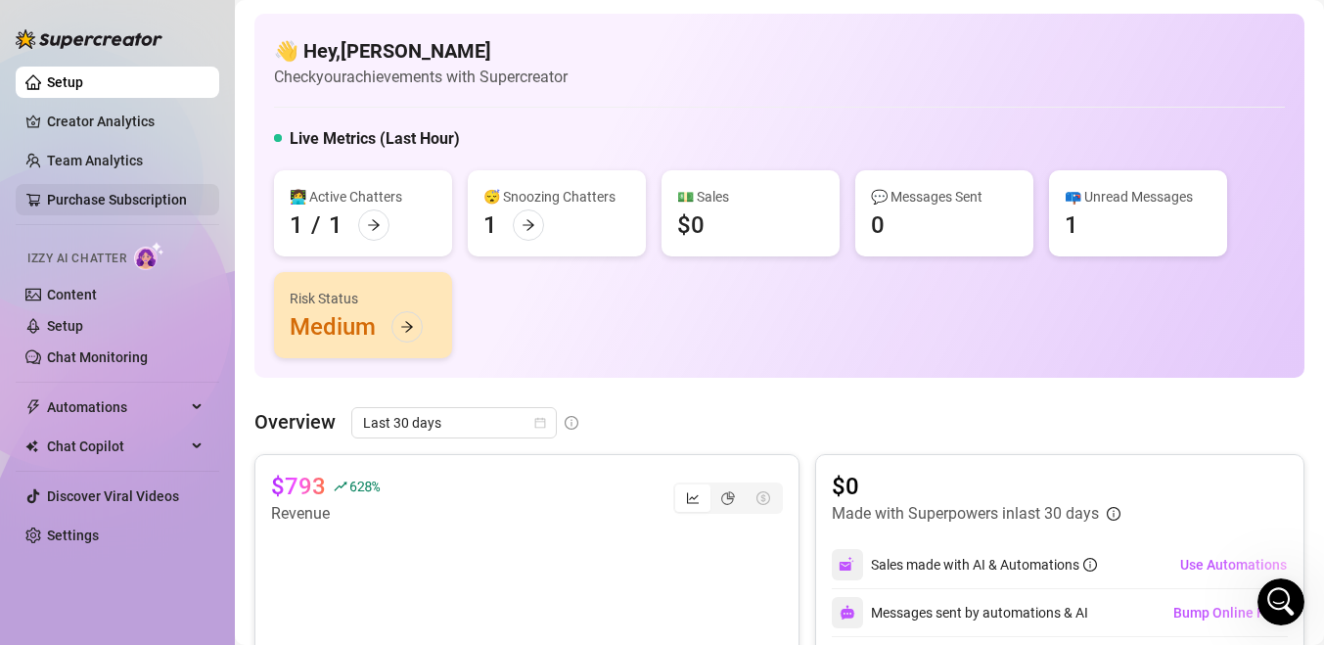
click at [177, 207] on link "Purchase Subscription" at bounding box center [117, 200] width 140 height 16
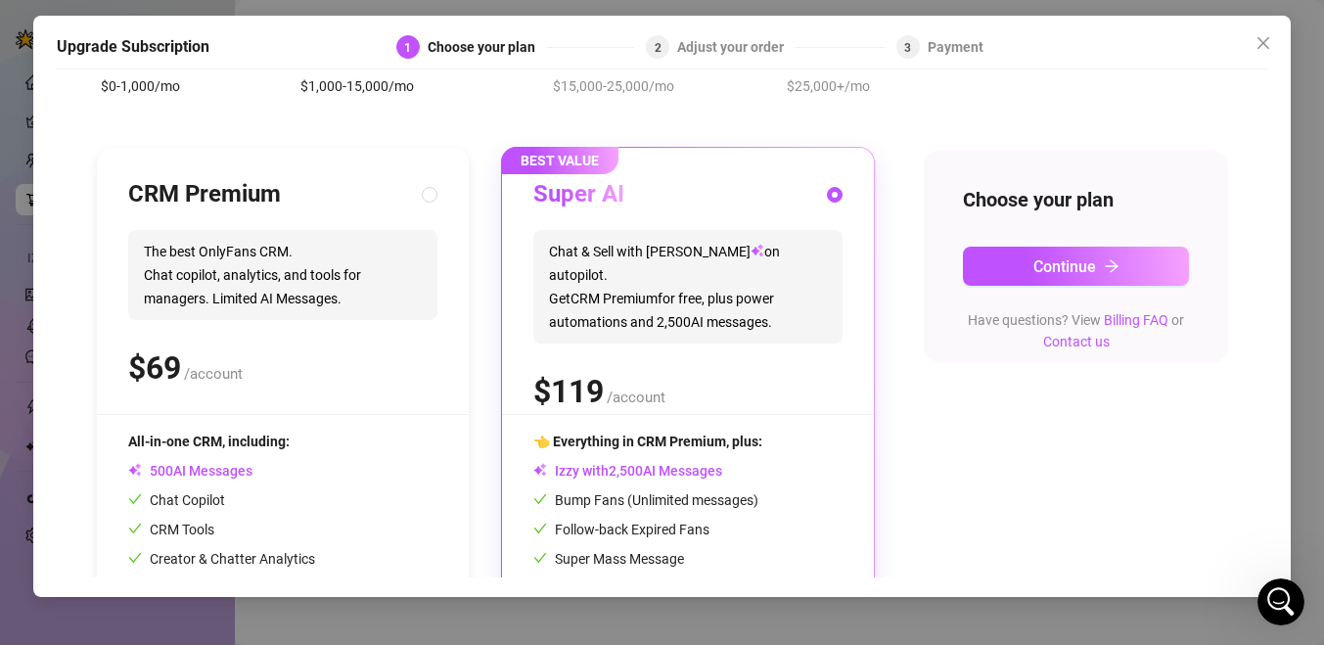
scroll to position [135, 0]
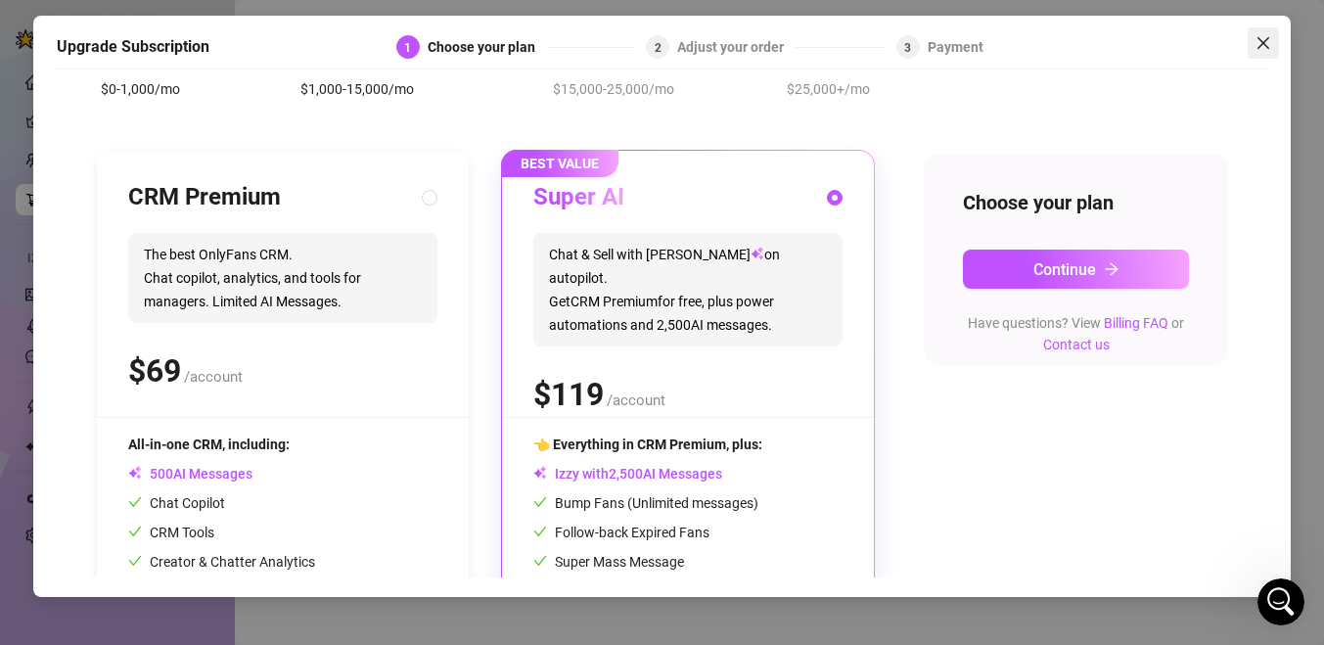
click at [1258, 42] on icon "close" at bounding box center [1264, 43] width 16 height 16
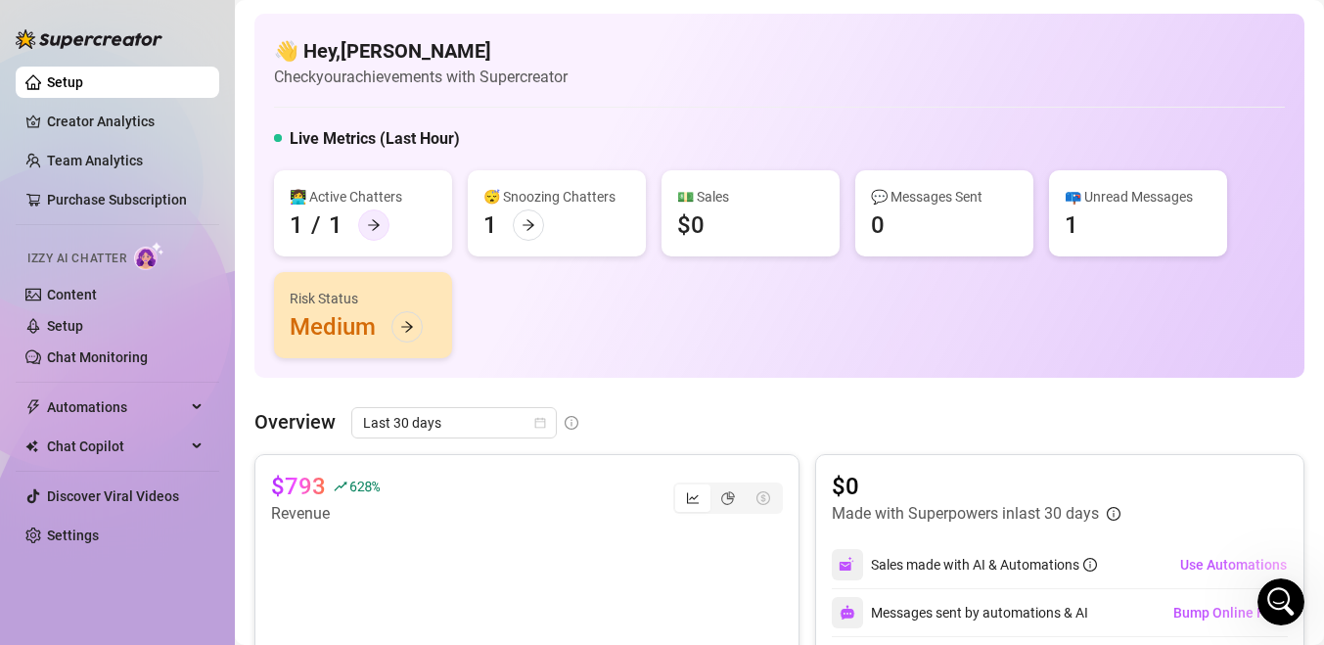
click at [376, 227] on icon "arrow-right" at bounding box center [374, 225] width 12 height 11
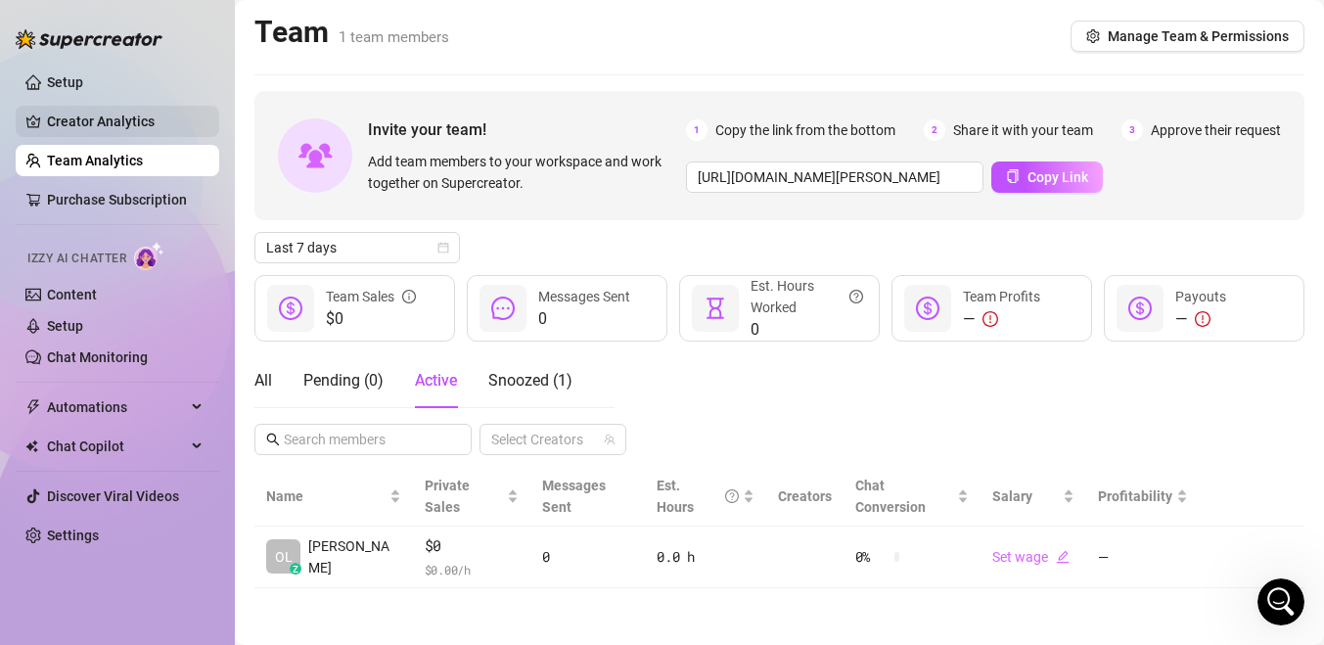
click at [131, 112] on link "Creator Analytics" at bounding box center [125, 121] width 157 height 31
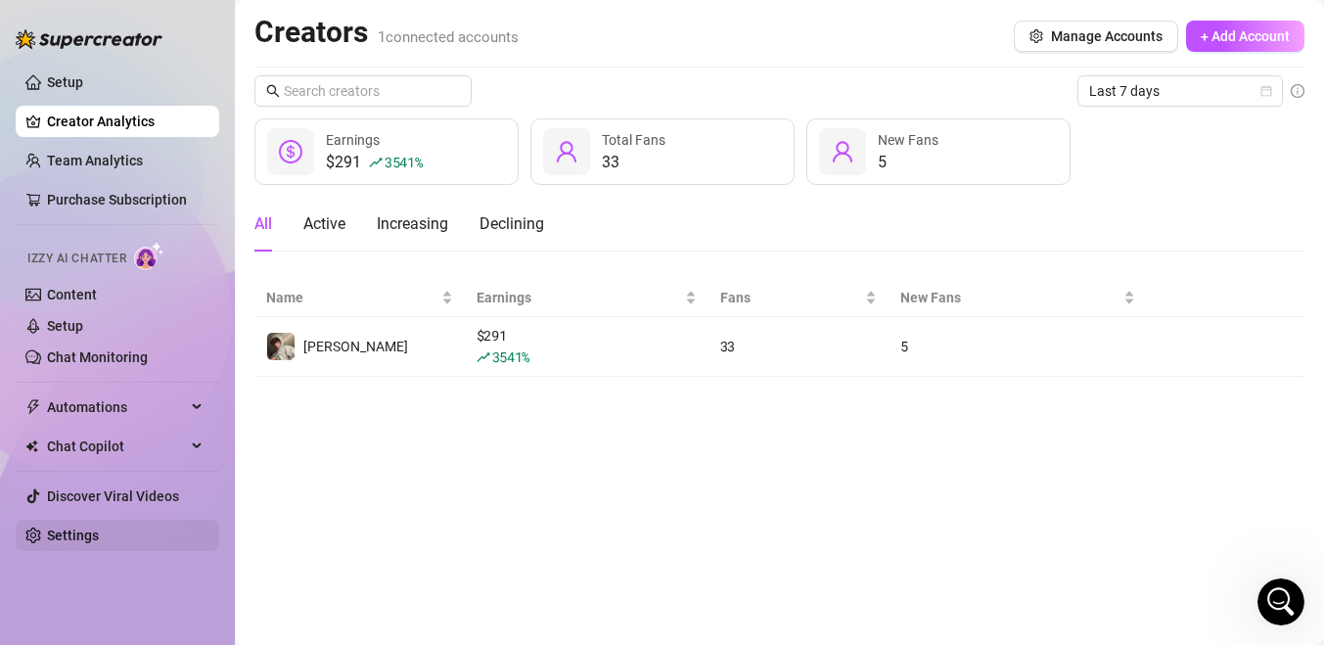
click at [99, 533] on link "Settings" at bounding box center [73, 535] width 52 height 16
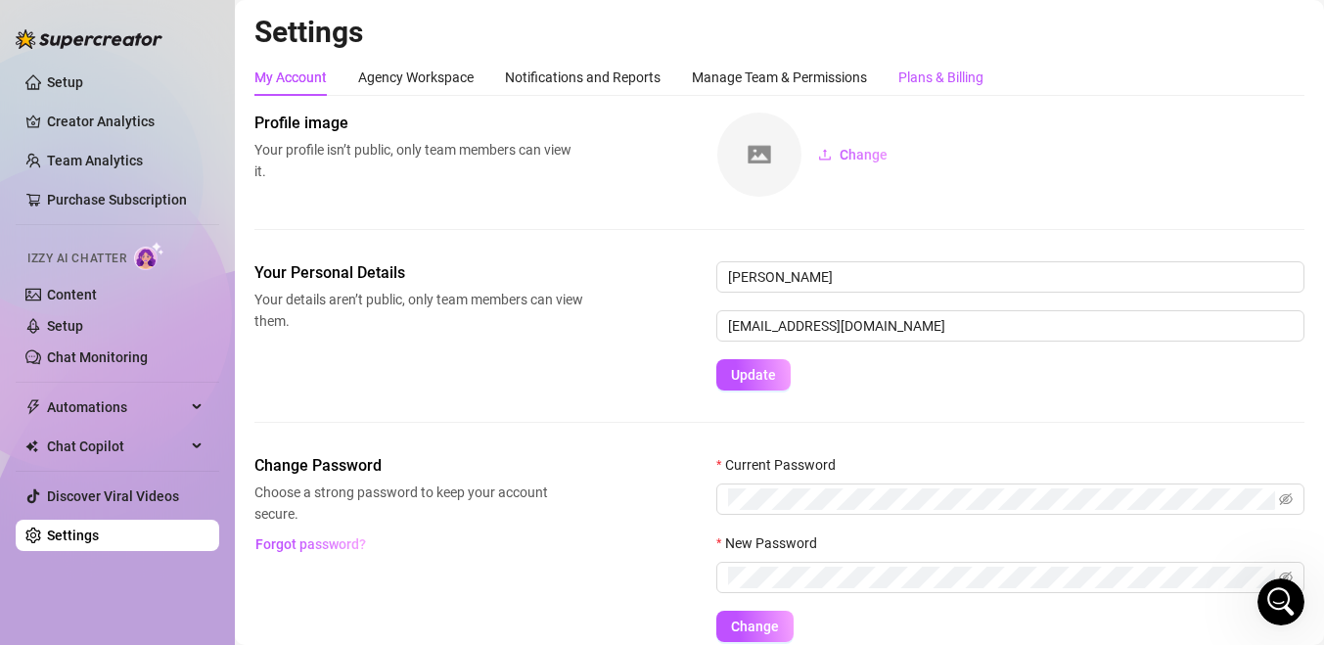
click at [906, 70] on div "Plans & Billing" at bounding box center [940, 78] width 85 height 22
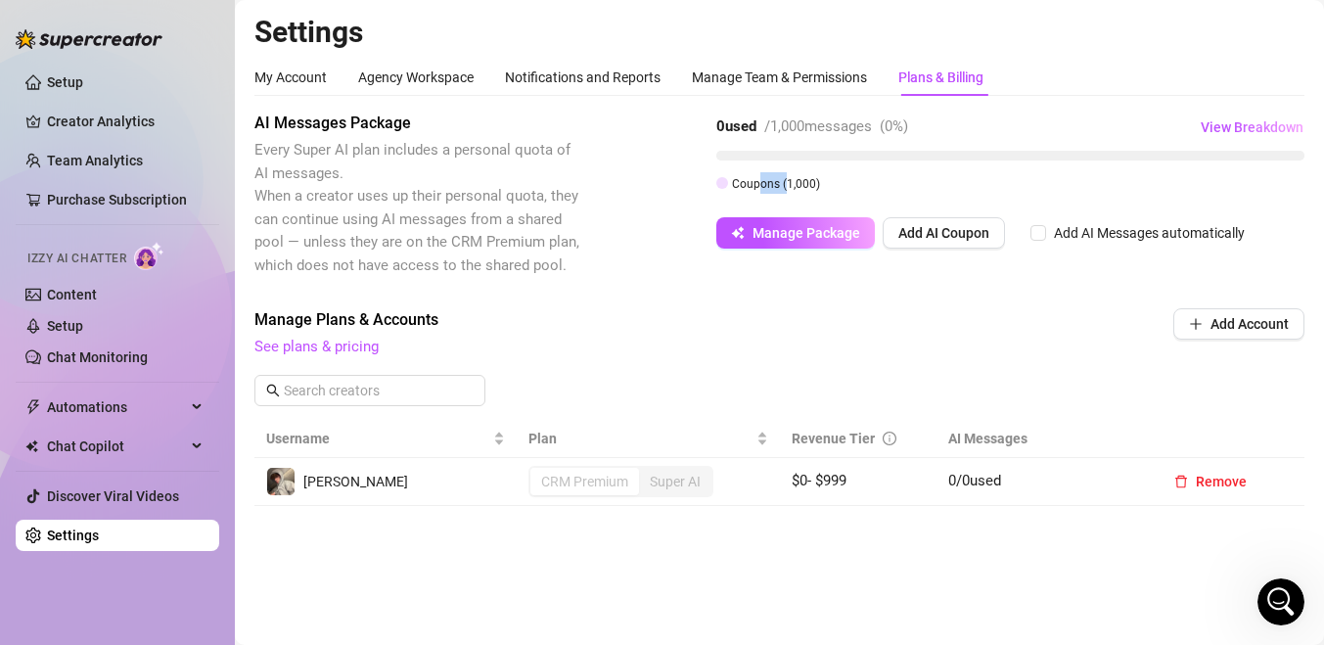
drag, startPoint x: 756, startPoint y: 187, endPoint x: 784, endPoint y: 185, distance: 27.5
click at [784, 185] on span "Coupons ( 1,000 )" at bounding box center [776, 184] width 88 height 14
click at [821, 179] on div "Coupons ( 1,000 )" at bounding box center [1010, 183] width 588 height 22
click at [1240, 125] on span "View Breakdown" at bounding box center [1252, 127] width 103 height 16
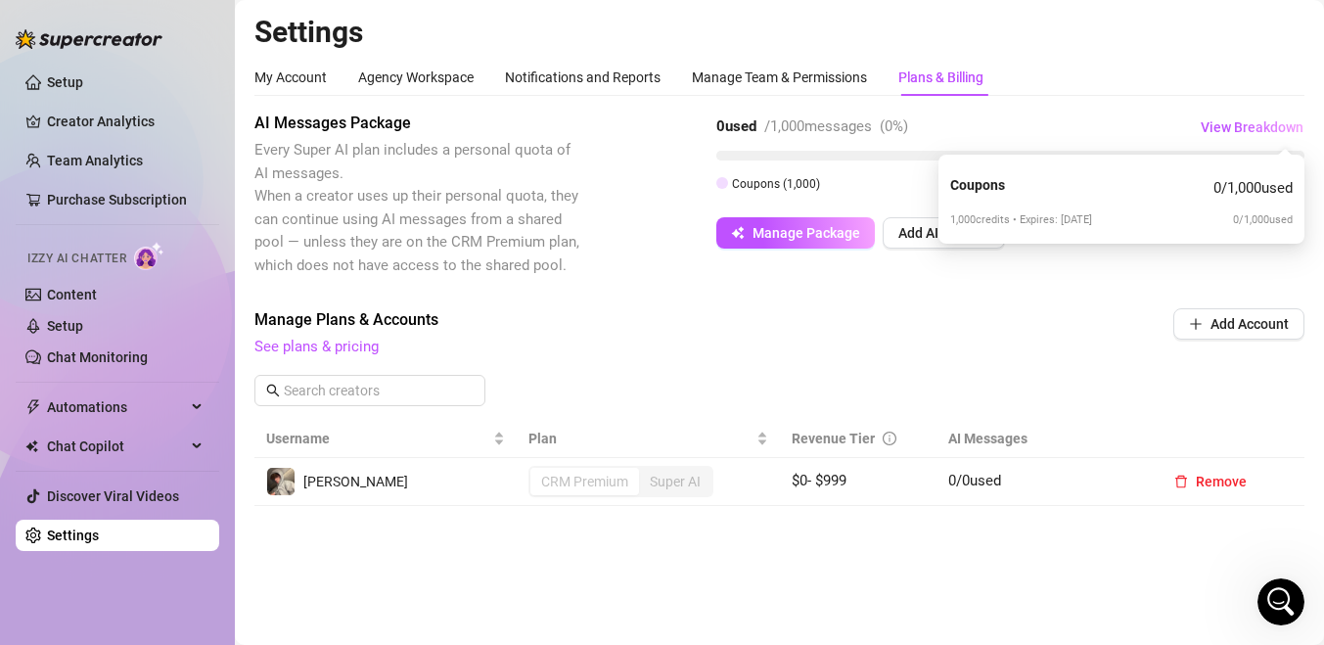
click at [1100, 270] on div "AI Messages Package Every Super AI plan includes a personal quota of AI message…" at bounding box center [779, 194] width 1050 height 165
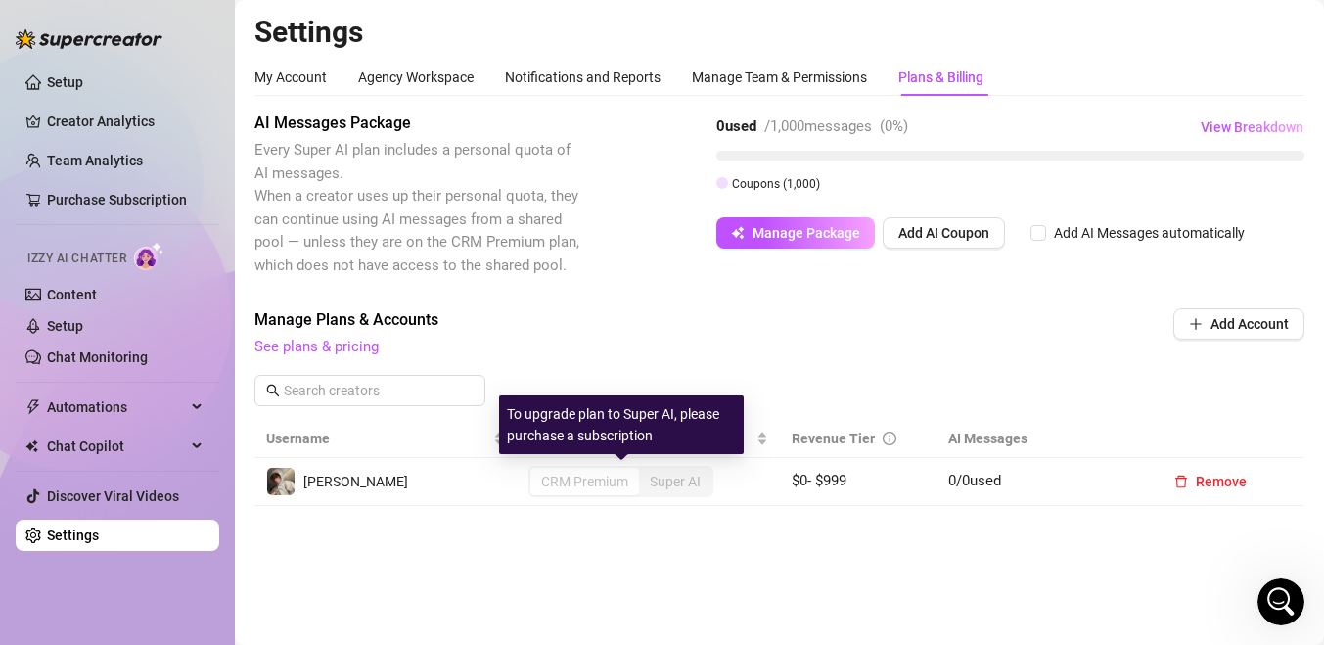
click at [663, 485] on div "Super AI" at bounding box center [675, 481] width 72 height 27
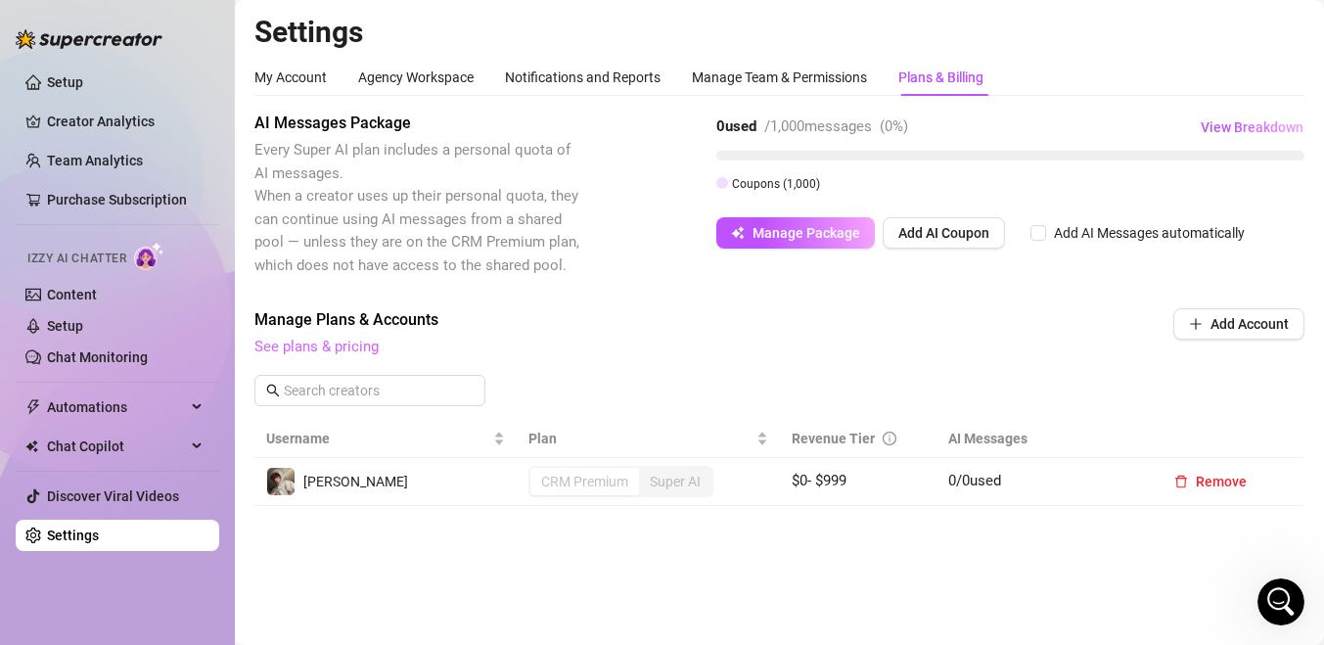
click at [329, 353] on link "See plans & pricing" at bounding box center [316, 347] width 124 height 18
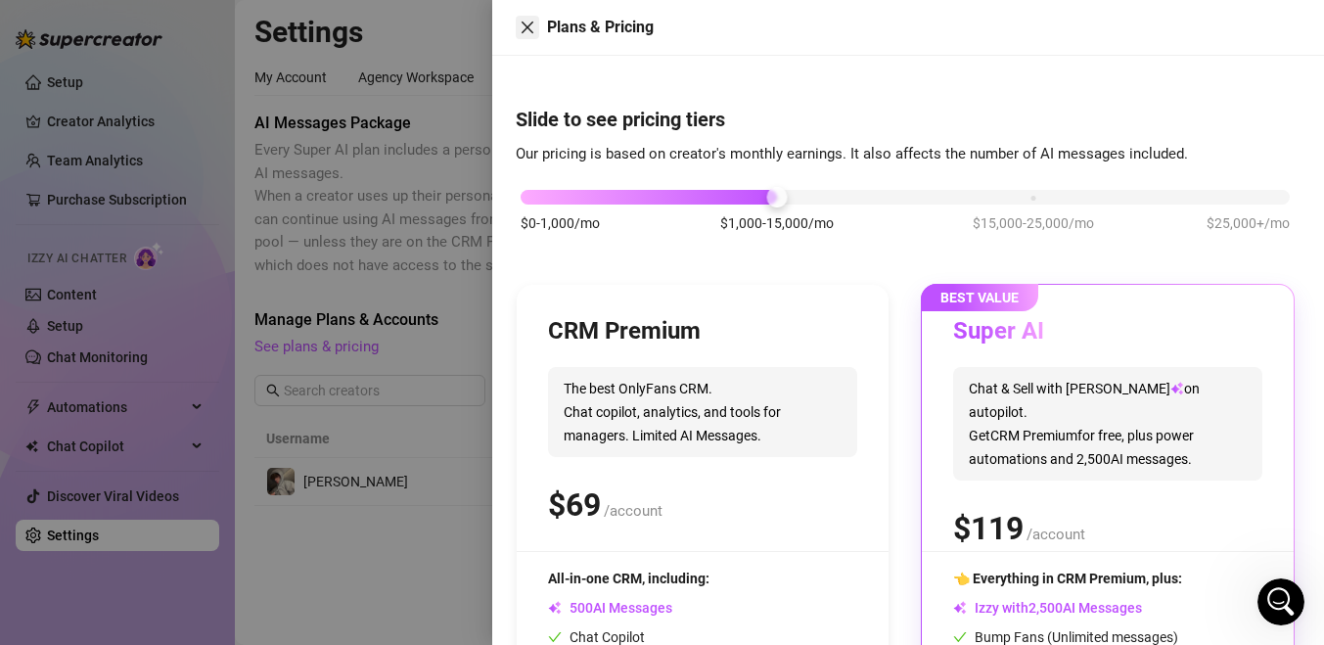
click at [518, 32] on button "Close" at bounding box center [527, 27] width 23 height 23
